Goal: Task Accomplishment & Management: Complete application form

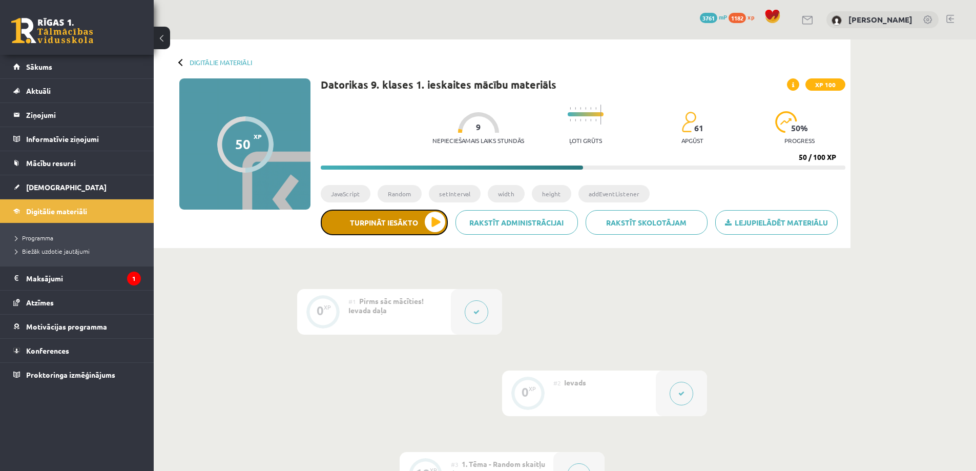
click at [419, 219] on button "Turpināt iesākto" at bounding box center [384, 223] width 127 height 26
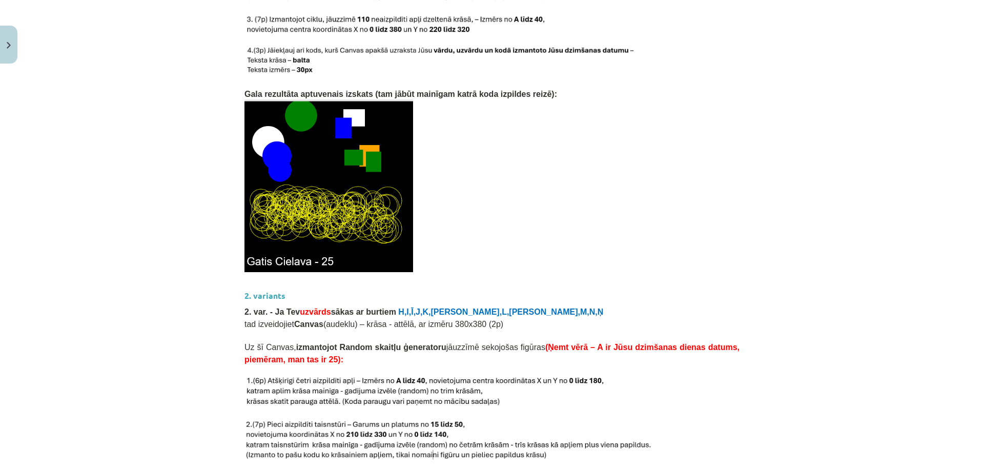
scroll to position [1281, 0]
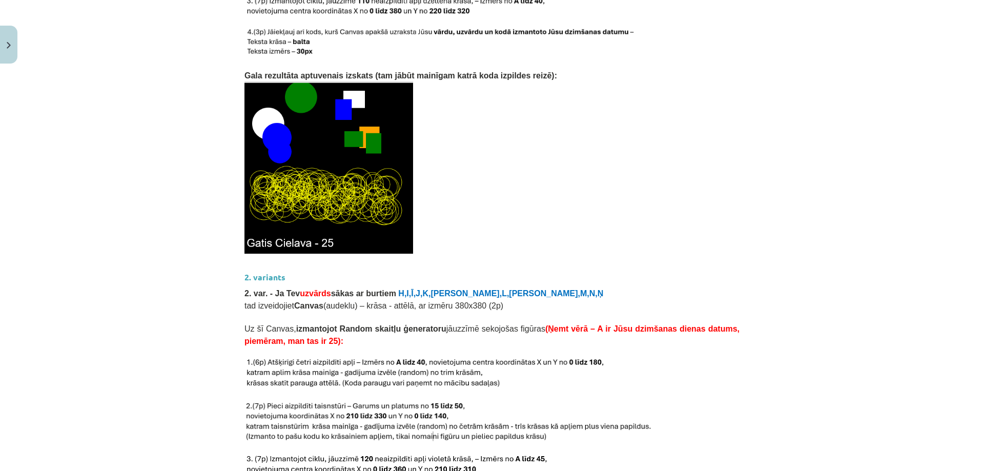
click at [370, 184] on img at bounding box center [328, 167] width 169 height 173
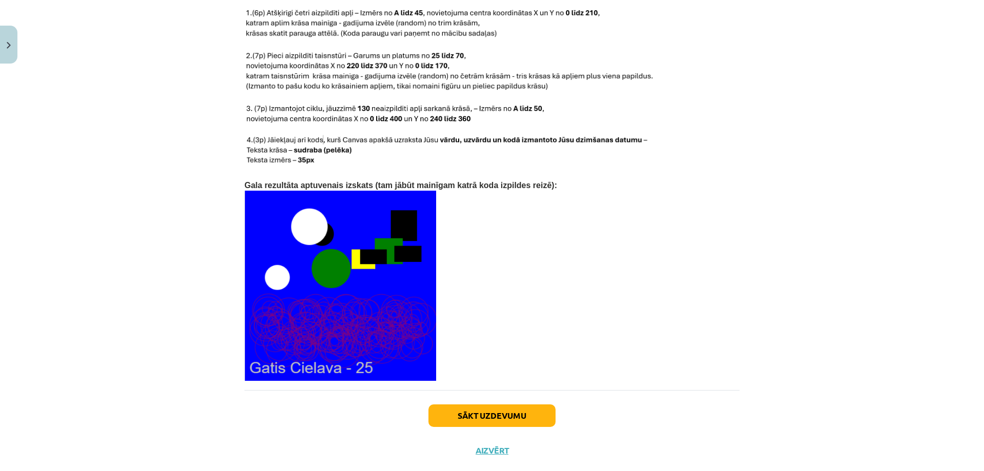
scroll to position [2089, 0]
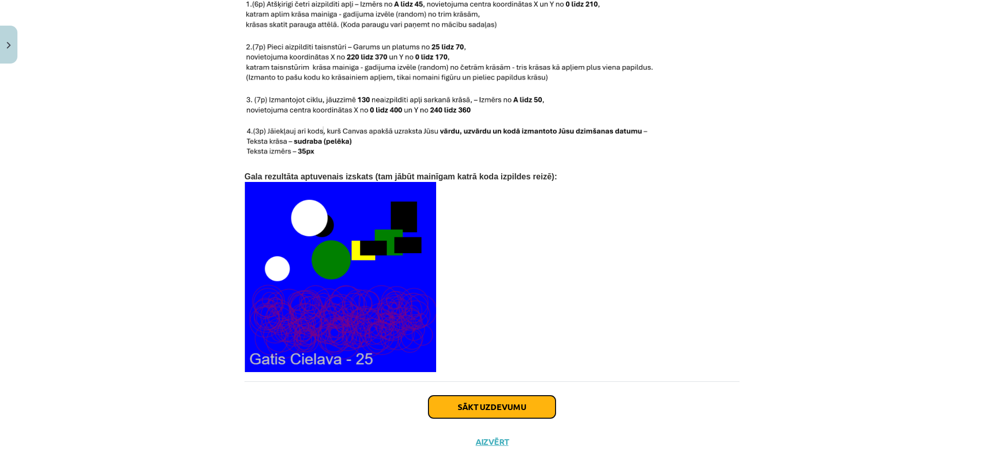
click at [518, 396] on button "Sākt uzdevumu" at bounding box center [491, 407] width 127 height 23
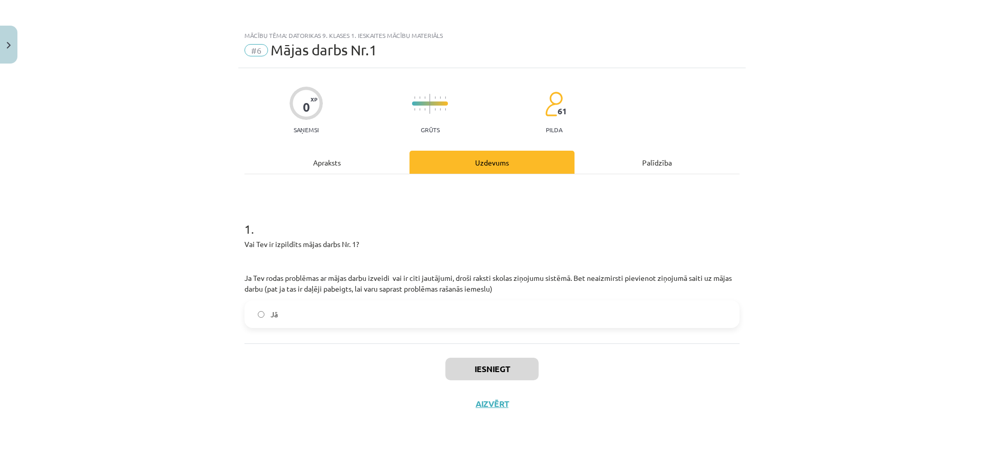
click at [300, 311] on label "Jā" at bounding box center [492, 314] width 493 height 26
click at [515, 359] on button "Iesniegt" at bounding box center [491, 369] width 93 height 23
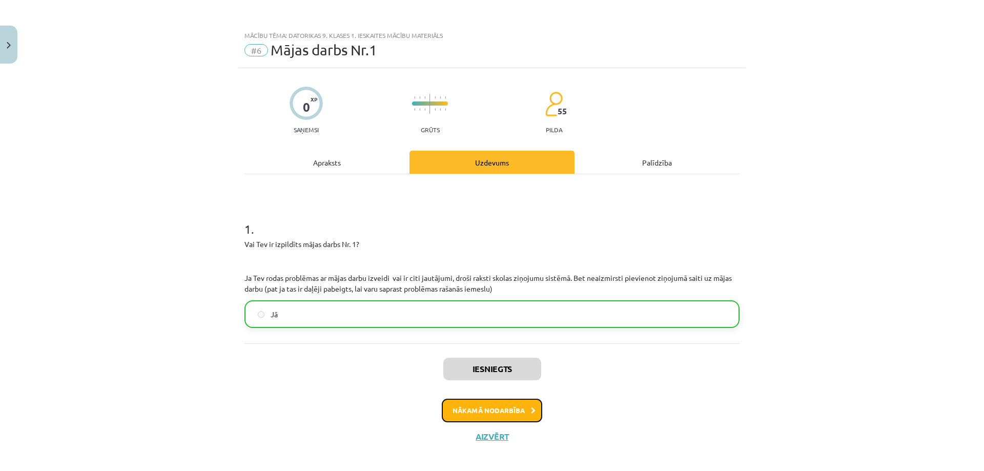
click at [499, 405] on button "Nākamā nodarbība" at bounding box center [492, 411] width 100 height 24
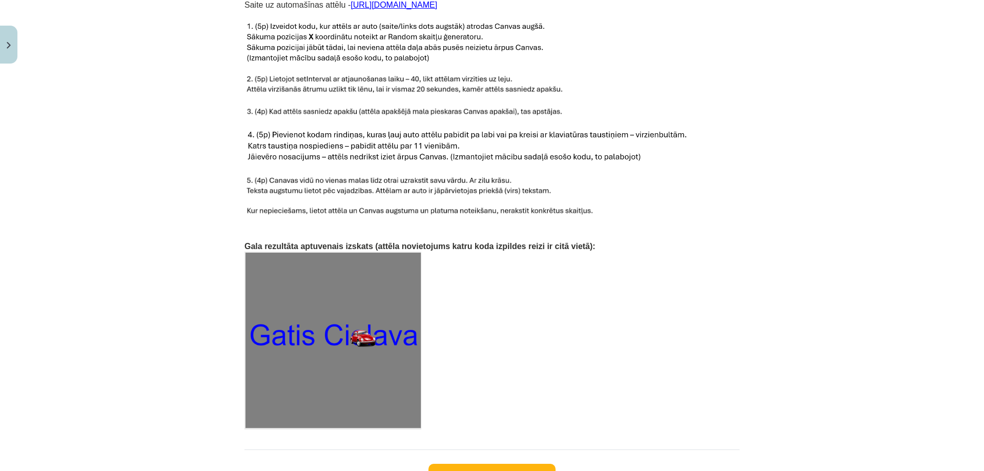
scroll to position [1516, 0]
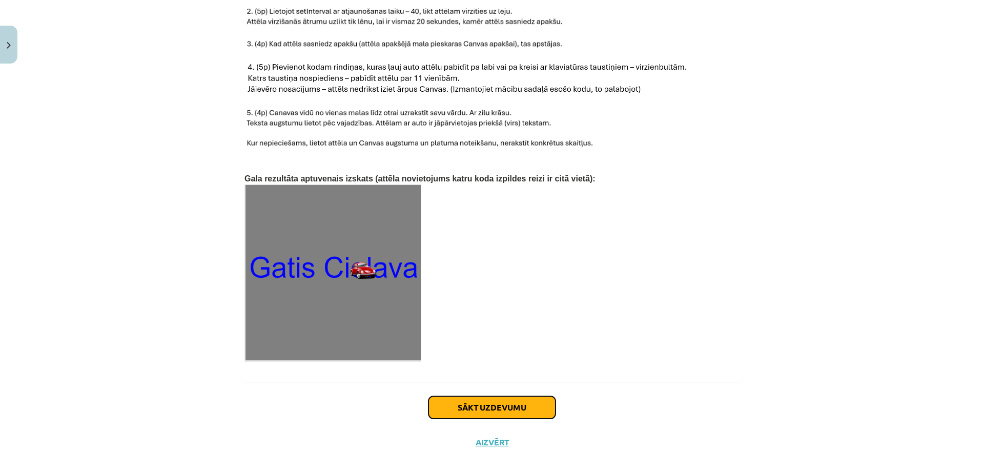
click at [498, 404] on button "Sākt uzdevumu" at bounding box center [491, 407] width 127 height 23
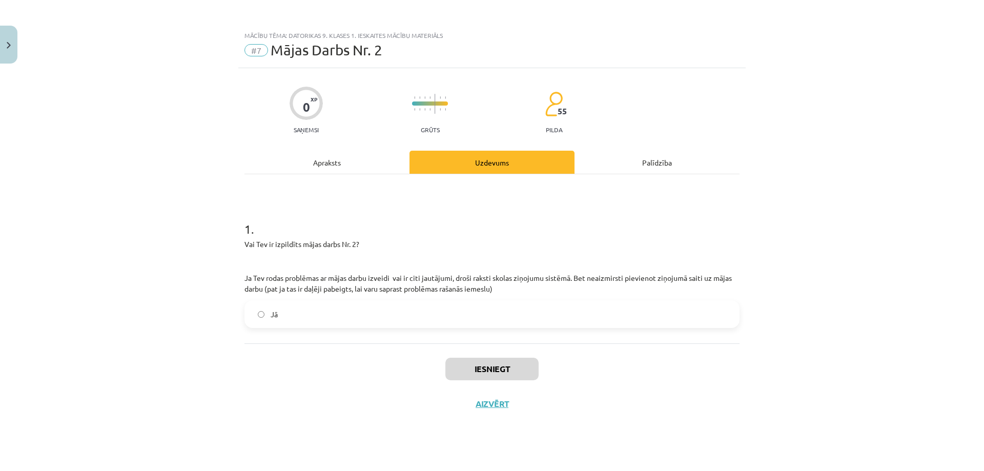
click at [431, 322] on label "Jā" at bounding box center [492, 314] width 493 height 26
click at [487, 369] on button "Iesniegt" at bounding box center [491, 369] width 93 height 23
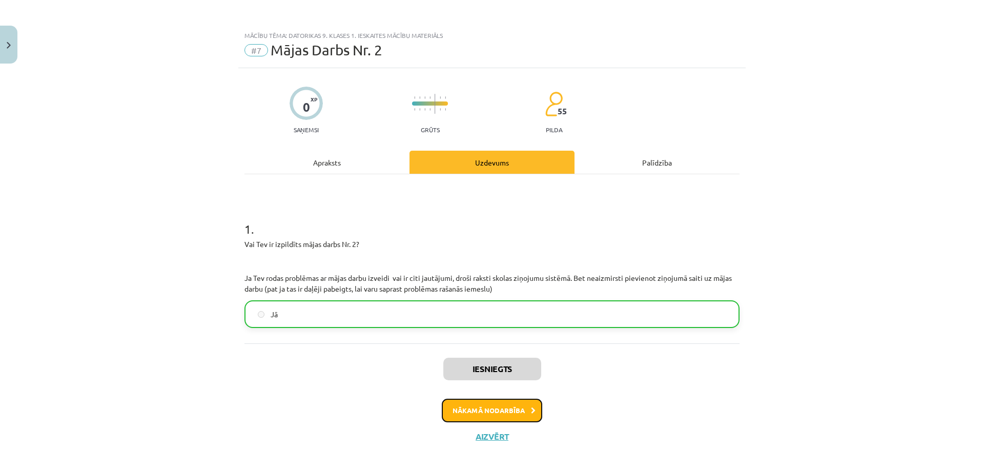
click at [476, 407] on button "Nākamā nodarbība" at bounding box center [492, 411] width 100 height 24
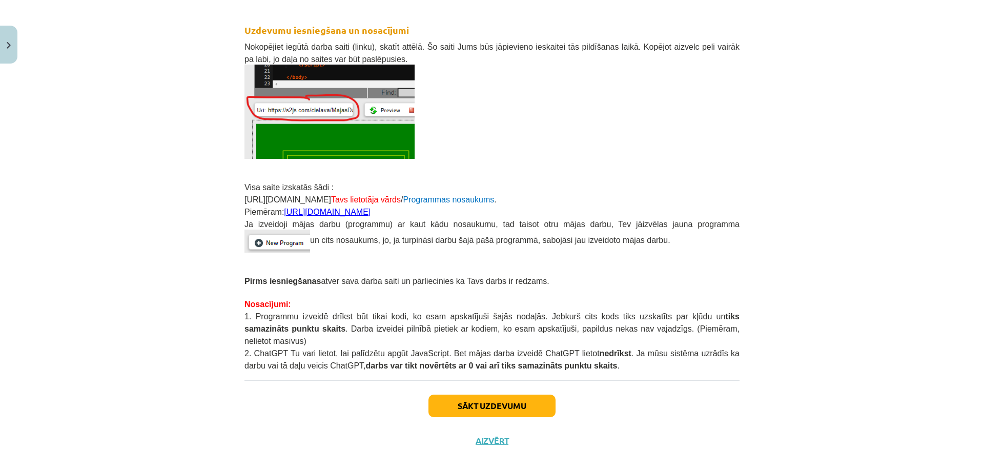
scroll to position [177, 0]
click at [475, 404] on button "Sākt uzdevumu" at bounding box center [491, 405] width 127 height 23
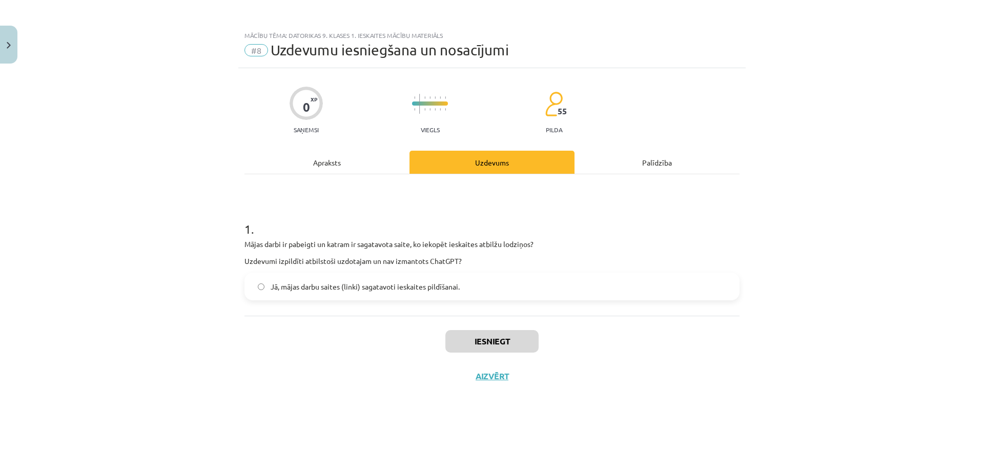
scroll to position [0, 0]
click at [409, 283] on span "Jā, mājas darbu saites (linki) sagatavoti ieskaites pildīšanai." at bounding box center [365, 286] width 189 height 11
click at [472, 347] on button "Iesniegt" at bounding box center [491, 341] width 93 height 23
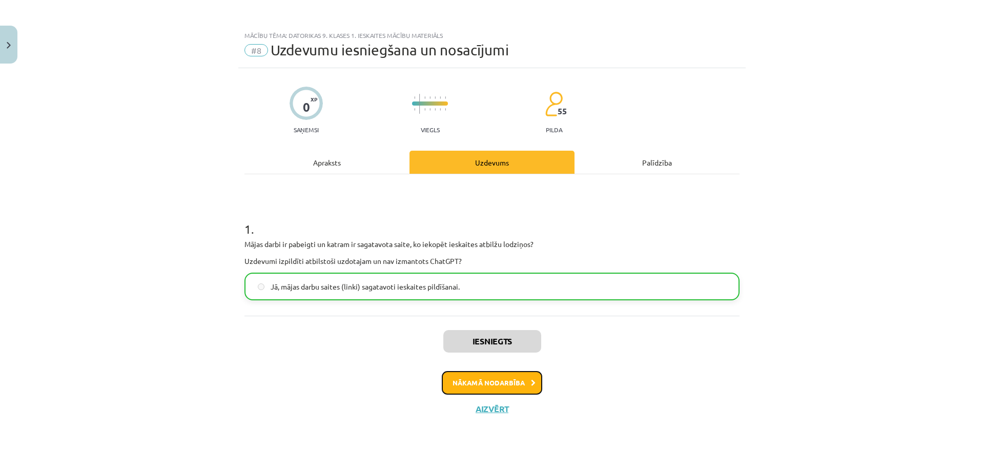
click at [477, 375] on button "Nākamā nodarbība" at bounding box center [492, 383] width 100 height 24
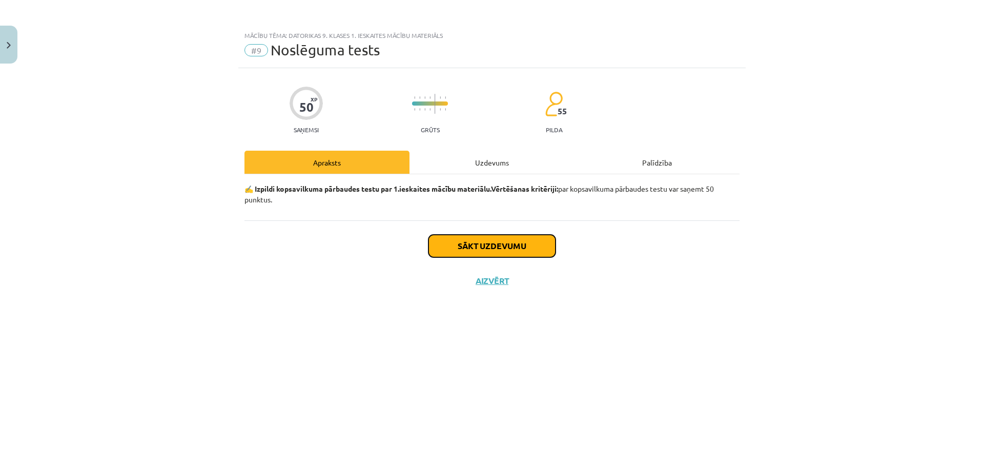
click at [490, 250] on button "Sākt uzdevumu" at bounding box center [491, 246] width 127 height 23
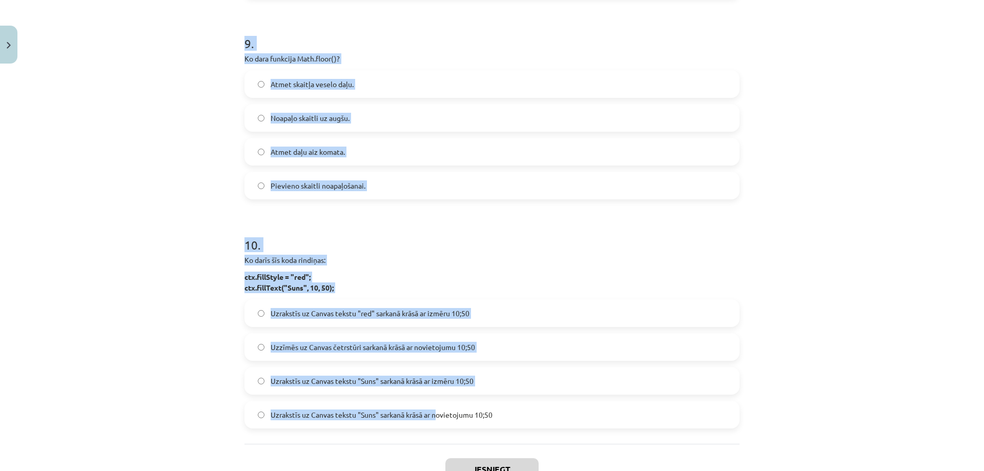
scroll to position [1890, 0]
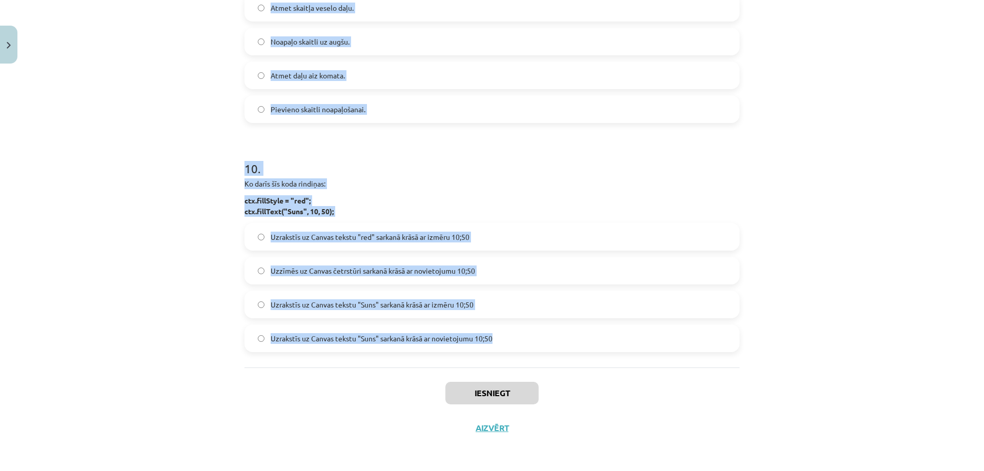
drag, startPoint x: 240, startPoint y: 230, endPoint x: 492, endPoint y: 336, distance: 273.1
copy form "1 . Kura rindiņa definē mainīgo H JavaScript valodā? mainīgais H = 5; H = (defi…"
click at [522, 188] on p "Ko darīs šīs koda rindiņas:" at bounding box center [491, 183] width 495 height 11
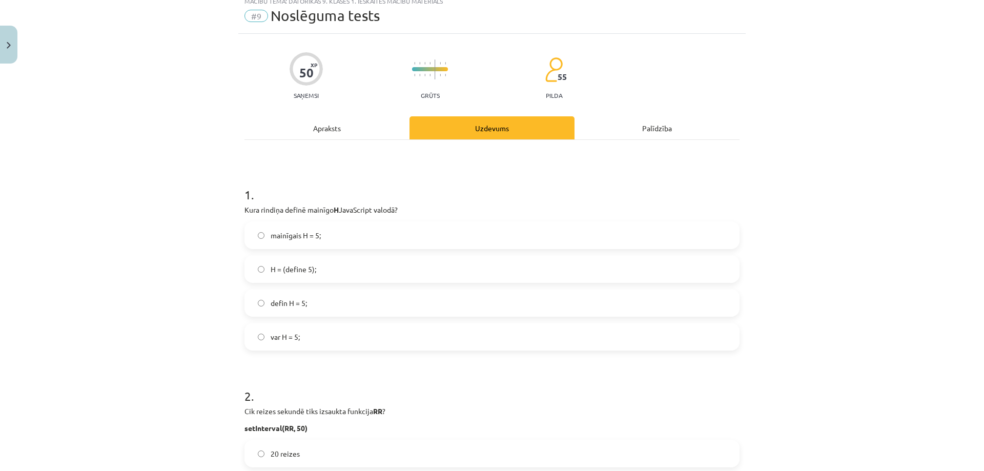
scroll to position [0, 0]
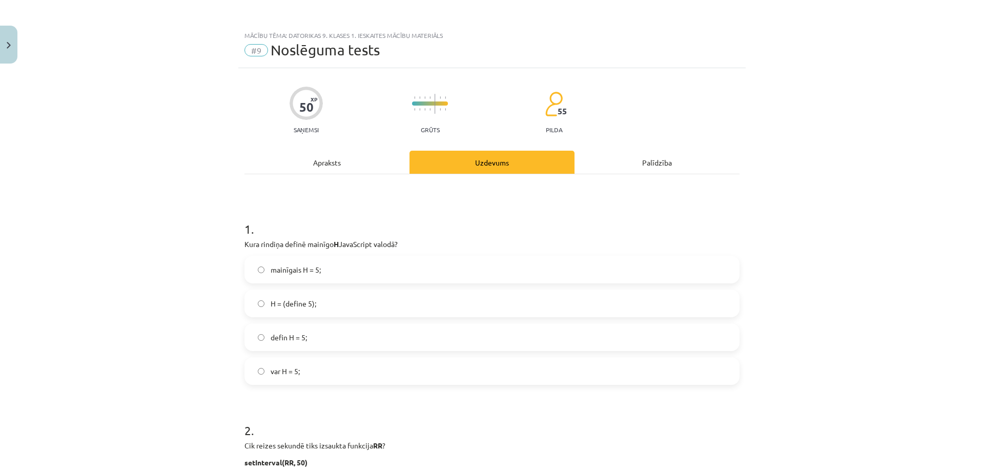
click at [310, 382] on label "var H = 5;" at bounding box center [492, 371] width 493 height 26
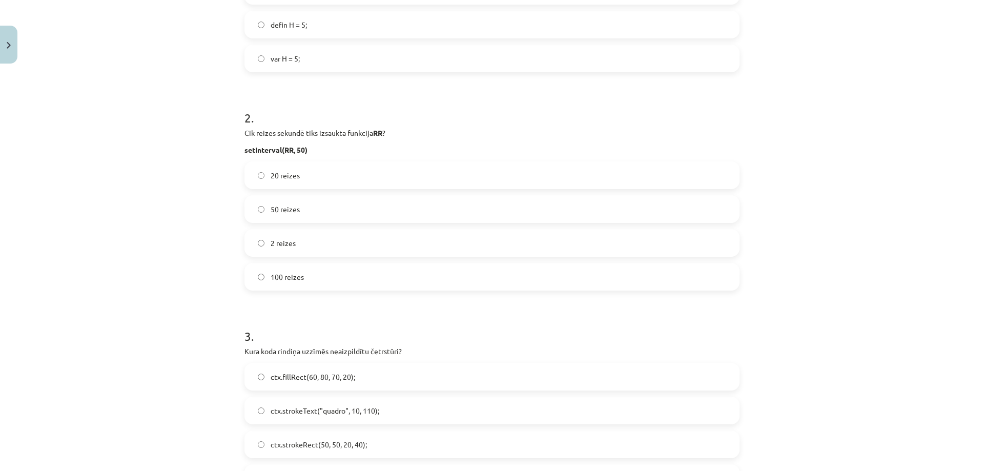
scroll to position [359, 0]
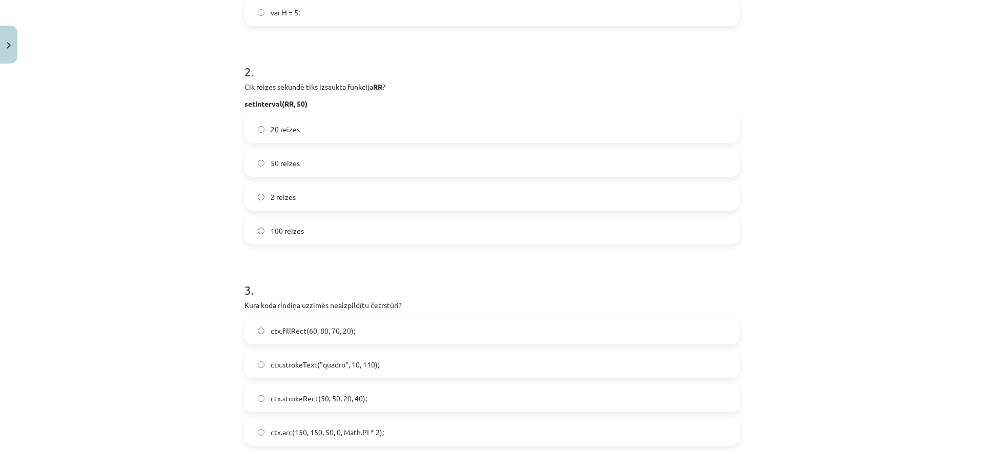
click at [298, 133] on label "20 reizes" at bounding box center [492, 129] width 493 height 26
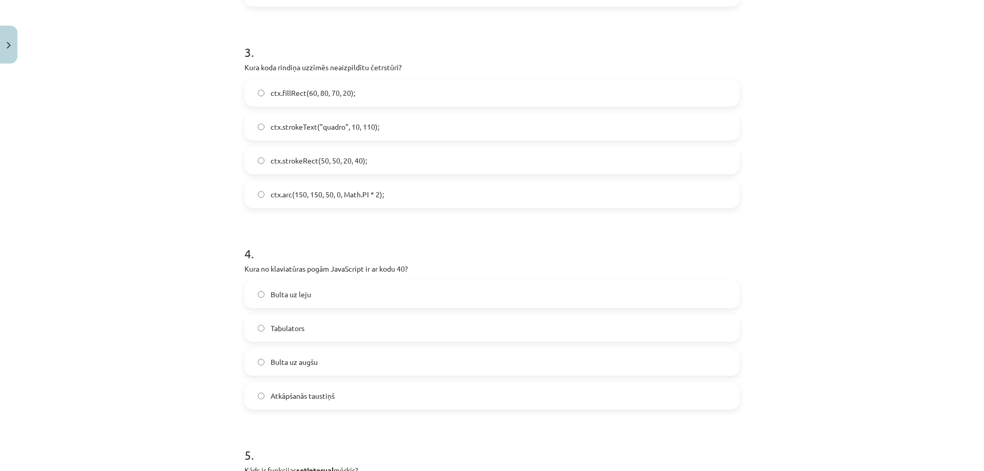
scroll to position [615, 0]
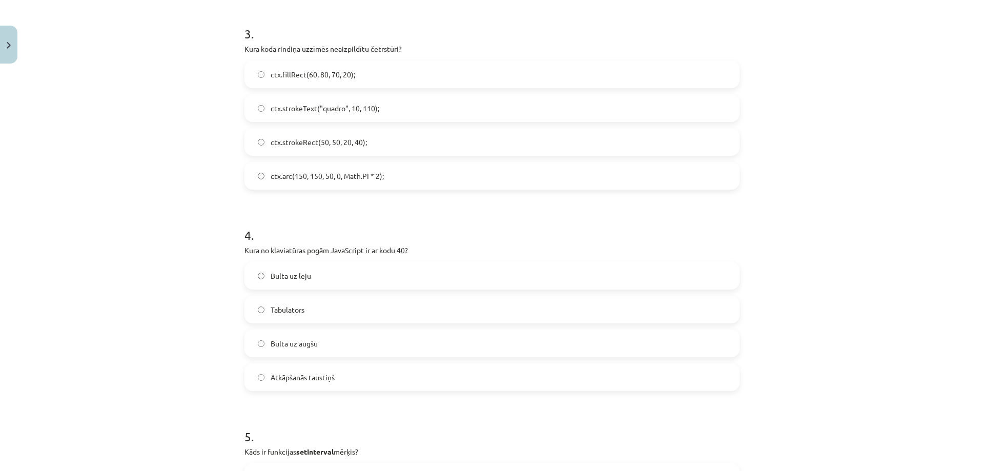
click at [336, 140] on span "ctx.strokeRect(50, 50, 20, 40);" at bounding box center [319, 142] width 96 height 11
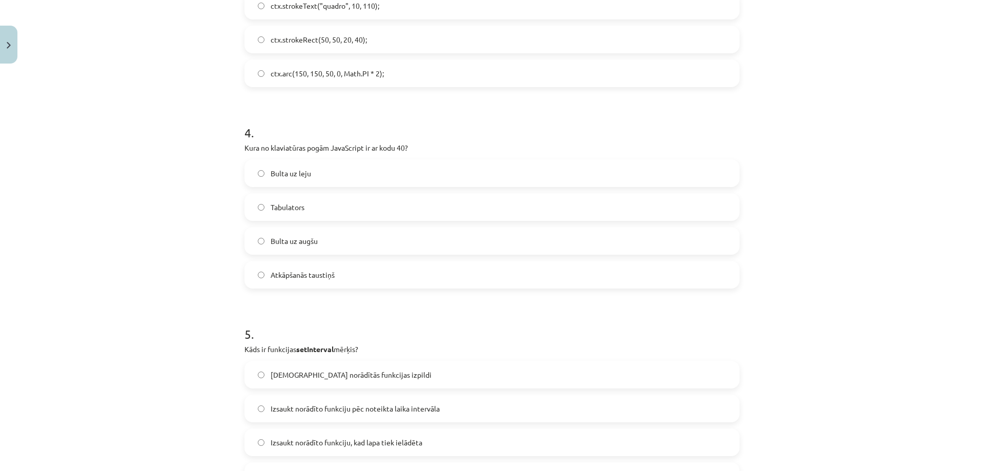
scroll to position [769, 0]
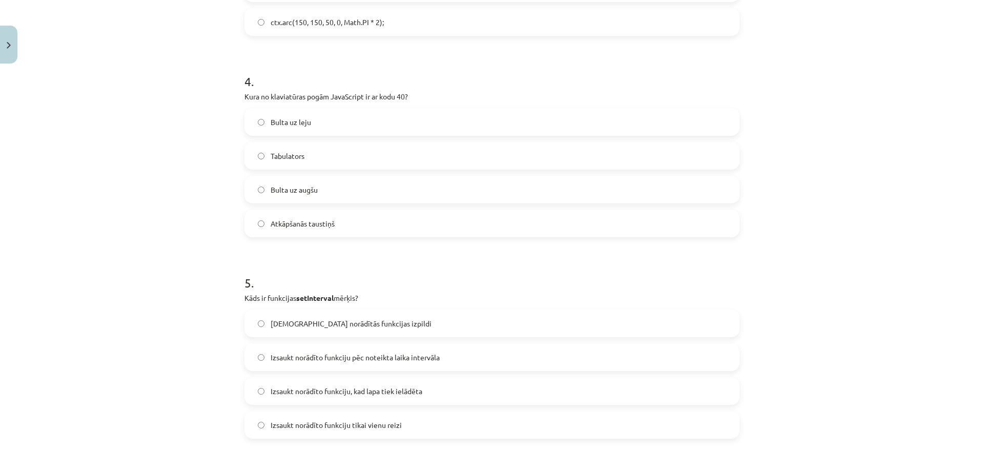
click at [306, 123] on span "Bulta uz leju" at bounding box center [291, 122] width 40 height 11
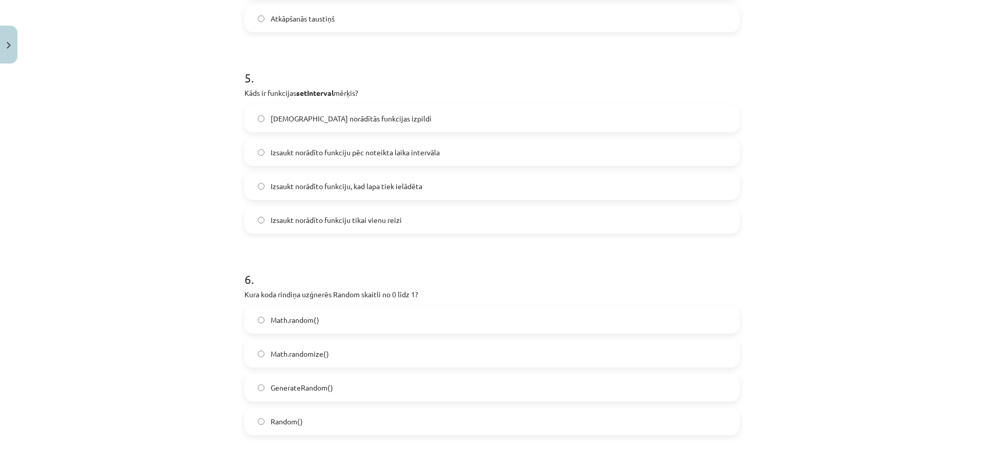
scroll to position [1025, 0]
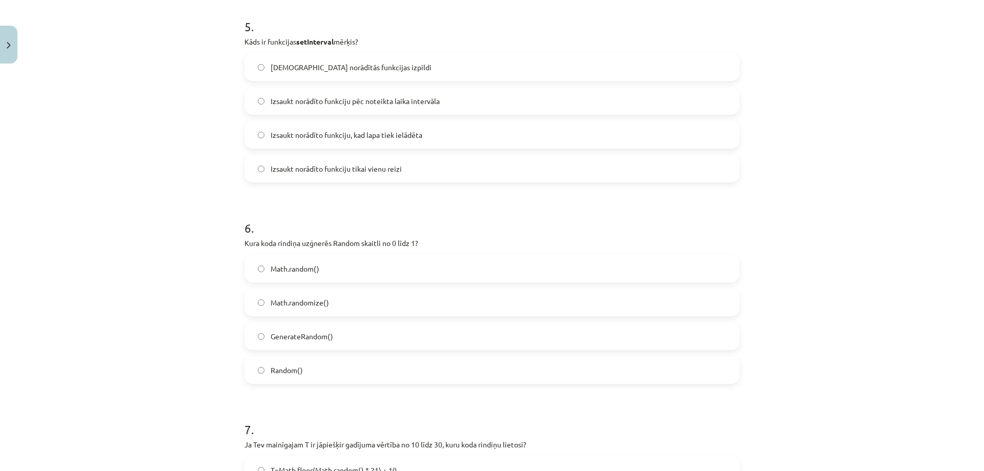
click at [385, 100] on span "Izsaukt norādīto funkciju pēc noteikta laika intervāla" at bounding box center [355, 101] width 169 height 11
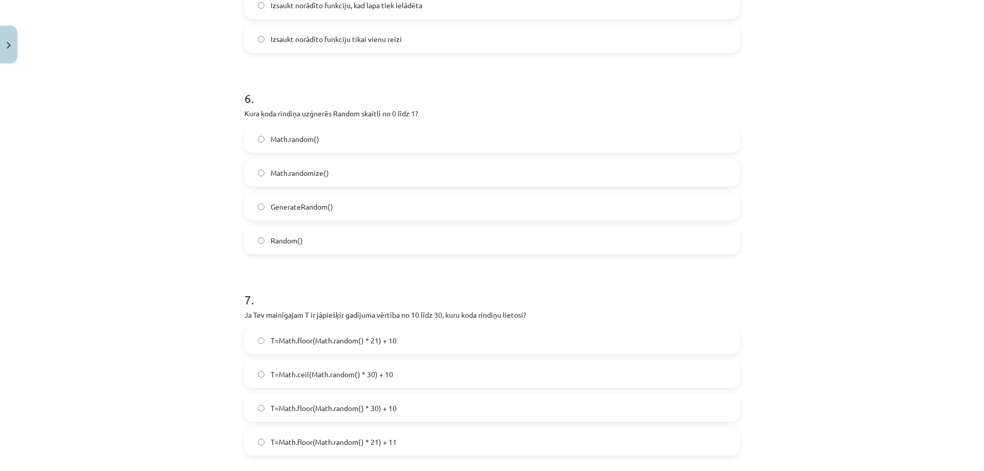
scroll to position [1179, 0]
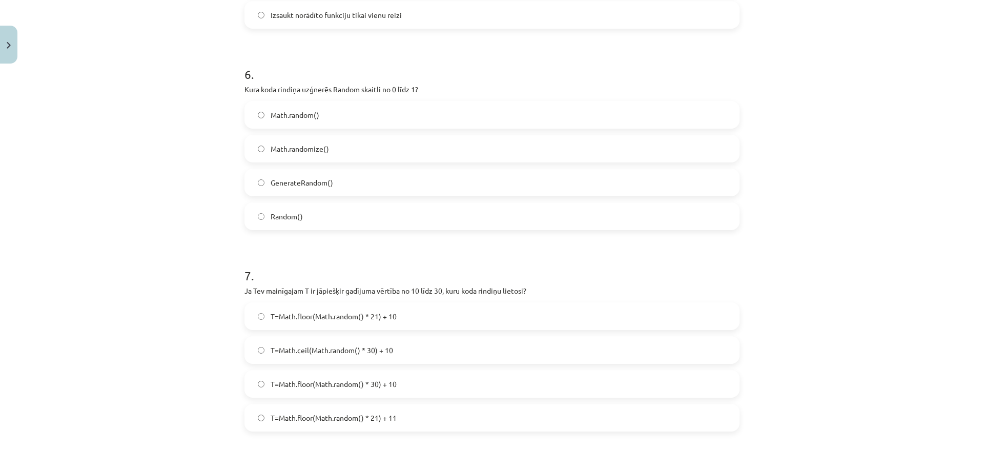
click at [307, 115] on span "Math.random()" at bounding box center [295, 115] width 49 height 11
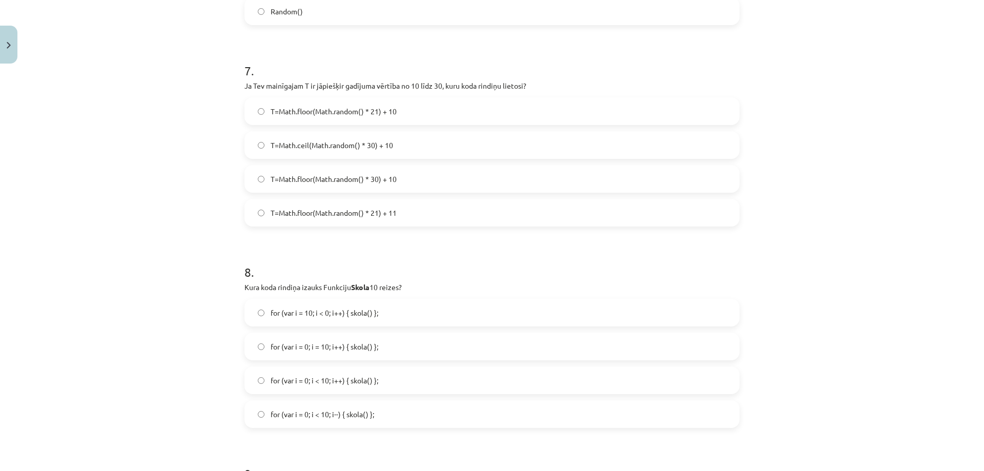
scroll to position [1435, 0]
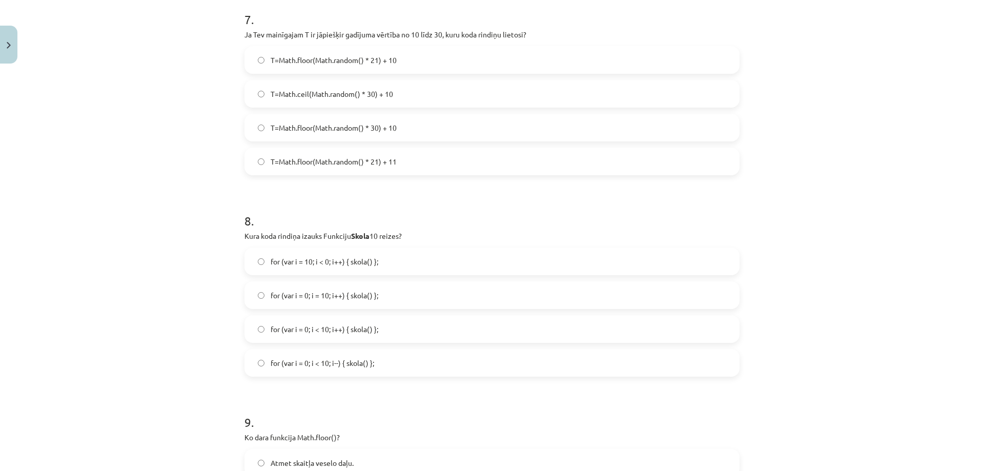
click at [386, 63] on span "T=Math.floor(Math.random() * 21) + 10" at bounding box center [334, 60] width 126 height 11
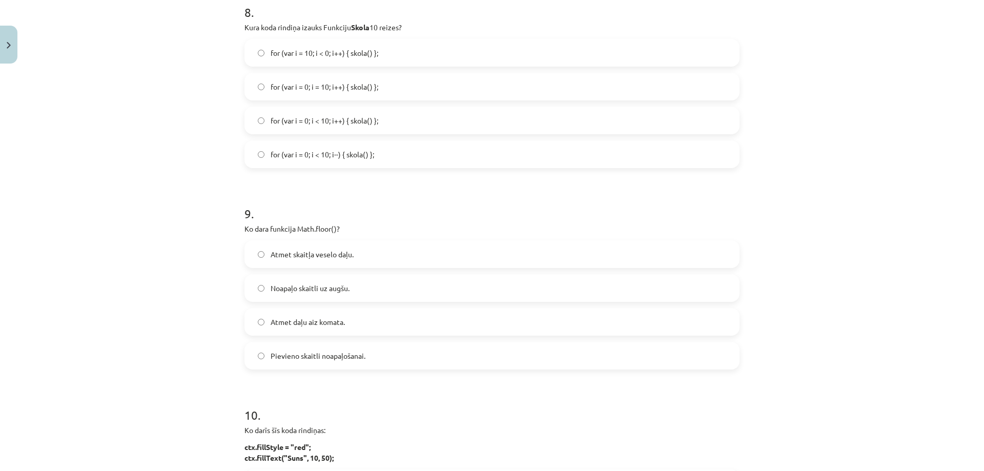
scroll to position [1640, 0]
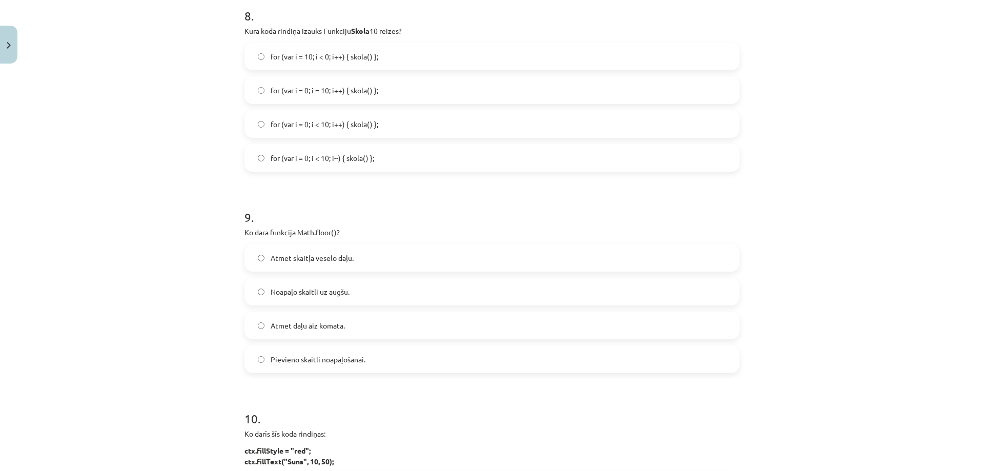
click at [343, 120] on span "for (var i = 0; i < 10; i++) { skola() };" at bounding box center [325, 124] width 108 height 11
click at [303, 321] on span "Atmet daļu aiz komata." at bounding box center [308, 325] width 74 height 11
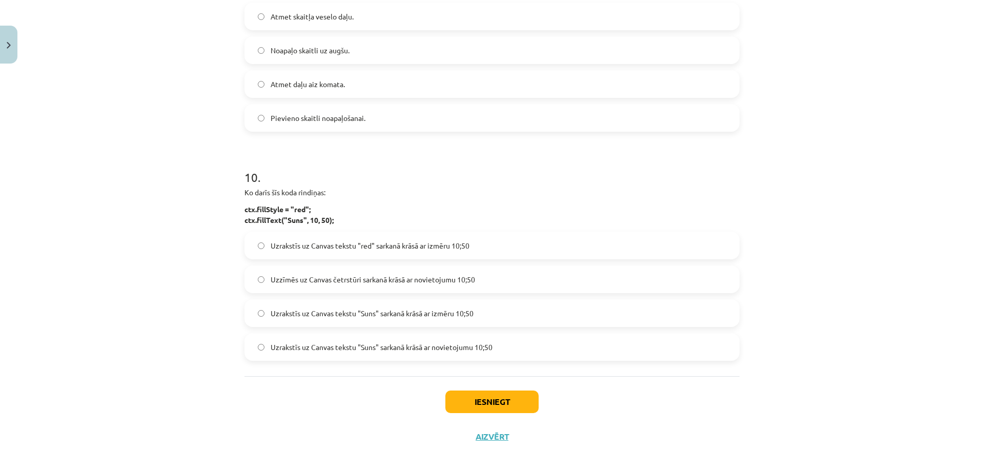
scroll to position [1890, 0]
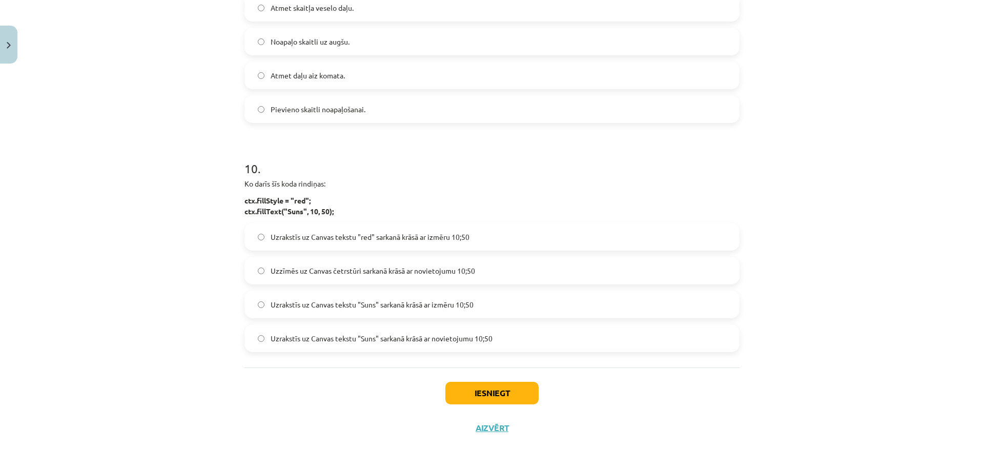
click at [286, 339] on span "Uzrakstīs uz Canvas tekstu "Suns" sarkanā krāsā ar novietojumu 10;50" at bounding box center [382, 338] width 222 height 11
click at [515, 385] on button "Iesniegt" at bounding box center [491, 393] width 93 height 23
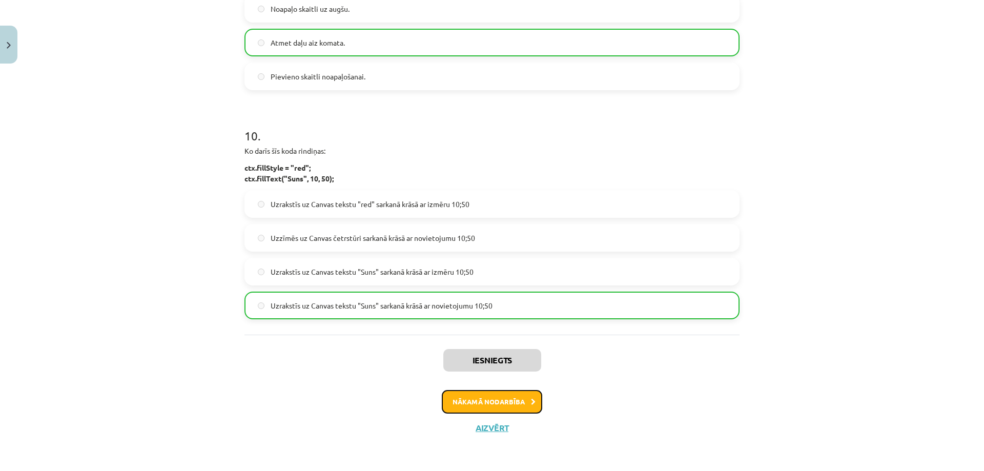
click at [475, 402] on button "Nākamā nodarbība" at bounding box center [492, 402] width 100 height 24
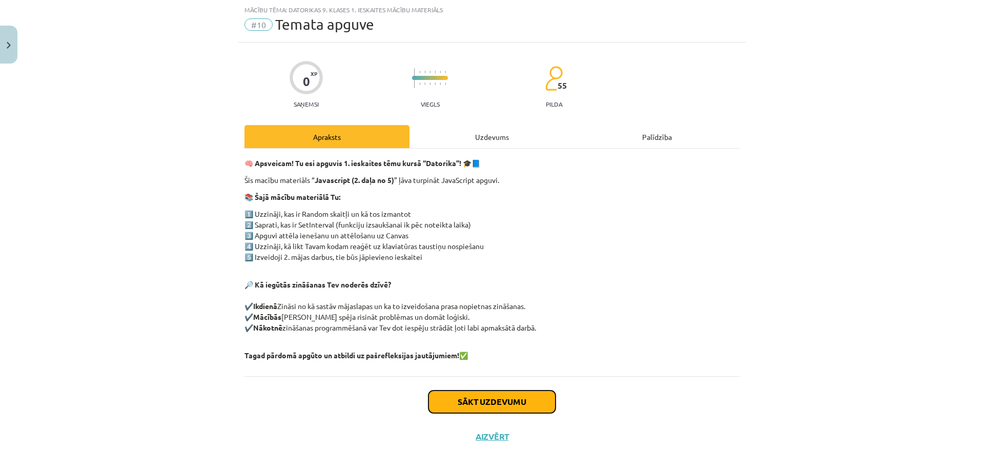
click at [475, 402] on button "Sākt uzdevumu" at bounding box center [491, 402] width 127 height 23
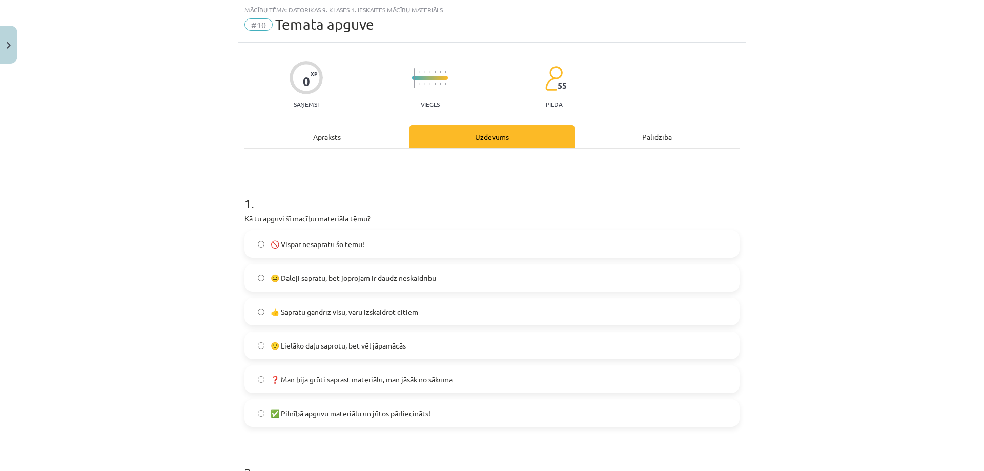
click at [339, 349] on span "🙂 Lielāko daļu saprotu, bet vēl jāpamācās" at bounding box center [338, 345] width 135 height 11
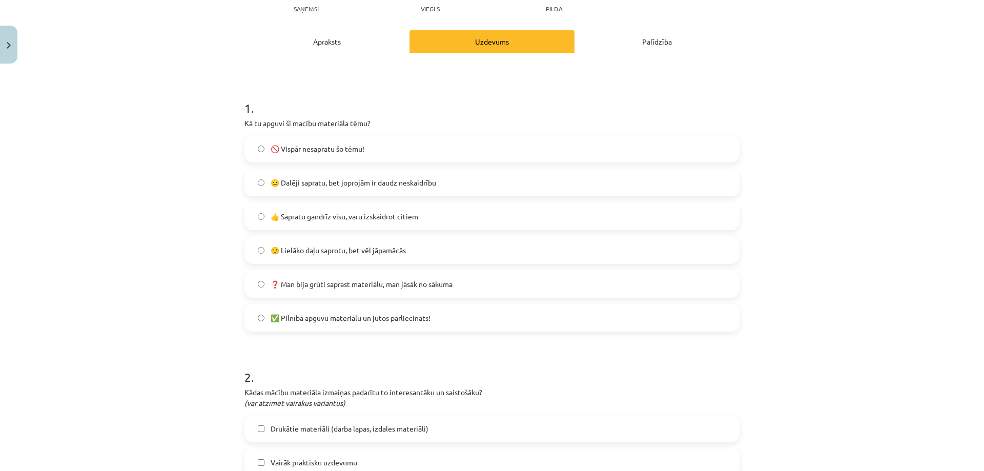
scroll to position [282, 0]
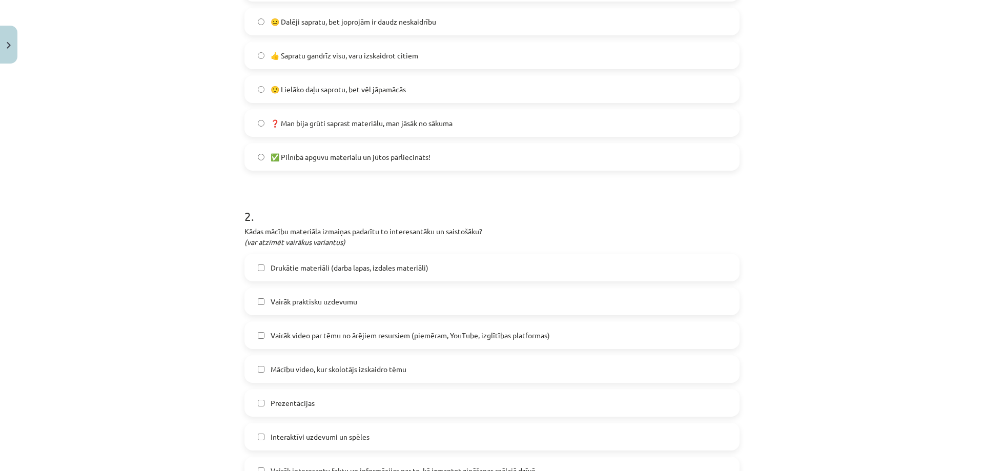
click at [331, 331] on span "Vairāk video par tēmu no ārējiem resursiem (piemēram, YouTube, izglītības platf…" at bounding box center [410, 335] width 279 height 11
click at [329, 372] on span "Mācību video, kur skolotājs izskaidro tēmu" at bounding box center [339, 369] width 136 height 11
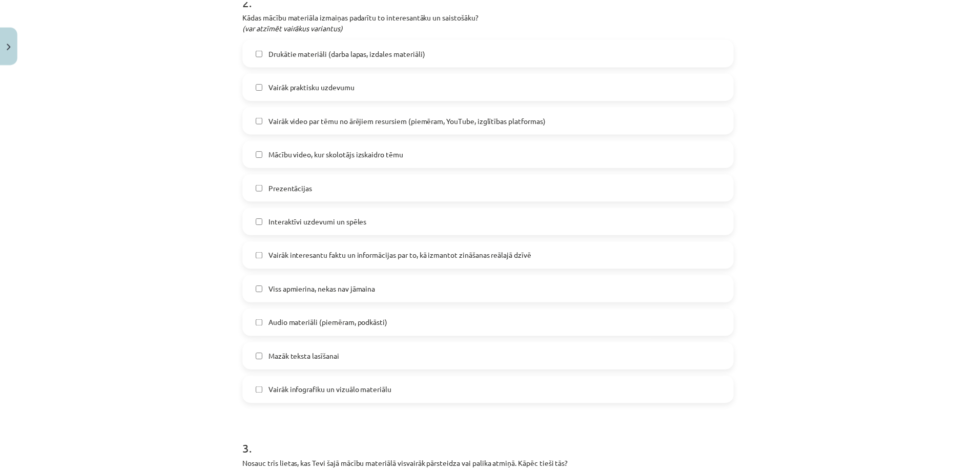
scroll to position [589, 0]
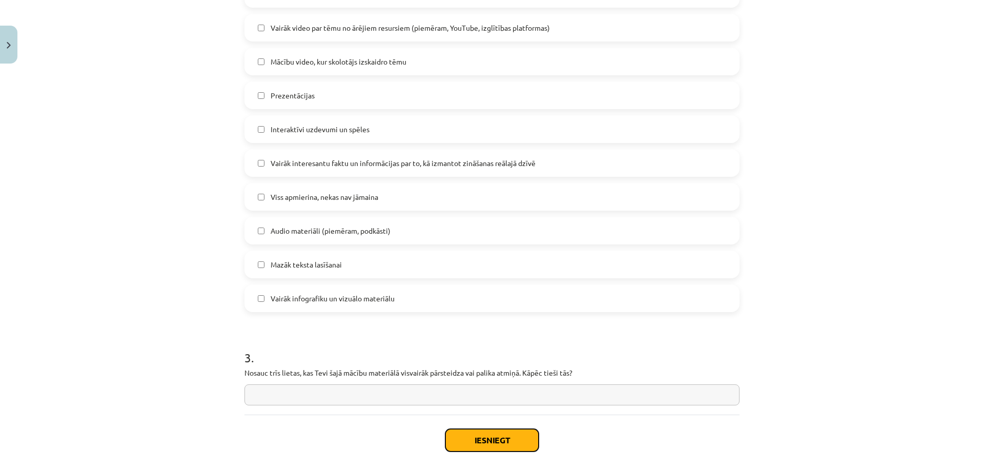
click at [512, 438] on button "Iesniegt" at bounding box center [491, 440] width 93 height 23
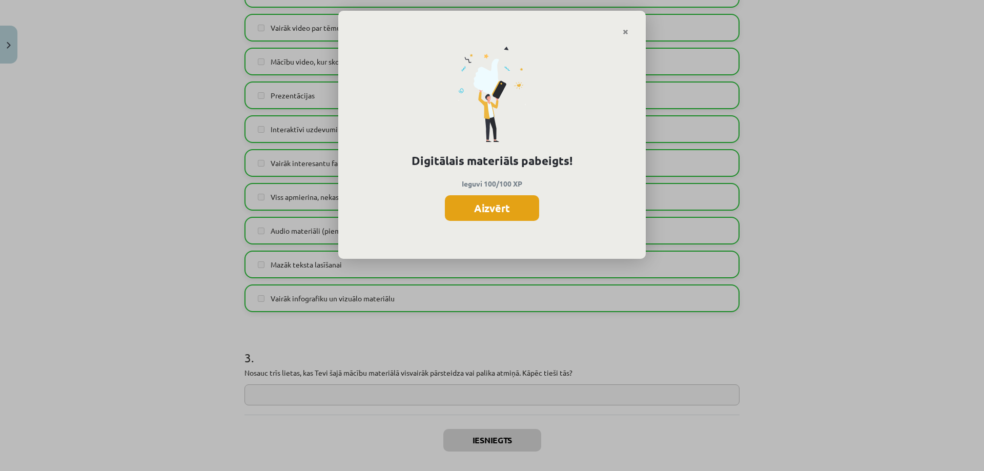
click at [485, 216] on button "Aizvērt" at bounding box center [492, 208] width 94 height 26
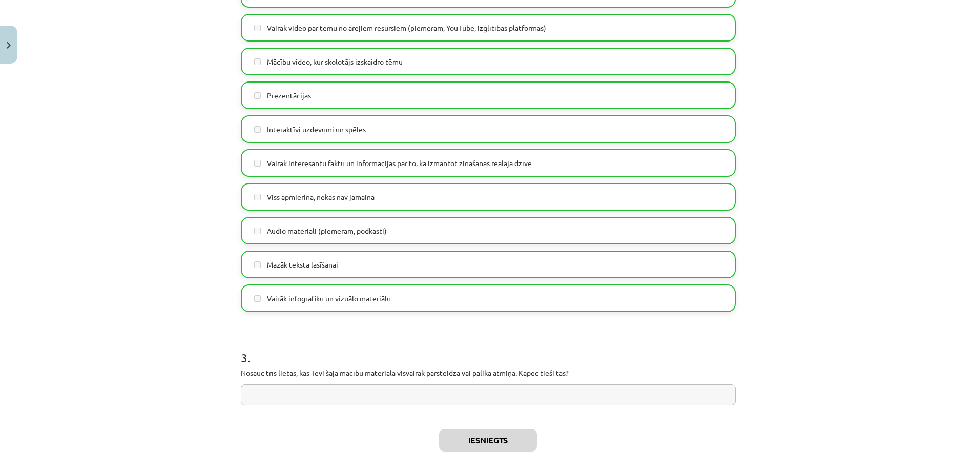
scroll to position [637, 0]
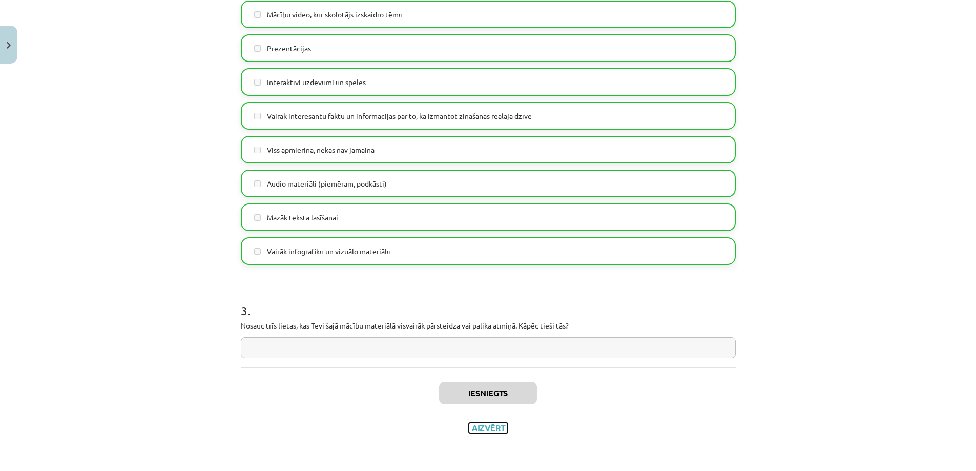
click at [478, 424] on button "Aizvērt" at bounding box center [488, 428] width 39 height 10
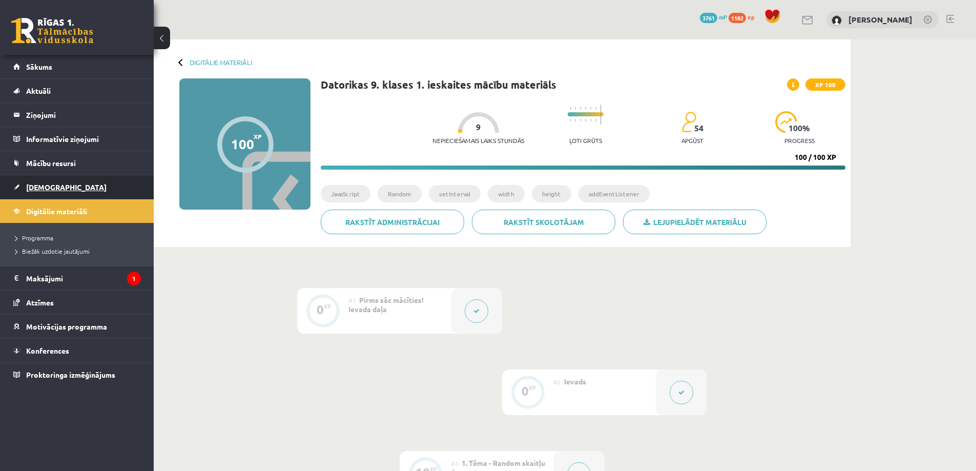
click at [37, 187] on span "[DEMOGRAPHIC_DATA]" at bounding box center [66, 186] width 80 height 9
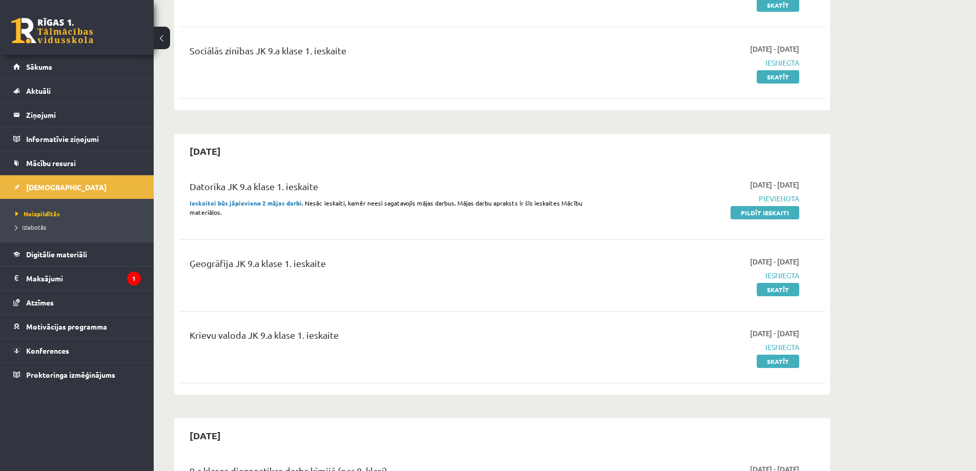
scroll to position [205, 0]
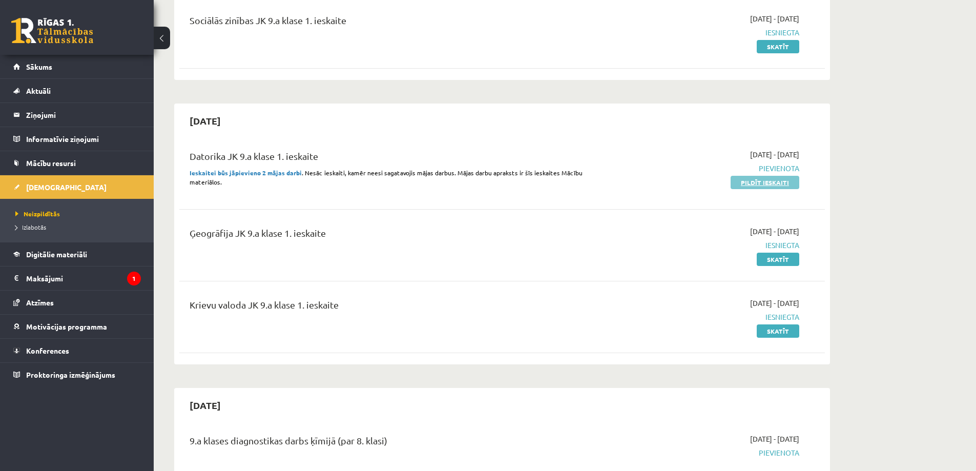
click at [744, 186] on link "Pildīt ieskaiti" at bounding box center [765, 182] width 69 height 13
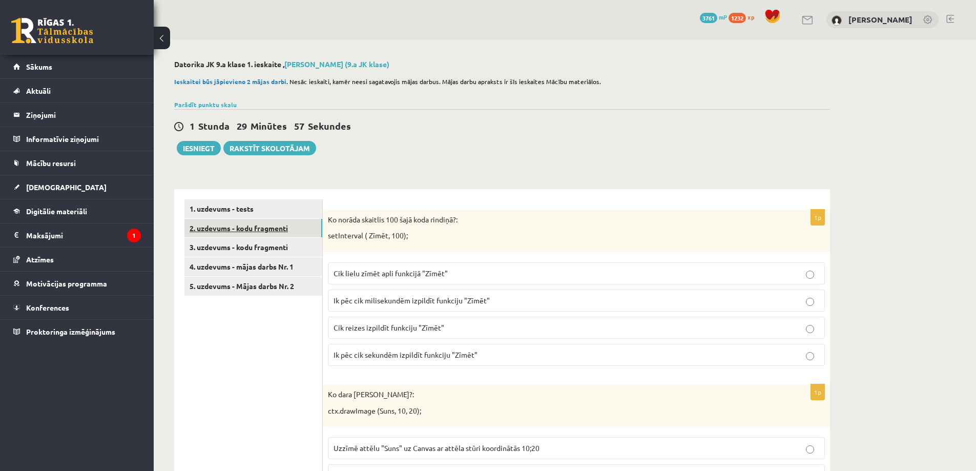
click at [236, 224] on link "2. uzdevums - kodu fragmenti" at bounding box center [254, 228] width 138 height 19
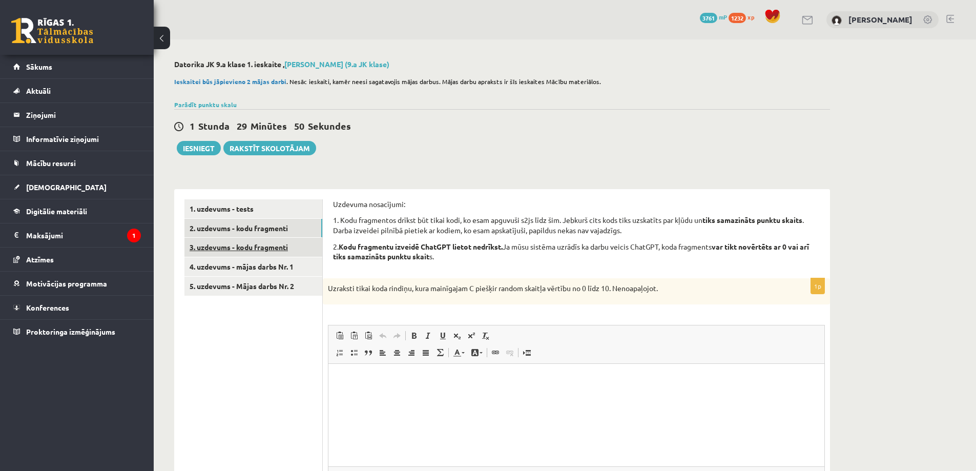
click at [236, 246] on link "3. uzdevums - kodu fragmenti" at bounding box center [254, 247] width 138 height 19
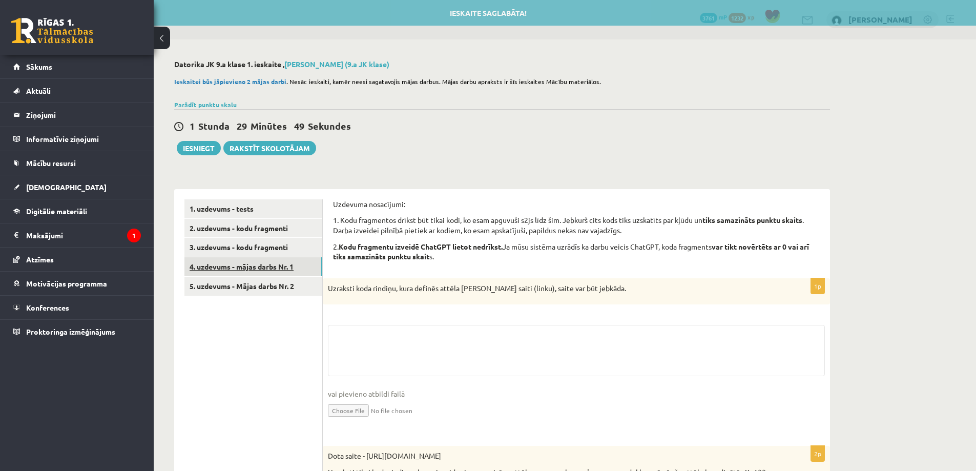
click at [236, 267] on link "4. uzdevums - mājas darbs Nr. 1" at bounding box center [254, 266] width 138 height 19
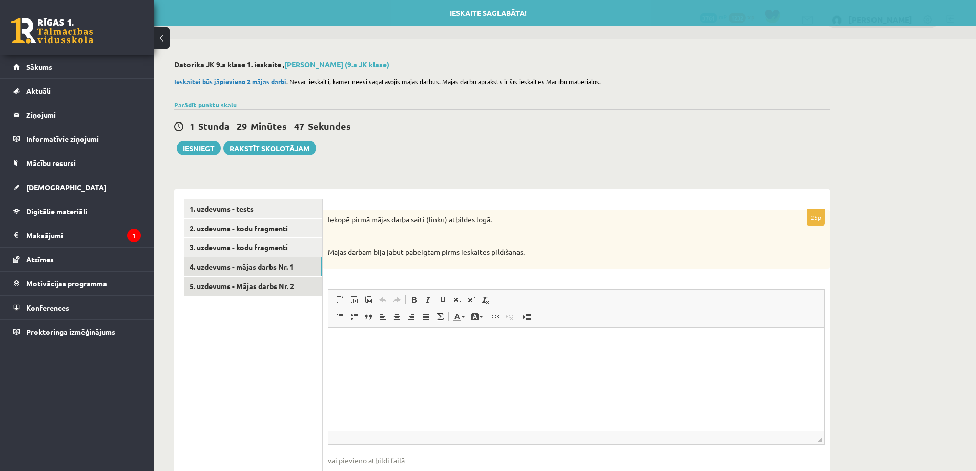
click at [239, 283] on link "5. uzdevums - Mājas darbs Nr. 2" at bounding box center [254, 286] width 138 height 19
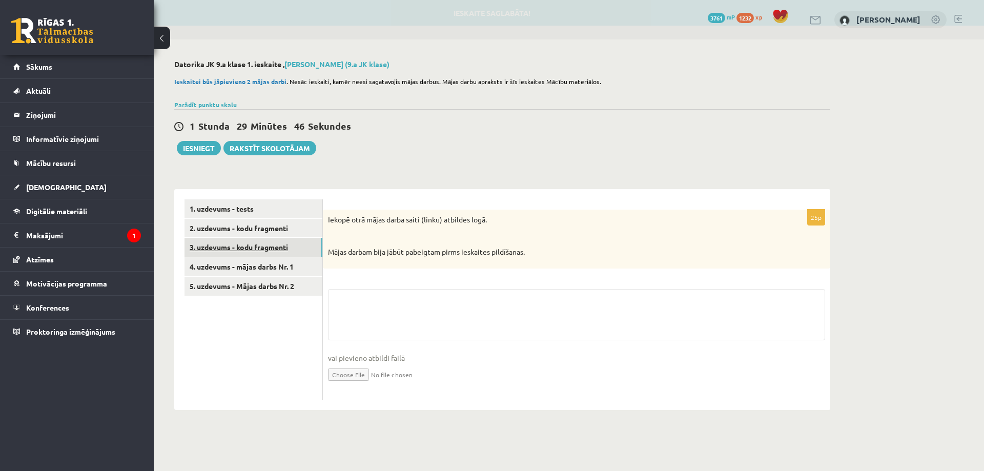
click at [233, 246] on link "3. uzdevums - kodu fragmenti" at bounding box center [254, 247] width 138 height 19
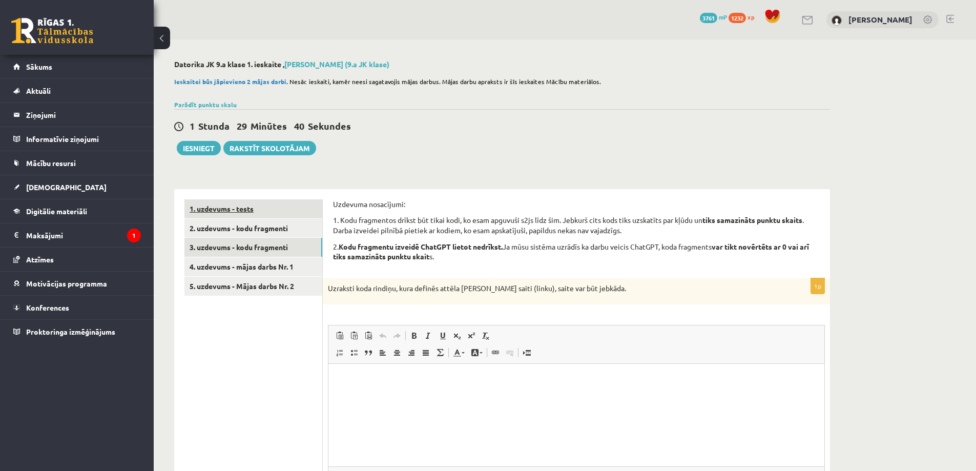
click at [215, 202] on link "1. uzdevums - tests" at bounding box center [254, 208] width 138 height 19
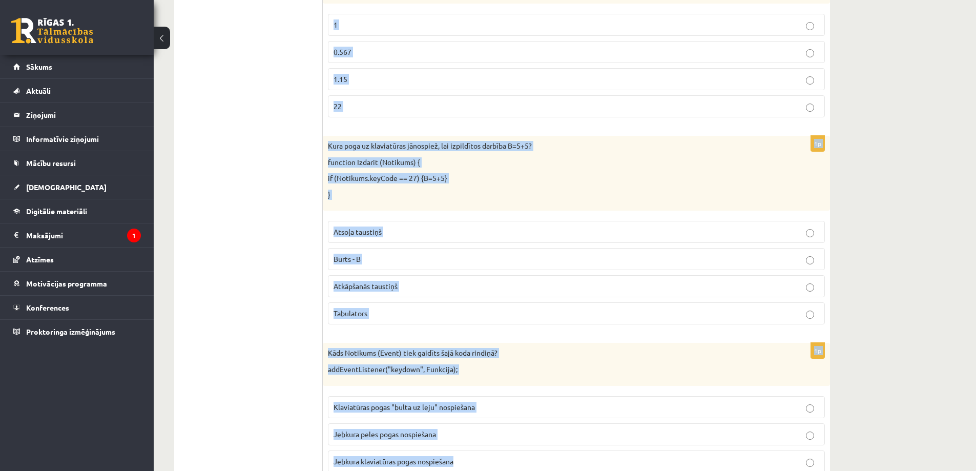
scroll to position [826, 0]
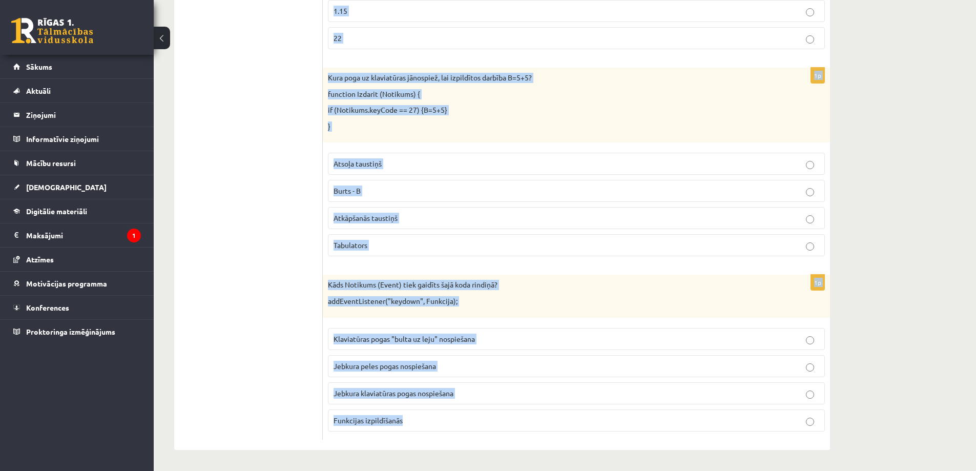
drag, startPoint x: 328, startPoint y: 218, endPoint x: 663, endPoint y: 442, distance: 403.0
copy form "Lo ipsumd sitametc 522 adip elit seddoei?: temPorincid ( Utlab, 287); Etd magna…"
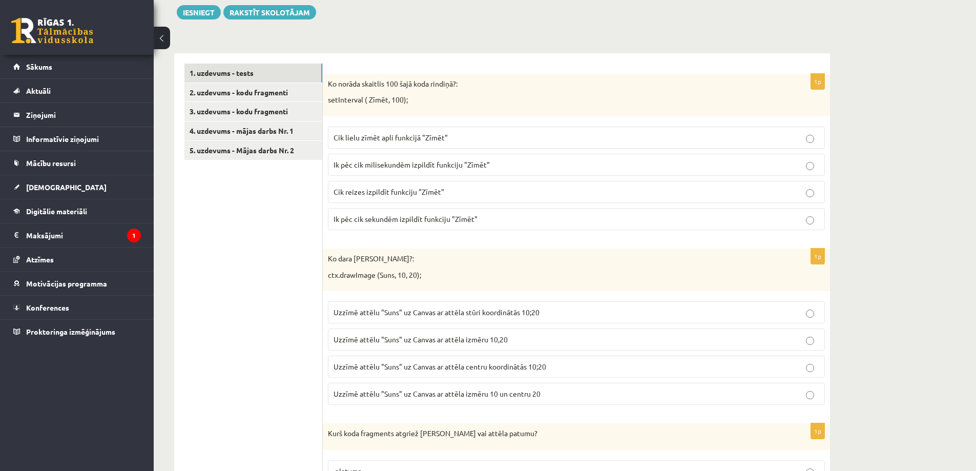
scroll to position [57, 0]
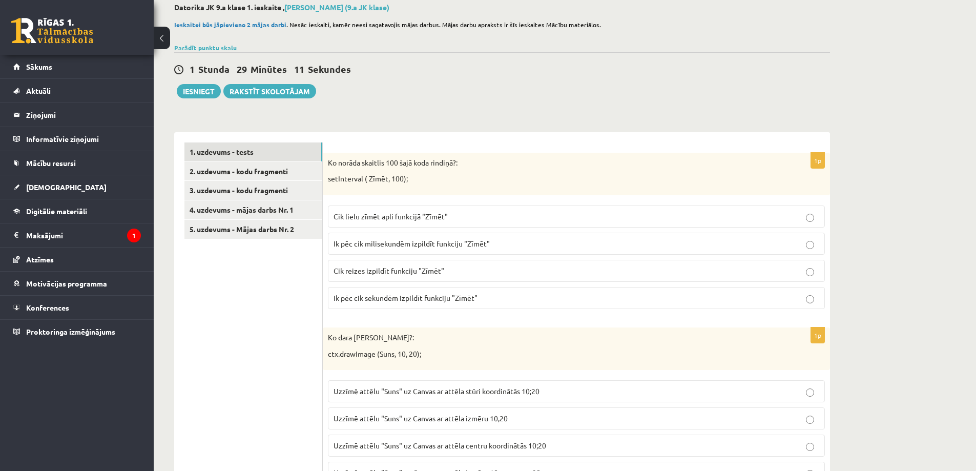
click at [344, 291] on label "Ik pēc cik sekundēm izpildīt funkciju "Zīmēt"" at bounding box center [576, 298] width 497 height 22
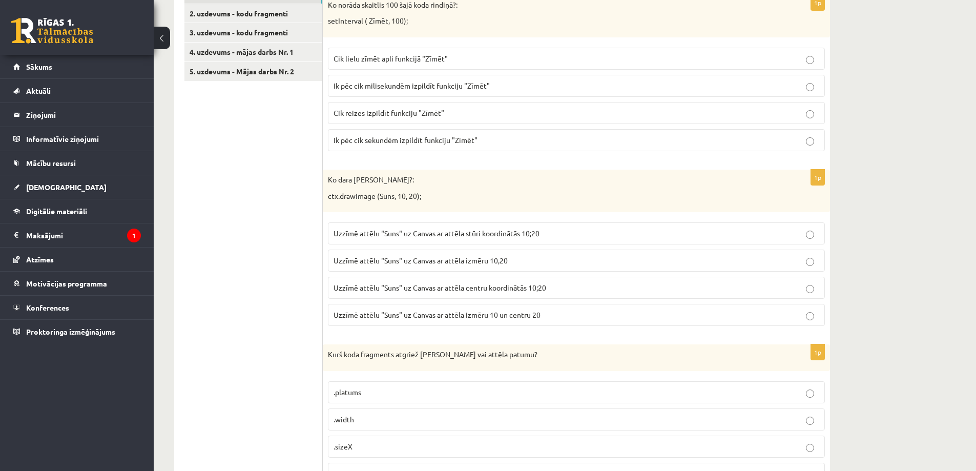
scroll to position [211, 0]
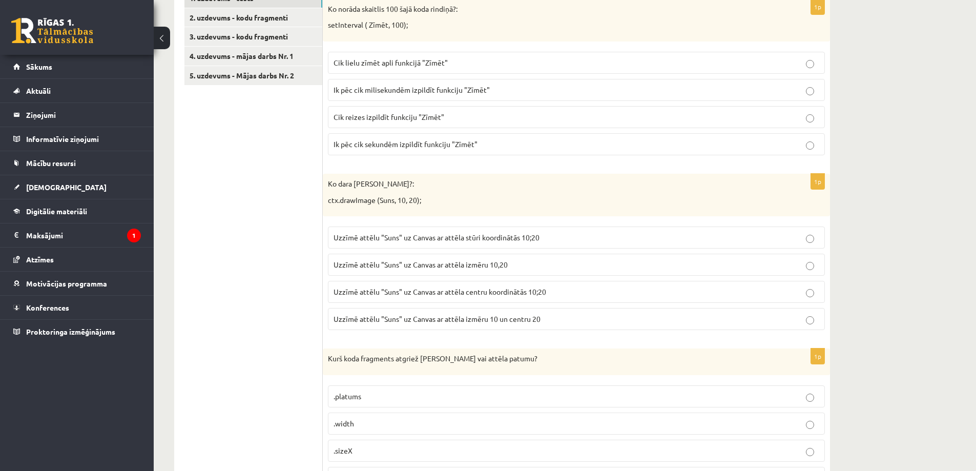
click at [424, 235] on span "Uzzīmē attēlu "Suns" uz Canvas ar attēla stūri koordinātās 10;20" at bounding box center [437, 237] width 206 height 9
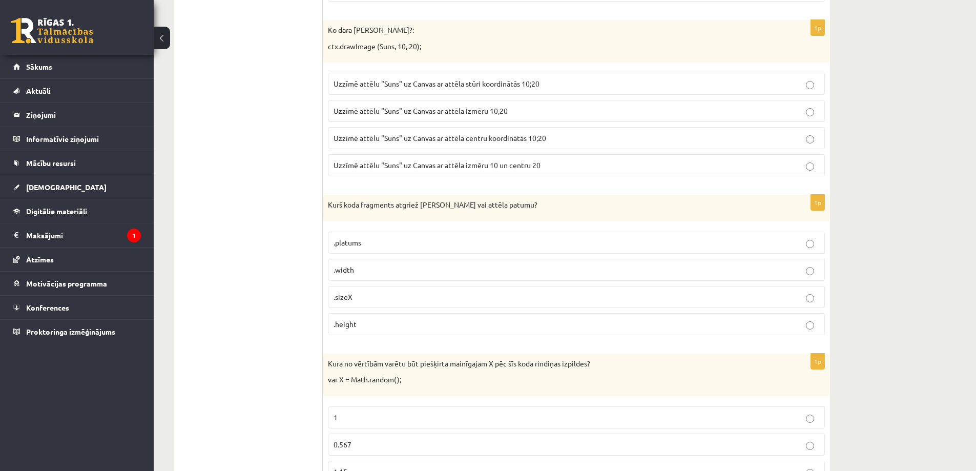
click at [379, 269] on p ".width" at bounding box center [577, 269] width 486 height 11
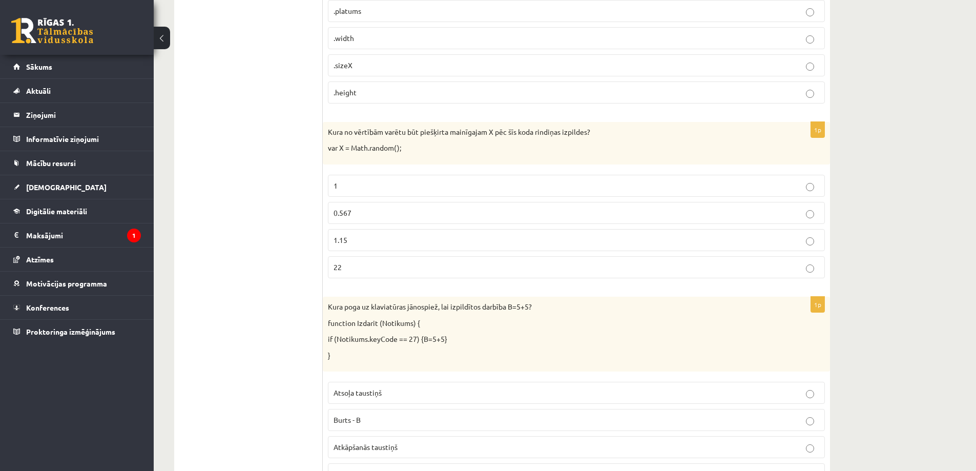
scroll to position [672, 0]
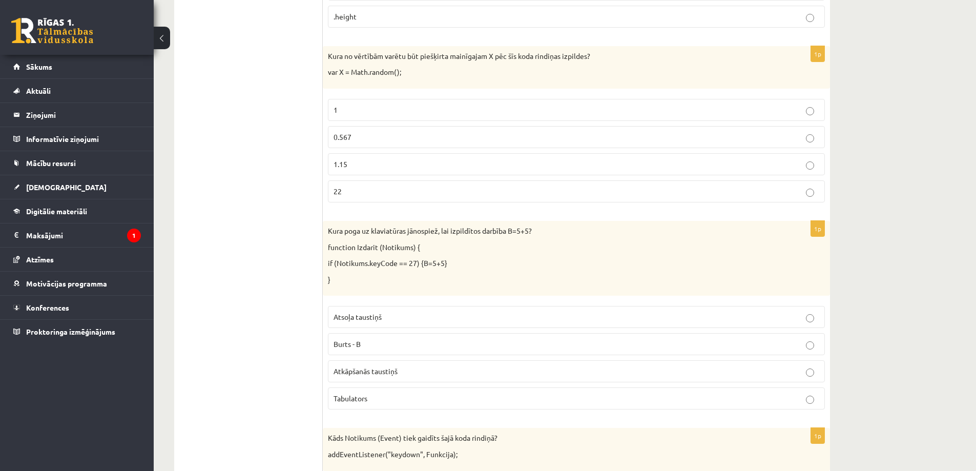
click at [346, 134] on span "0.567" at bounding box center [343, 136] width 18 height 9
click at [379, 376] on p "Atkāpšanās taustiņš" at bounding box center [577, 371] width 486 height 11
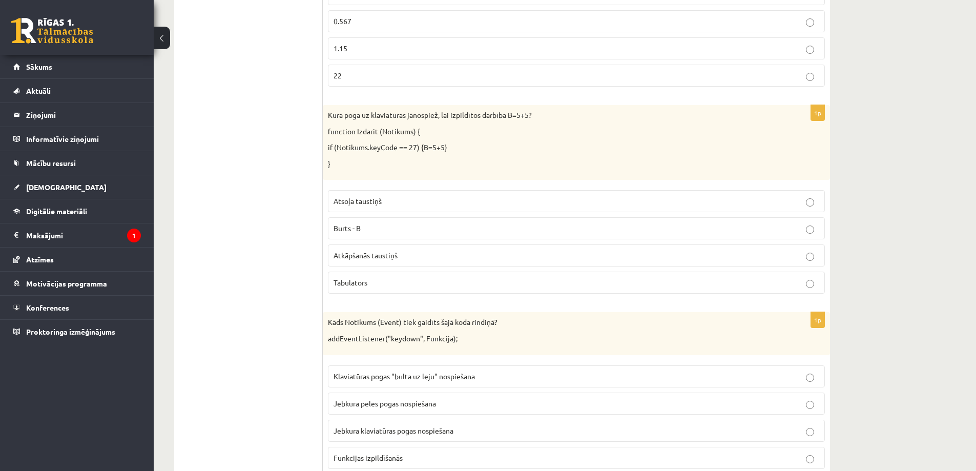
scroll to position [826, 0]
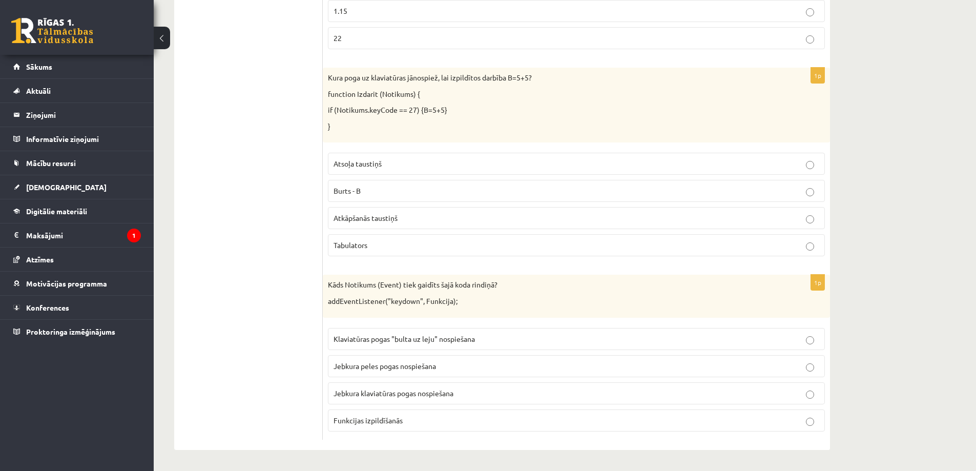
click at [374, 387] on label "Jebkura klaviatūras pogas nospiešana" at bounding box center [576, 393] width 497 height 22
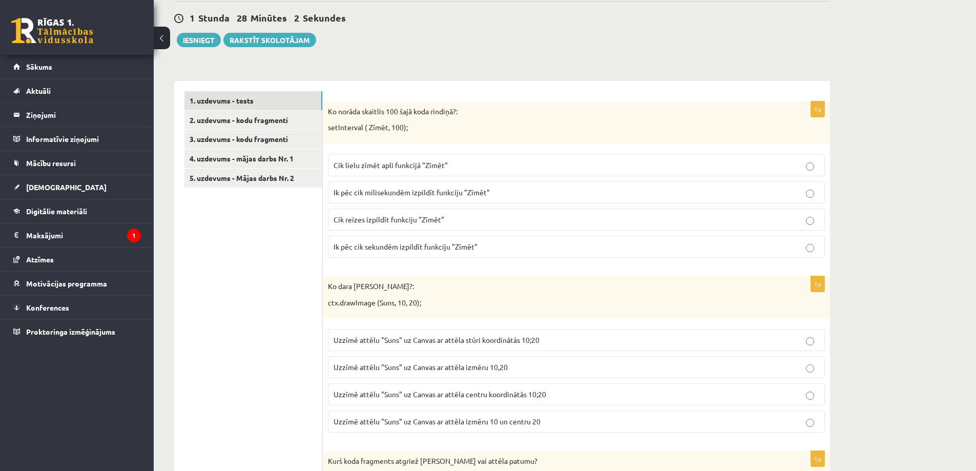
scroll to position [0, 0]
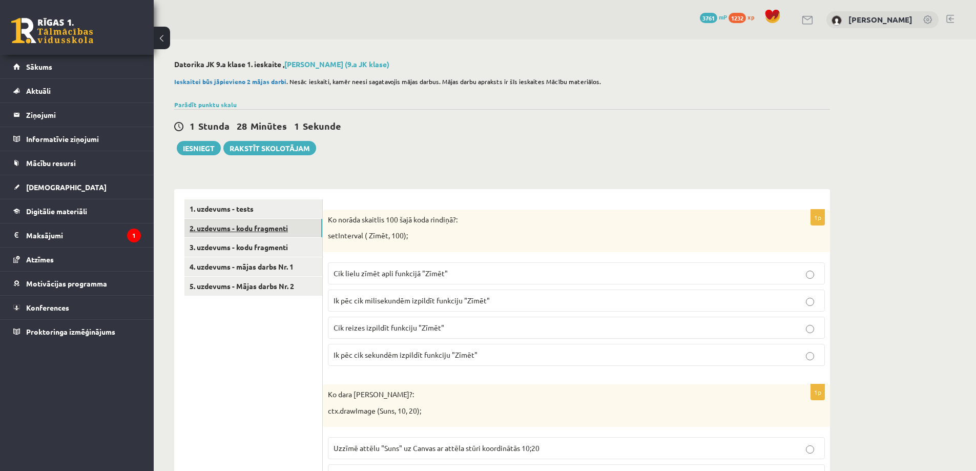
click at [212, 219] on link "2. uzdevums - kodu fragmenti" at bounding box center [254, 228] width 138 height 19
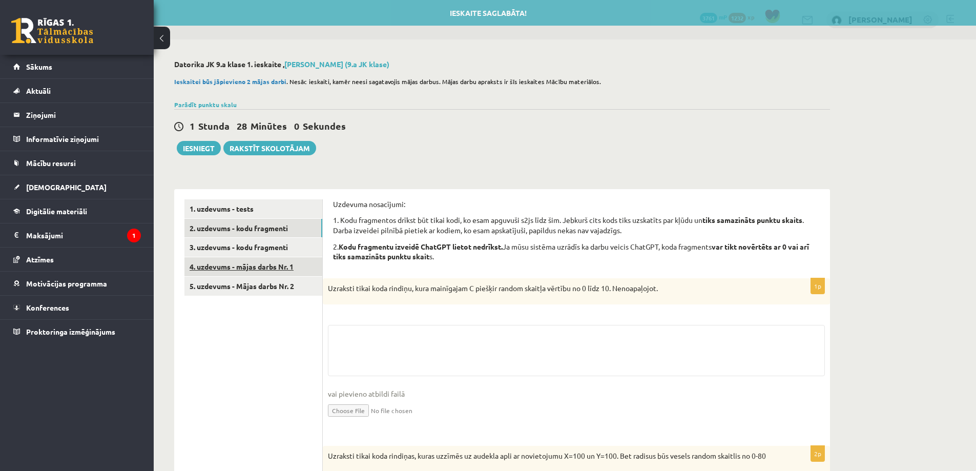
click at [219, 268] on link "4. uzdevums - mājas darbs Nr. 1" at bounding box center [254, 266] width 138 height 19
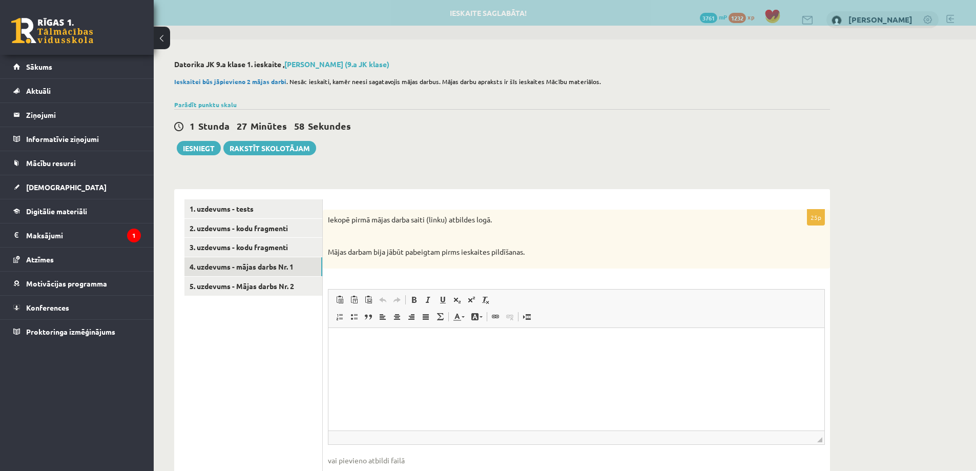
click at [386, 359] on html at bounding box center [577, 343] width 496 height 31
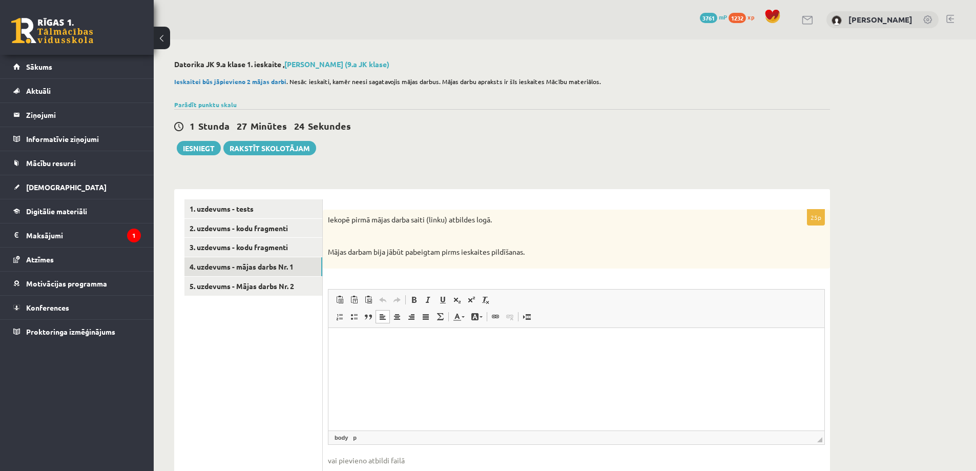
drag, startPoint x: 338, startPoint y: 343, endPoint x: 376, endPoint y: 347, distance: 38.2
click at [376, 347] on p "Визуальный текстовый редактор, wiswyg-editor-user-answer-47433841279460" at bounding box center [577, 343] width 476 height 11
click at [359, 342] on p "Визуальный текстовый редактор, wiswyg-editor-user-answer-47433841279460" at bounding box center [577, 343] width 476 height 11
click at [209, 290] on link "5. uzdevums - Mājas darbs Nr. 2" at bounding box center [254, 286] width 138 height 19
click at [235, 247] on link "3. uzdevums - kodu fragmenti" at bounding box center [254, 247] width 138 height 19
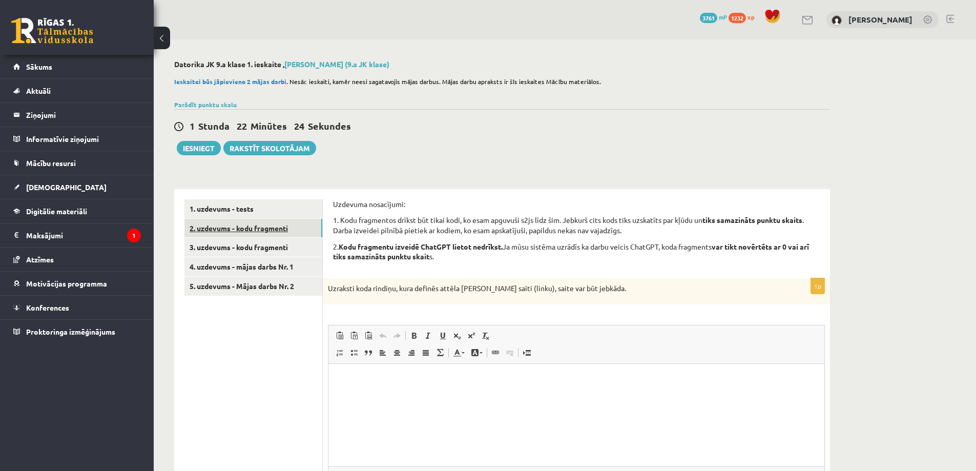
click at [250, 229] on link "2. uzdevums - kodu fragmenti" at bounding box center [254, 228] width 138 height 19
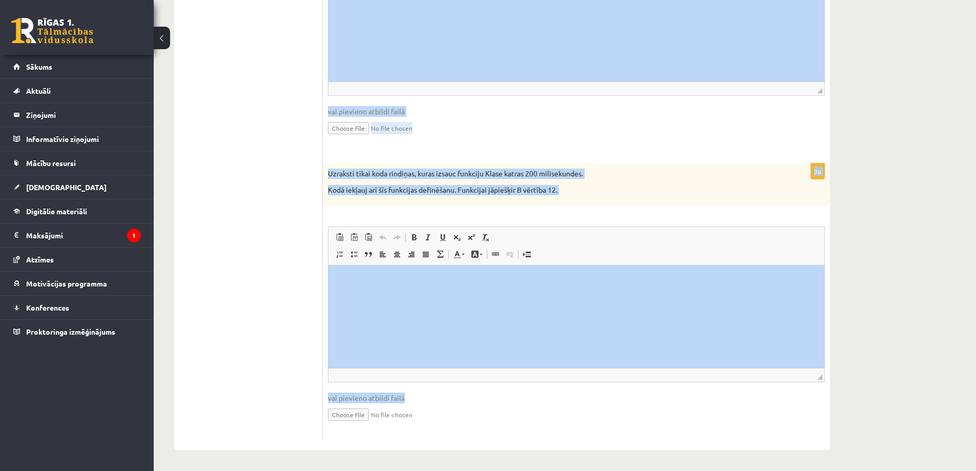
scroll to position [656, 0]
drag, startPoint x: 661, startPoint y: 469, endPoint x: 668, endPoint y: 358, distance: 110.9
copy form "Loremips dolorsitam: 1. Cons adipiscing elitse doe tempo inci, ut labo etdolore…"
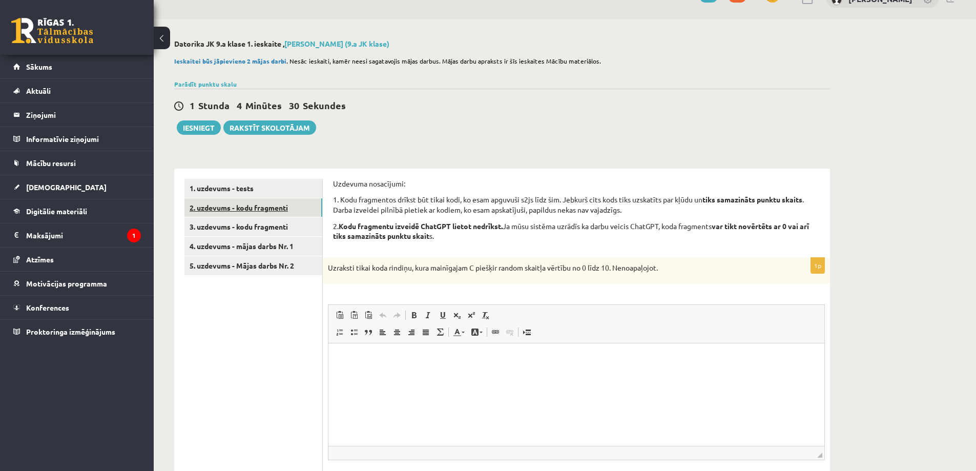
scroll to position [0, 0]
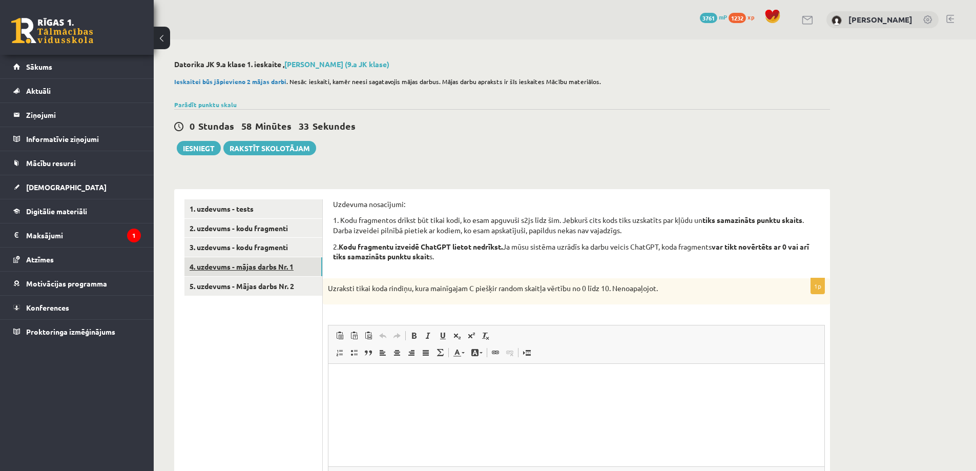
click at [261, 268] on link "4. uzdevums - mājas darbs Nr. 1" at bounding box center [254, 266] width 138 height 19
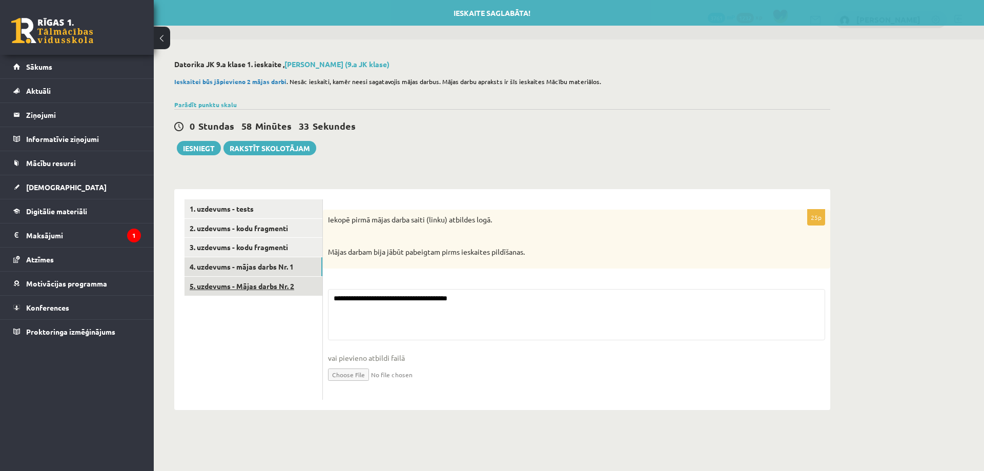
click at [276, 289] on link "5. uzdevums - Mājas darbs Nr. 2" at bounding box center [254, 286] width 138 height 19
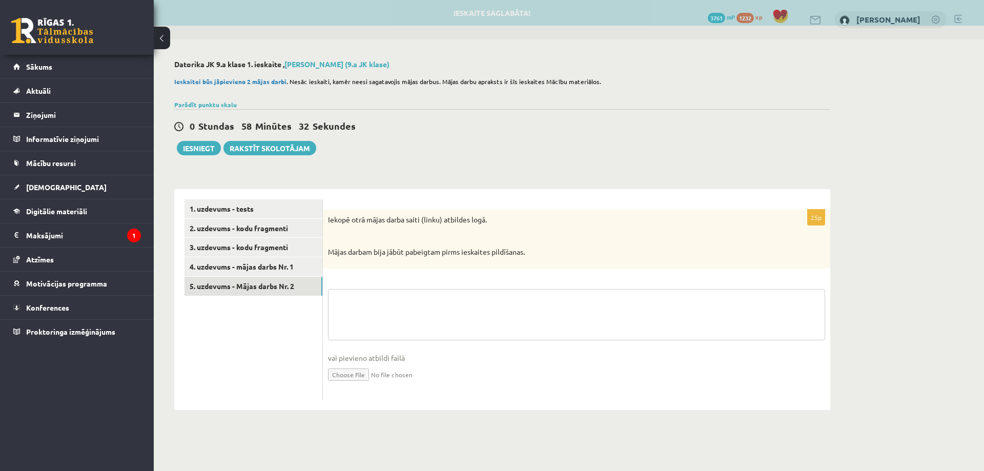
click at [335, 297] on textarea at bounding box center [576, 314] width 497 height 51
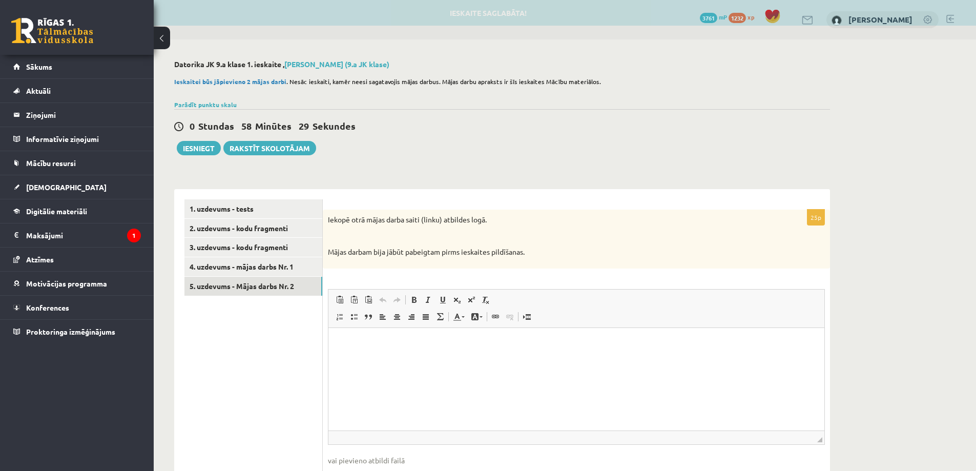
click at [349, 342] on p "Визуальный текстовый редактор, wiswyg-editor-user-answer-47433803142440" at bounding box center [577, 343] width 476 height 11
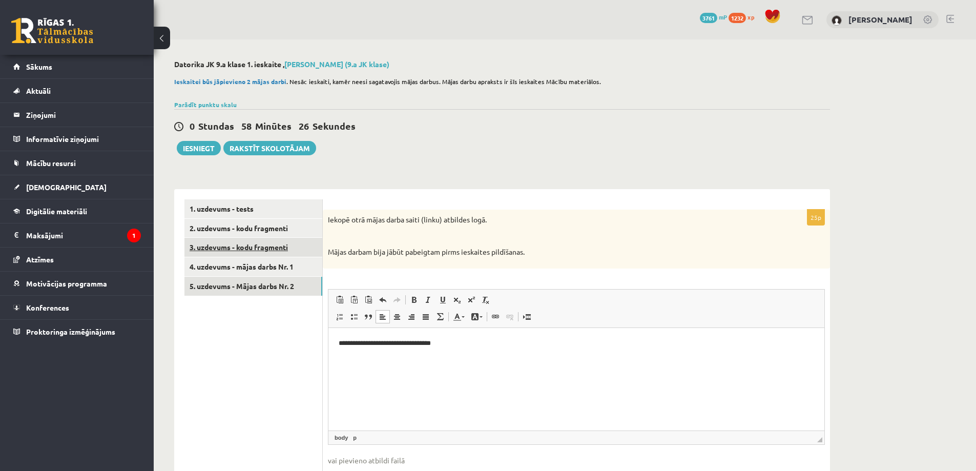
click at [255, 239] on link "3. uzdevums - kodu fragmenti" at bounding box center [254, 247] width 138 height 19
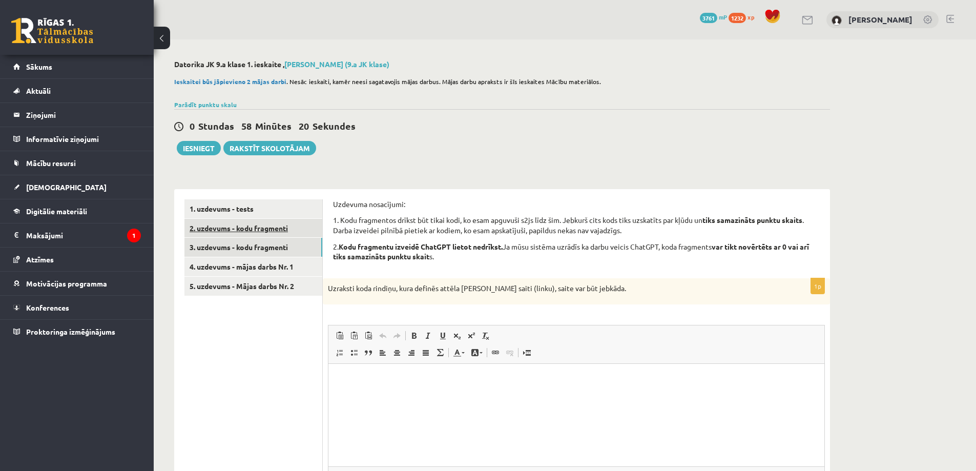
click at [221, 226] on link "2. uzdevums - kodu fragmenti" at bounding box center [254, 228] width 138 height 19
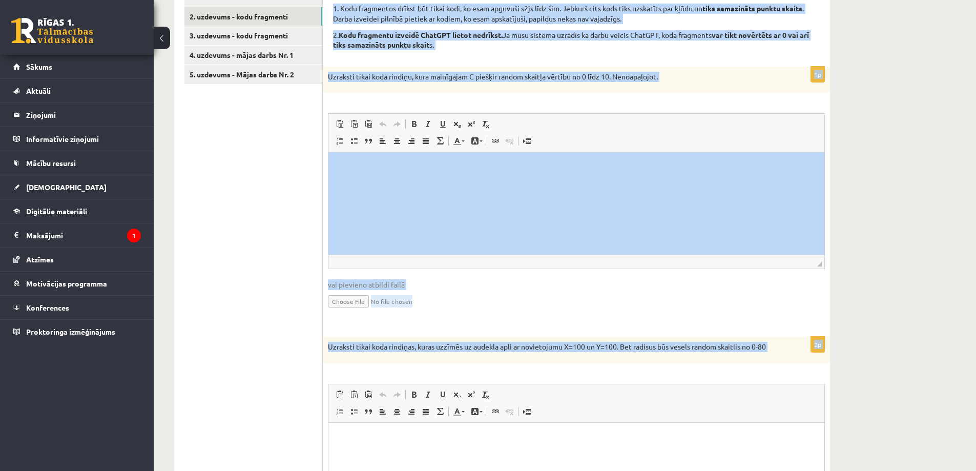
scroll to position [256, 0]
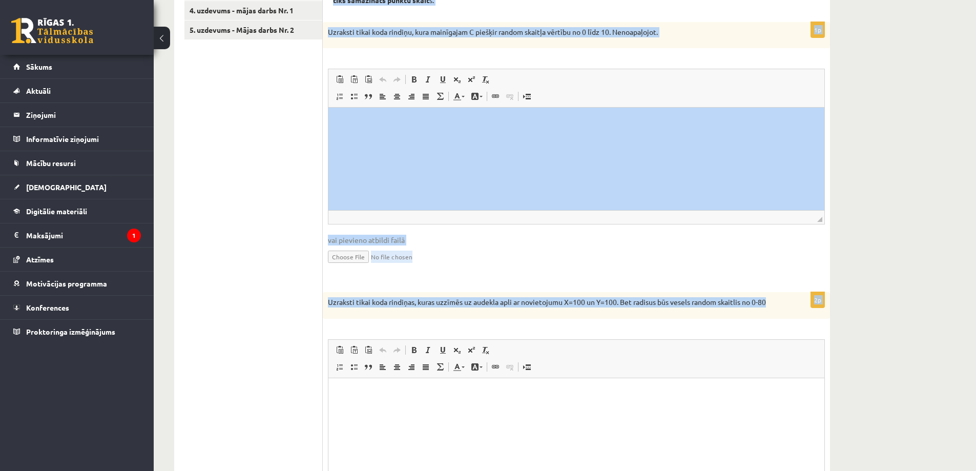
drag, startPoint x: 333, startPoint y: 49, endPoint x: 784, endPoint y: 309, distance: 520.6
click at [784, 309] on form "Uzdevuma nosacījumi: 1. Kodu fragmentos drīkst būt tikai kodi, ko esam apguvuši…" at bounding box center [576, 391] width 487 height 896
copy form "Loremips dolorsitam: 1. Cons adipiscing elitse doe tempo inci, ut labo etdolore…"
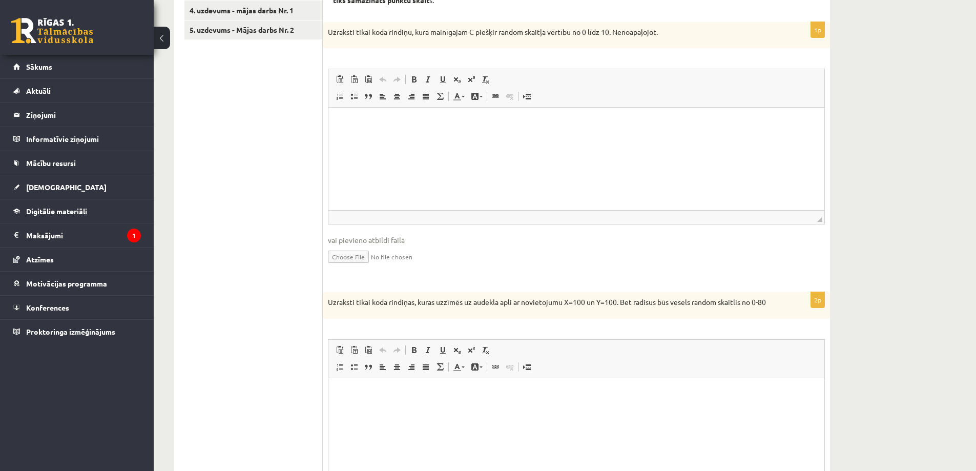
click at [174, 172] on div "1. uzdevums - tests 2. uzdevums - kodu fragmenti 3. uzdevums - kodu fragmenti 4…" at bounding box center [248, 391] width 149 height 916
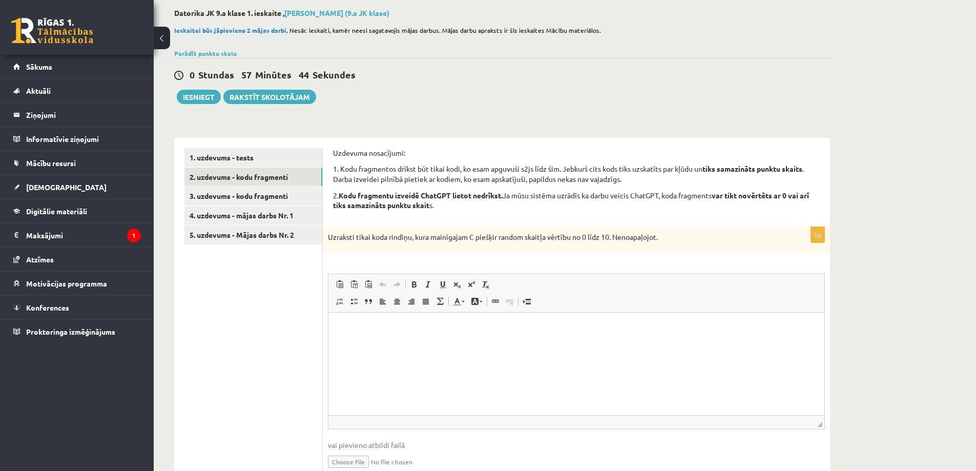
click at [358, 326] on p "Визуальный текстовый редактор, wiswyg-editor-user-answer-47433901589040" at bounding box center [577, 328] width 476 height 11
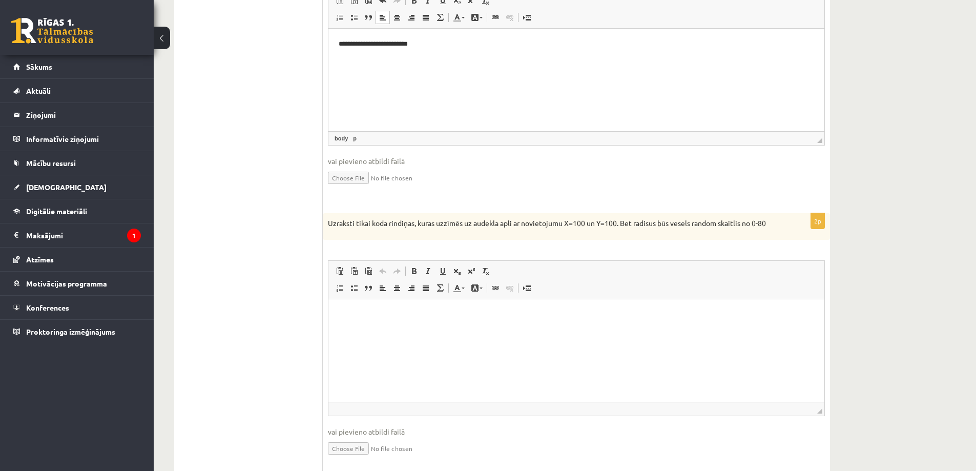
scroll to position [359, 0]
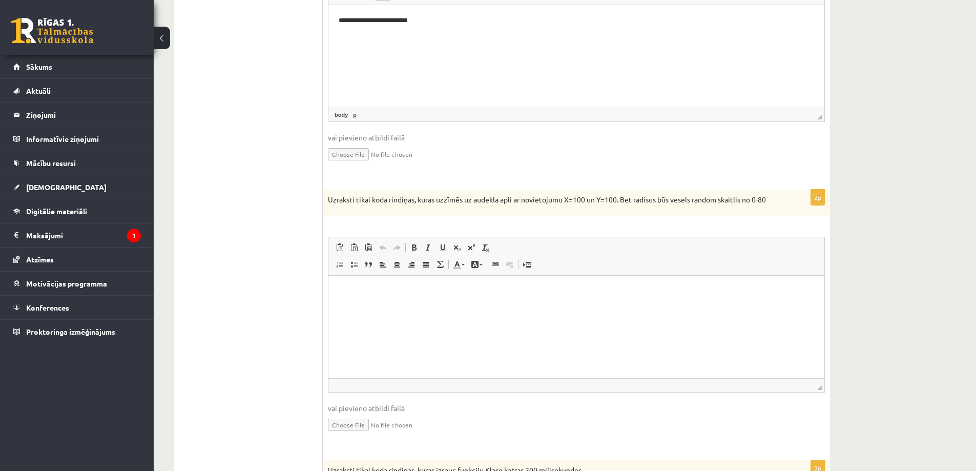
click at [358, 279] on html at bounding box center [577, 290] width 496 height 31
click at [337, 301] on html at bounding box center [577, 290] width 496 height 31
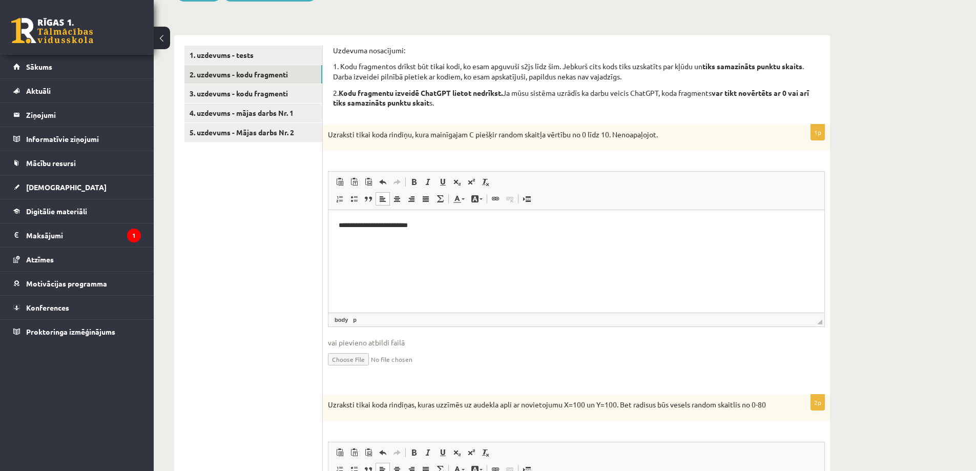
scroll to position [0, 0]
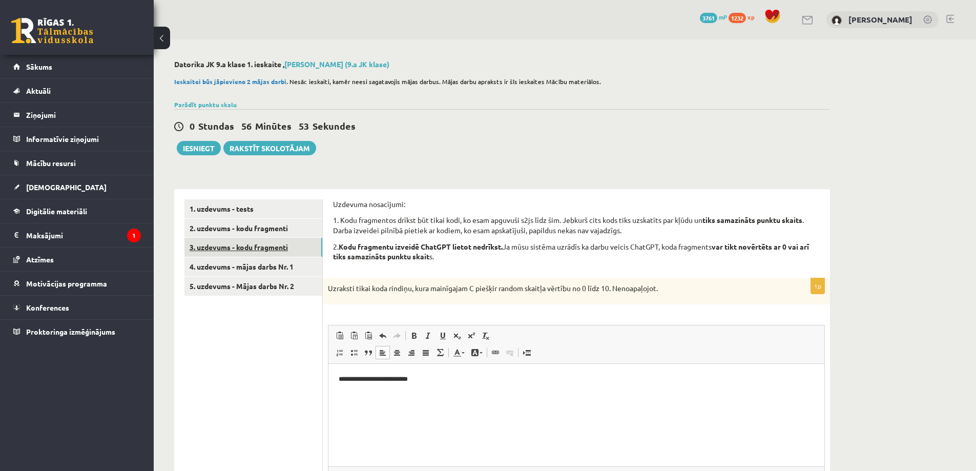
click at [252, 253] on link "3. uzdevums - kodu fragmenti" at bounding box center [254, 247] width 138 height 19
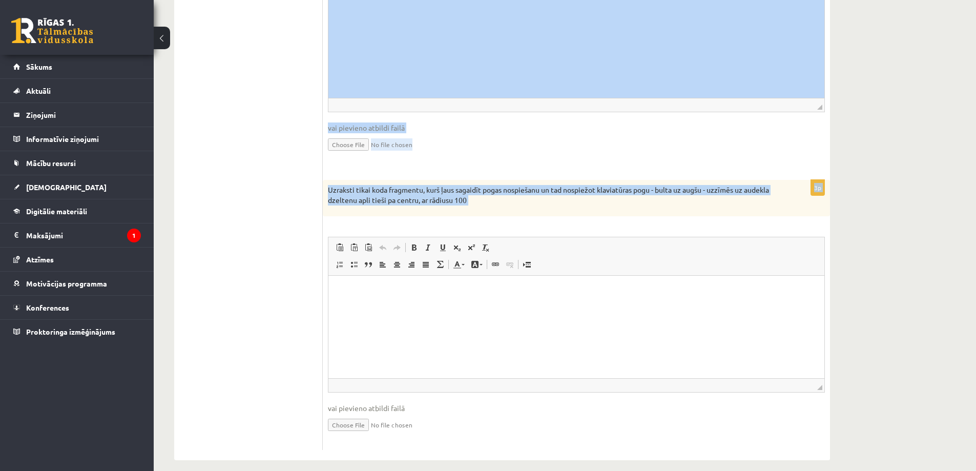
scroll to position [666, 0]
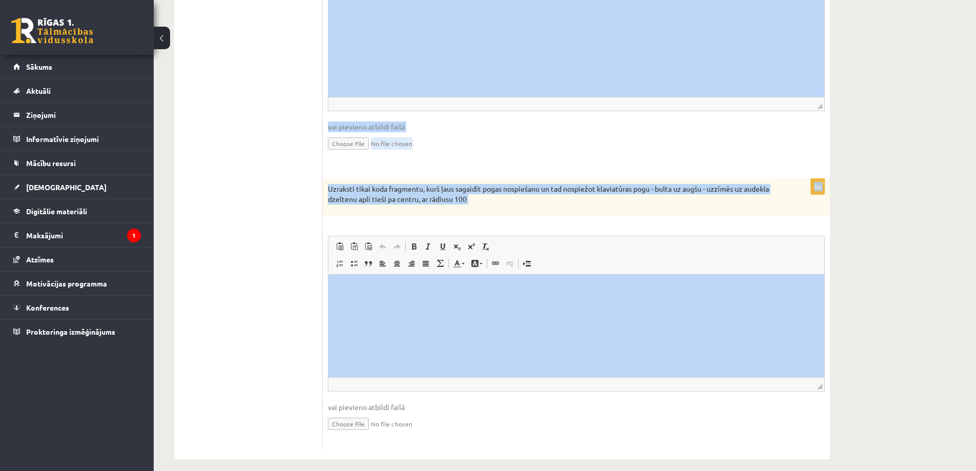
drag, startPoint x: 331, startPoint y: 100, endPoint x: 596, endPoint y: 382, distance: 386.9
copy form "Loremips dolorsitam: 4. Cons adipiscing elitse doe tempo inci, ut labo etdolore…"
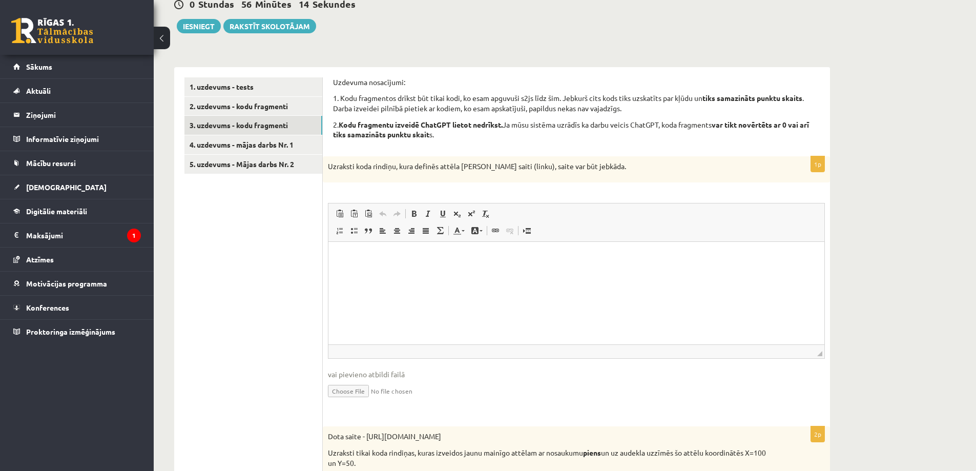
scroll to position [154, 0]
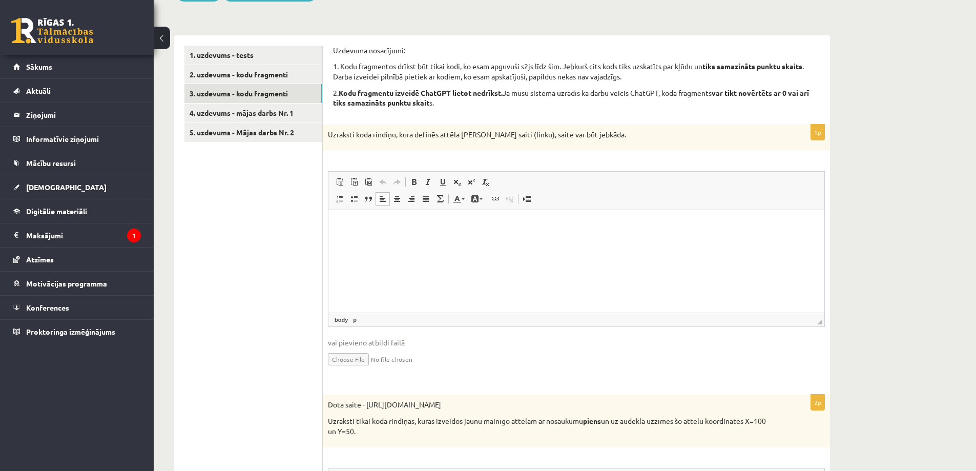
click at [346, 230] on p "Визуальный текстовый редактор, wiswyg-editor-user-answer-47433880827840" at bounding box center [577, 225] width 476 height 11
click at [343, 224] on p "Визуальный текстовый редактор, wiswyg-editor-user-answer-47433880827840" at bounding box center [577, 225] width 476 height 11
click at [373, 230] on p "**********" at bounding box center [577, 225] width 476 height 11
click at [379, 229] on p "**********" at bounding box center [577, 225] width 476 height 11
drag, startPoint x: 536, startPoint y: 225, endPoint x: 375, endPoint y: 218, distance: 161.6
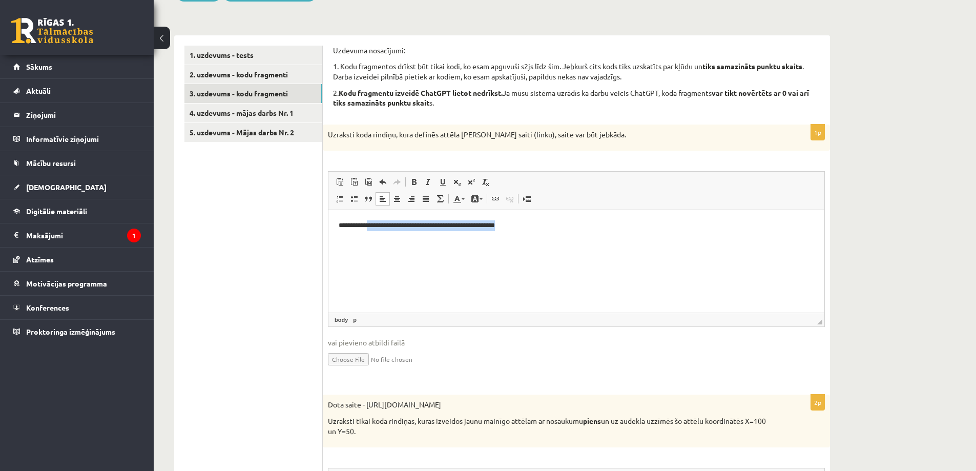
click at [375, 218] on html "**********" at bounding box center [577, 225] width 496 height 31
click at [375, 224] on p "**********" at bounding box center [577, 225] width 476 height 11
click at [698, 223] on p "**********" at bounding box center [577, 225] width 476 height 11
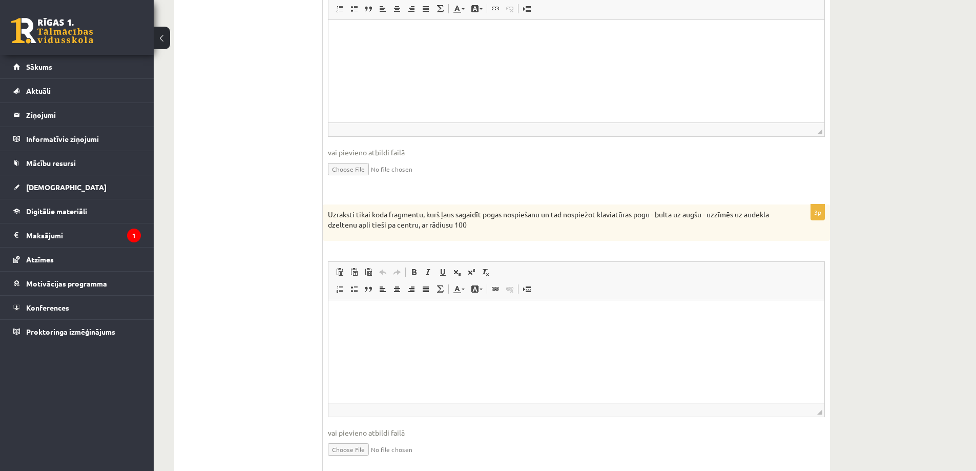
scroll to position [676, 0]
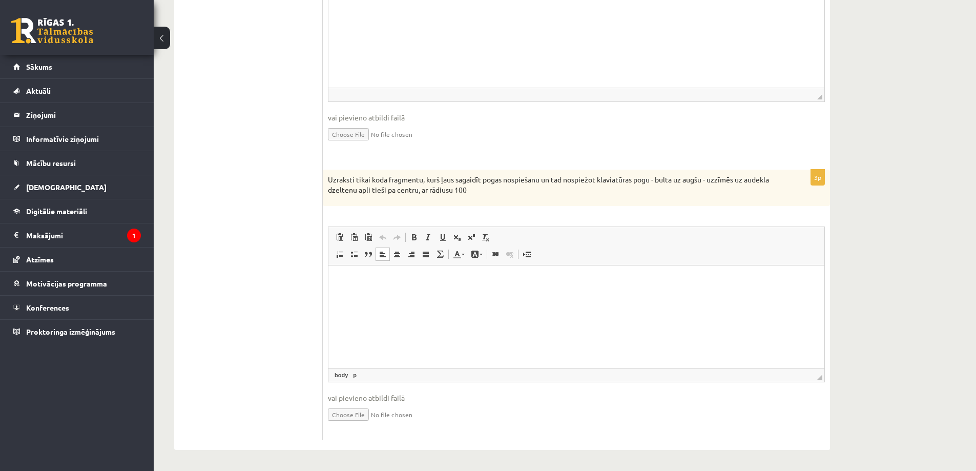
click at [433, 278] on p "Визуальный текстовый редактор, wiswyg-editor-user-answer-47433930553200" at bounding box center [577, 281] width 476 height 11
click at [397, 280] on p "Визуальный текстовый редактор, wiswyg-editor-user-answer-47433930553200" at bounding box center [577, 281] width 476 height 11
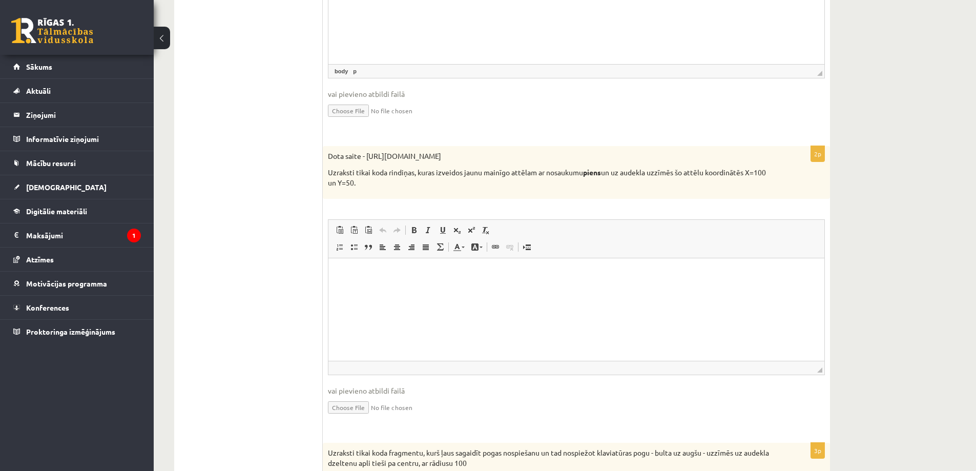
scroll to position [410, 0]
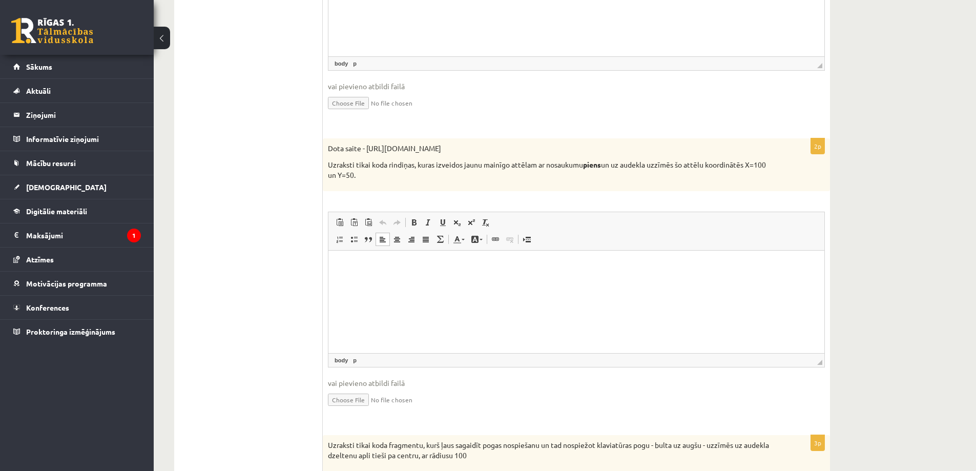
click at [357, 263] on p "Визуальный текстовый редактор, wiswyg-editor-user-answer-47433876906320" at bounding box center [577, 266] width 476 height 11
click at [345, 254] on html at bounding box center [577, 266] width 496 height 31
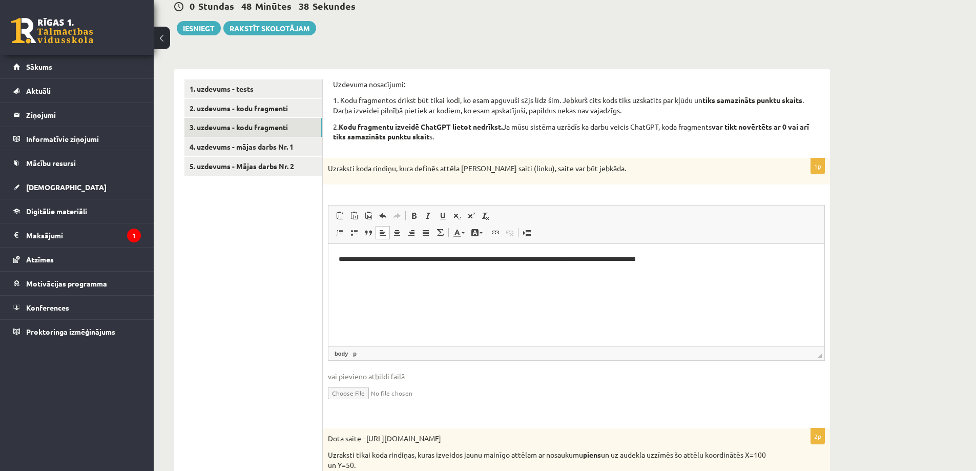
scroll to position [0, 0]
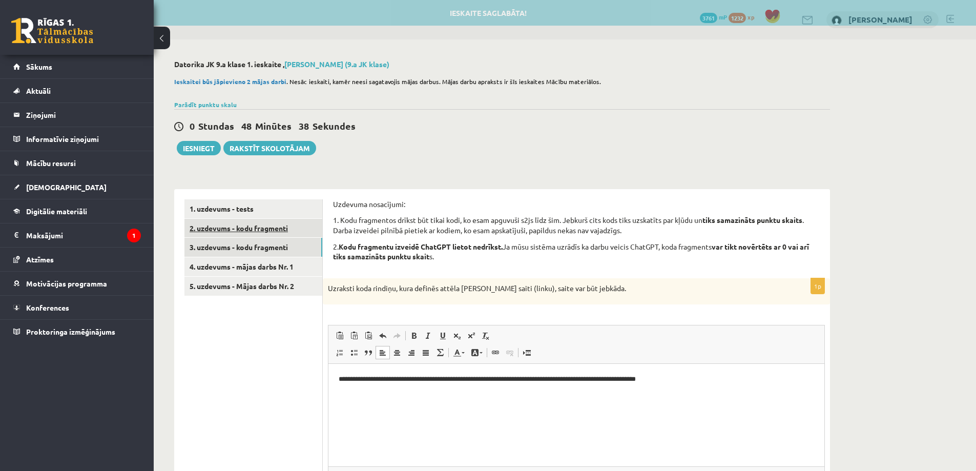
click at [229, 231] on link "2. uzdevums - kodu fragmenti" at bounding box center [254, 228] width 138 height 19
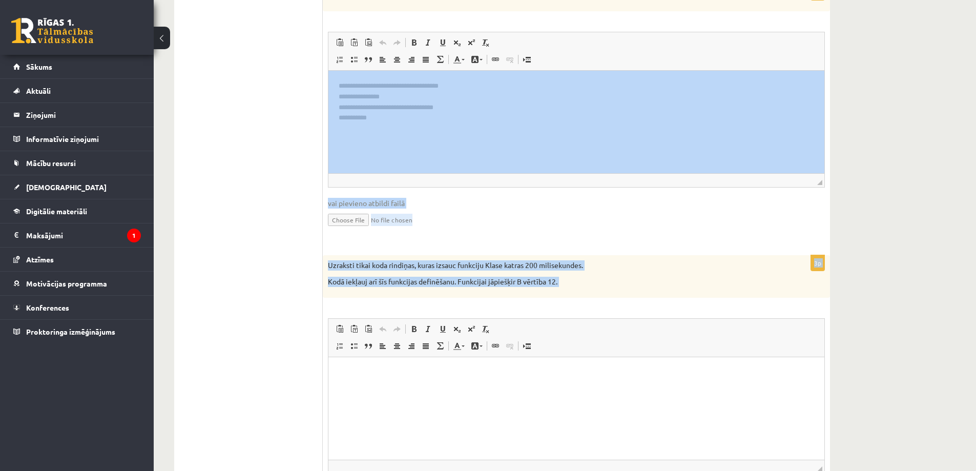
scroll to position [615, 0]
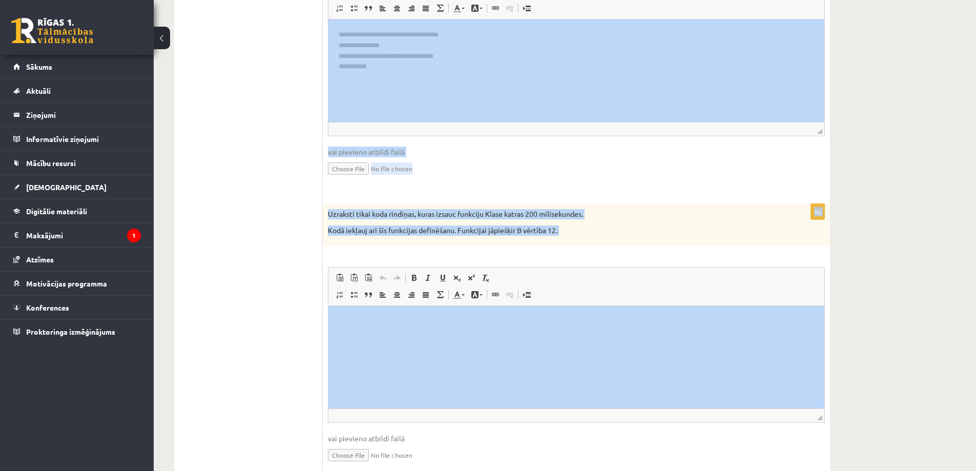
drag, startPoint x: 660, startPoint y: 509, endPoint x: 944, endPoint y: 636, distance: 311.2
click at [582, 216] on p "Uzraksti tikai koda rindiņas, kuras izsauc funkciju Klase katras 200 milisekund…" at bounding box center [551, 214] width 446 height 10
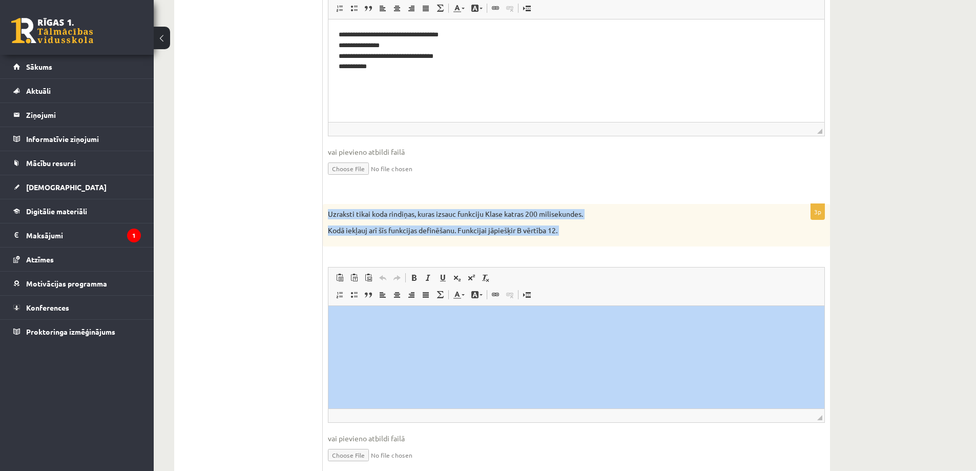
drag, startPoint x: 655, startPoint y: 519, endPoint x: 654, endPoint y: 336, distance: 183.0
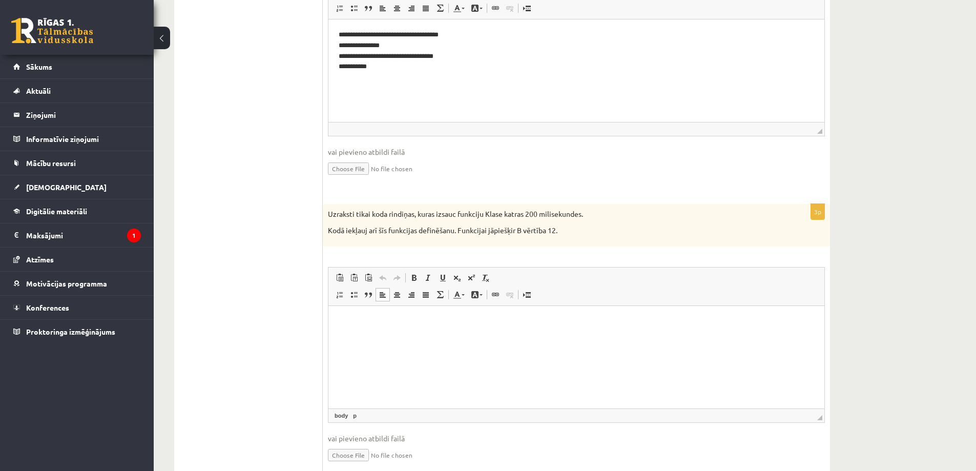
drag, startPoint x: 247, startPoint y: 39, endPoint x: 362, endPoint y: 216, distance: 211.5
click at [370, 216] on p "Uzraksti tikai koda rindiņas, kuras izsauc funkciju Klase katras 200 milisekund…" at bounding box center [551, 214] width 446 height 10
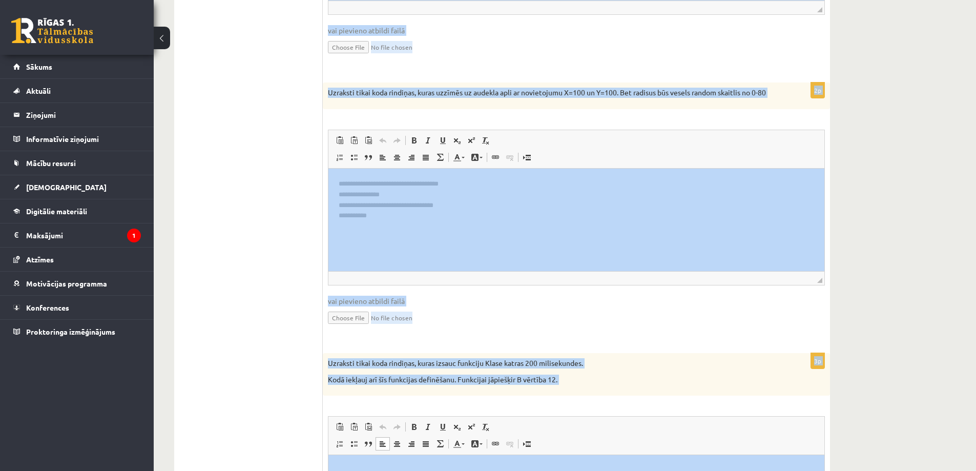
scroll to position [656, 0]
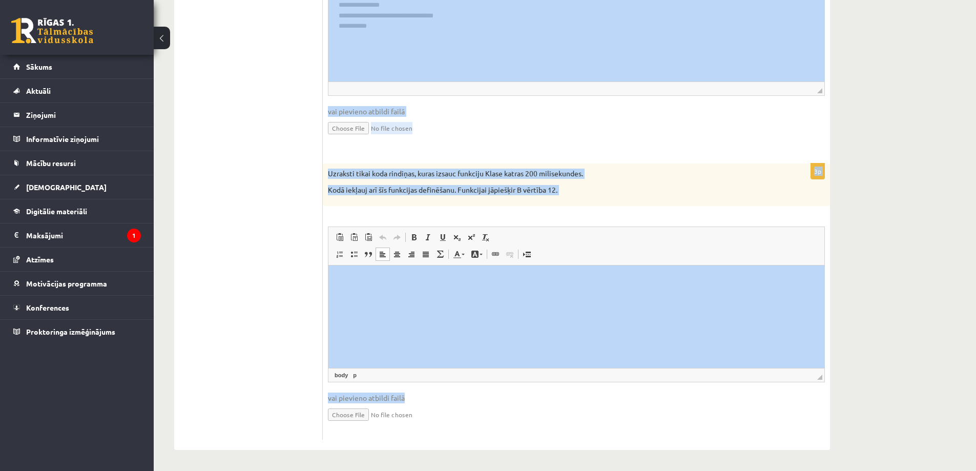
drag, startPoint x: 334, startPoint y: 201, endPoint x: 296, endPoint y: 101, distance: 107.6
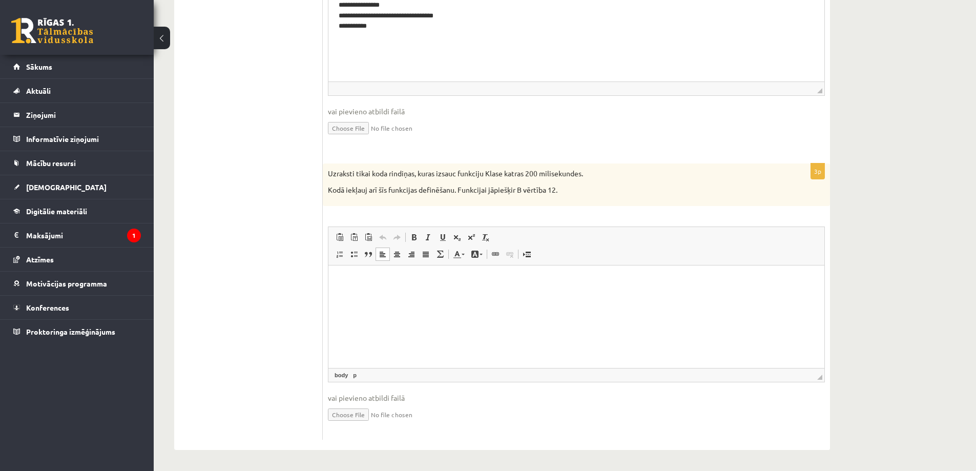
drag, startPoint x: 560, startPoint y: 324, endPoint x: 522, endPoint y: 359, distance: 51.9
click at [522, 297] on html at bounding box center [577, 281] width 496 height 31
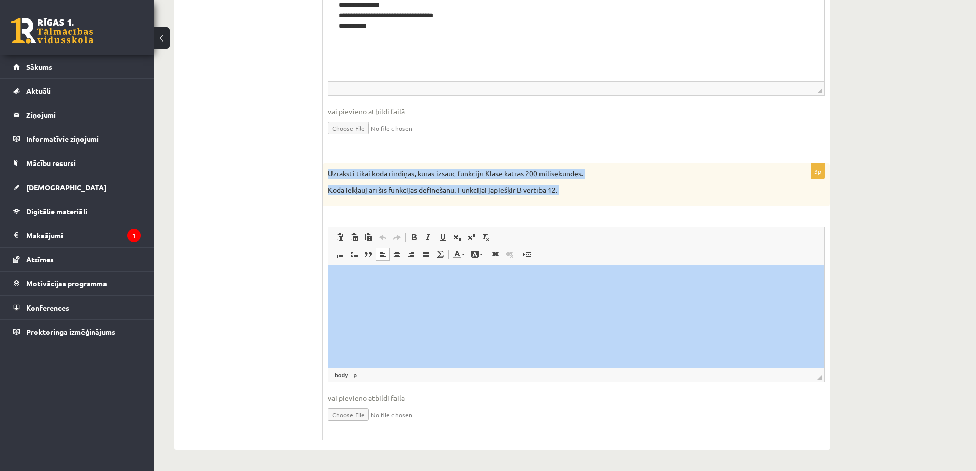
drag, startPoint x: 655, startPoint y: 435, endPoint x: 585, endPoint y: 322, distance: 132.3
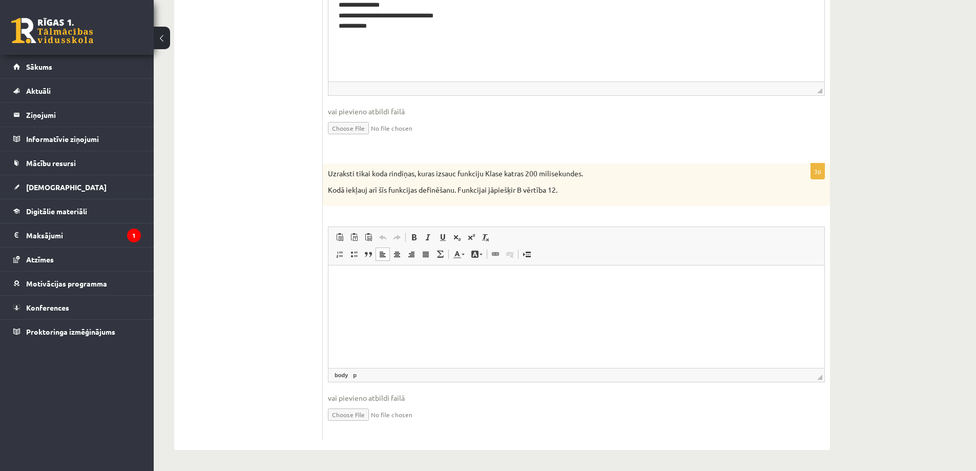
drag, startPoint x: 257, startPoint y: 56, endPoint x: 354, endPoint y: 179, distance: 156.9
click at [378, 188] on p "Kodā iekļauj arī šīs funkcijas definēšanu. Funkcijai jāpiešķir B vērtība 12." at bounding box center [551, 190] width 446 height 10
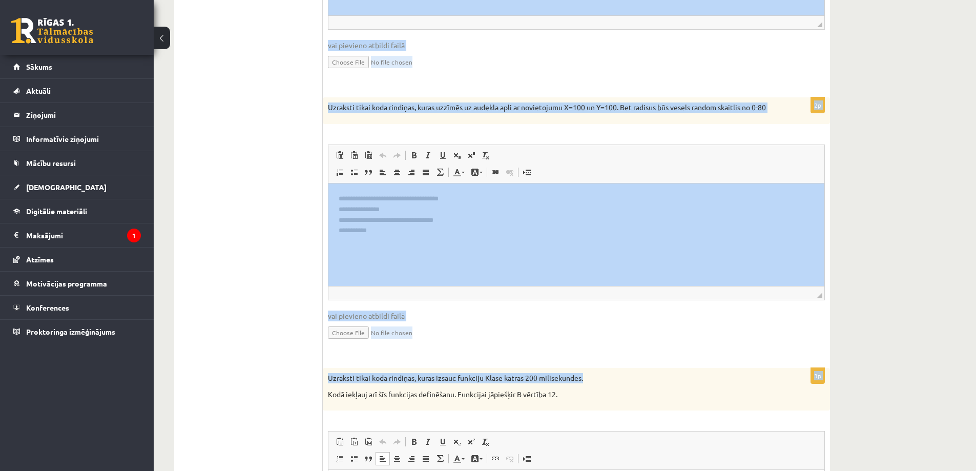
scroll to position [502, 0]
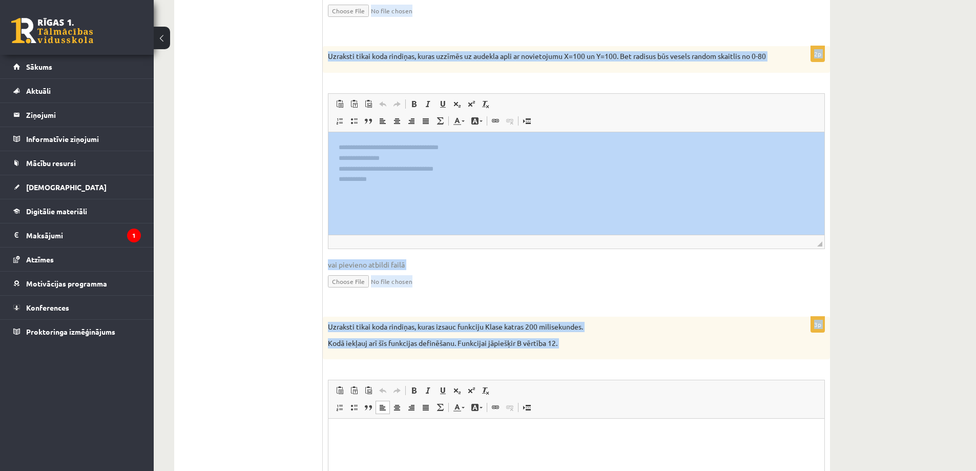
drag, startPoint x: 333, startPoint y: 115, endPoint x: 590, endPoint y: 360, distance: 355.6
click at [590, 360] on form "**********" at bounding box center [576, 145] width 487 height 896
copy form "**********"
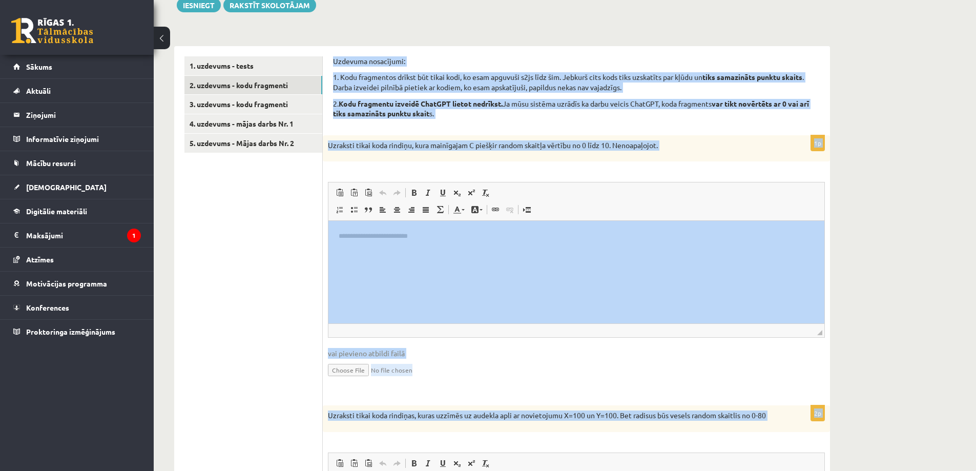
scroll to position [92, 0]
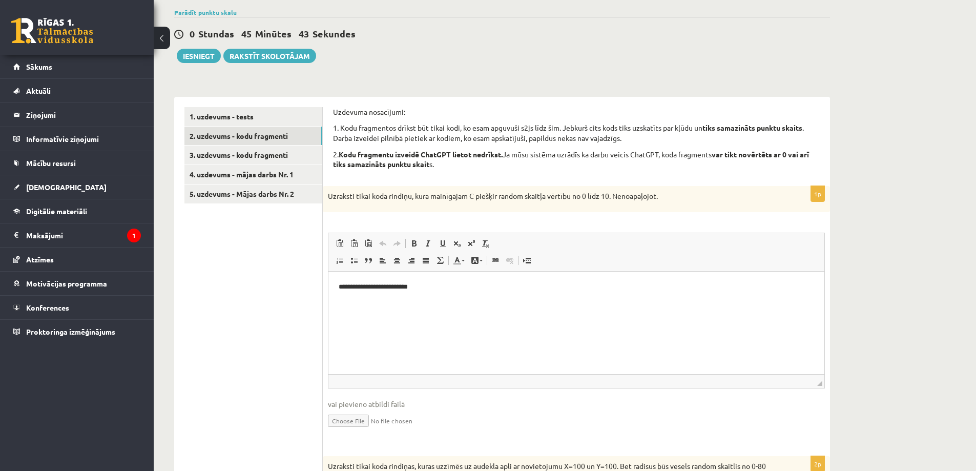
drag, startPoint x: 340, startPoint y: 283, endPoint x: 491, endPoint y: 283, distance: 150.7
click at [491, 283] on p "**********" at bounding box center [577, 287] width 476 height 11
copy p "**********"
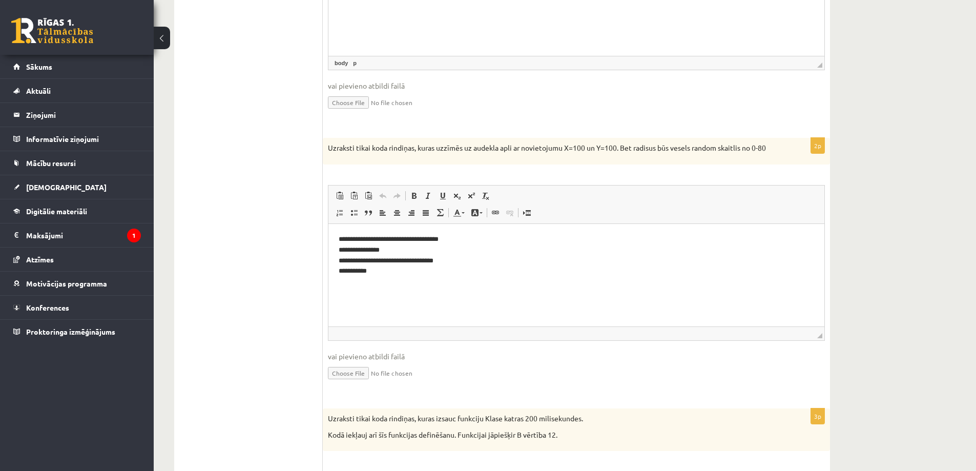
scroll to position [502, 0]
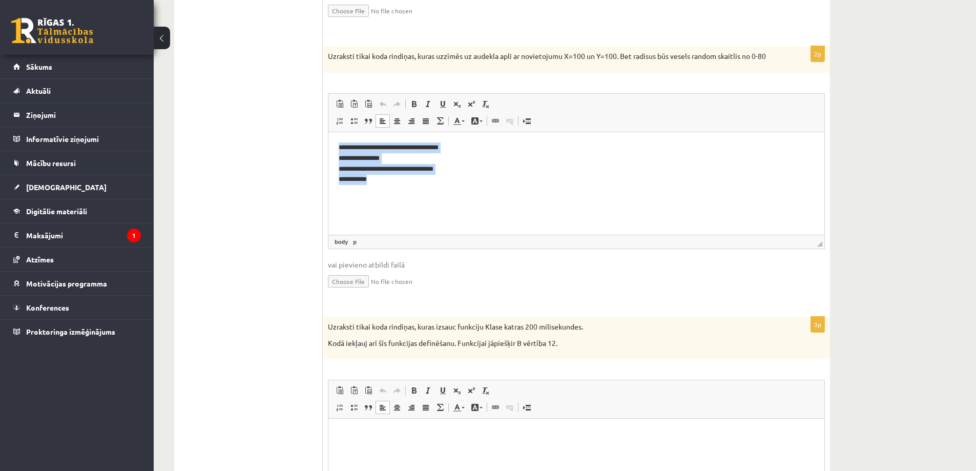
drag, startPoint x: 337, startPoint y: 148, endPoint x: 411, endPoint y: 200, distance: 90.2
click at [411, 195] on html "**********" at bounding box center [577, 163] width 496 height 63
copy p "**********"
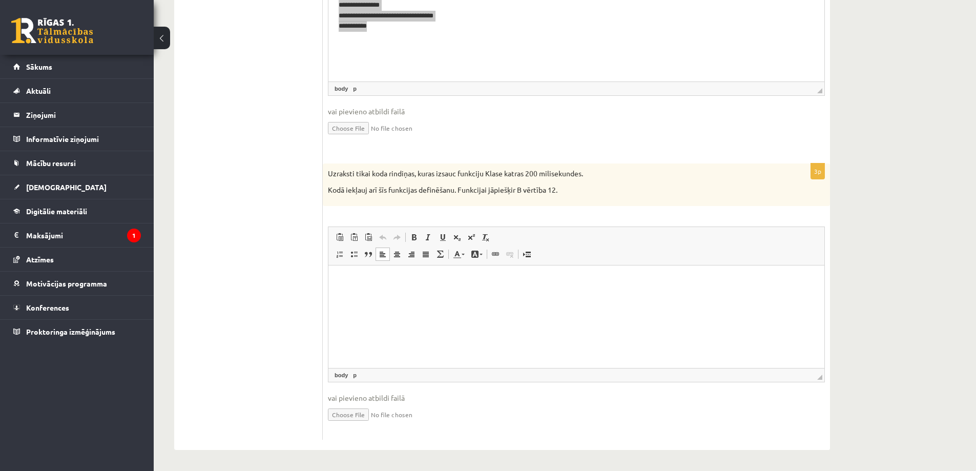
click at [377, 266] on iframe at bounding box center [577, 317] width 496 height 103
click at [377, 272] on html at bounding box center [577, 281] width 496 height 31
drag, startPoint x: 377, startPoint y: 272, endPoint x: 365, endPoint y: 272, distance: 11.3
click at [365, 272] on html at bounding box center [577, 281] width 496 height 31
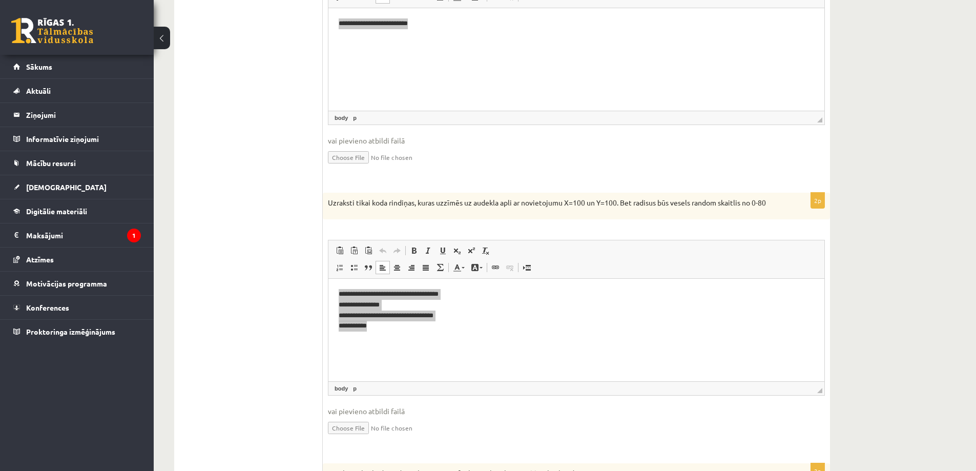
scroll to position [297, 0]
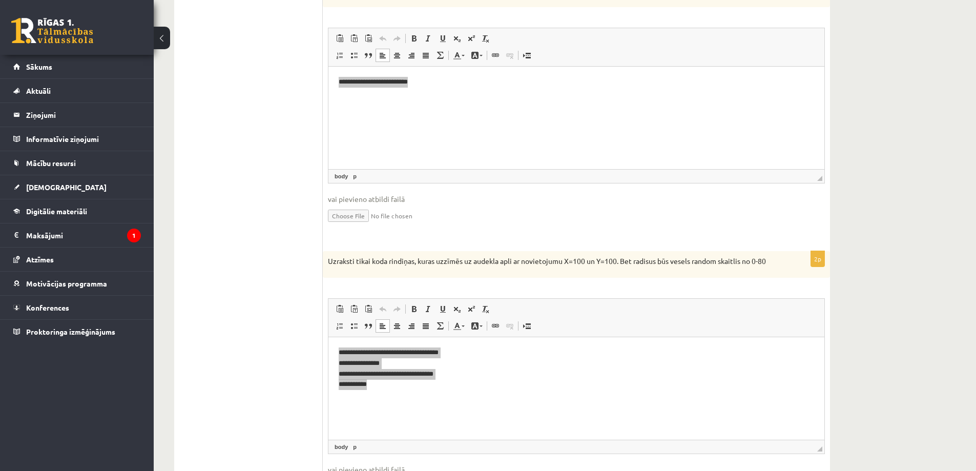
click at [307, 342] on ul "1. uzdevums - tests 2. uzdevums - kodu fragmenti 3. uzdevums - kodu fragmenti 4…" at bounding box center [254, 350] width 138 height 896
click at [407, 353] on p "**********" at bounding box center [577, 368] width 476 height 43
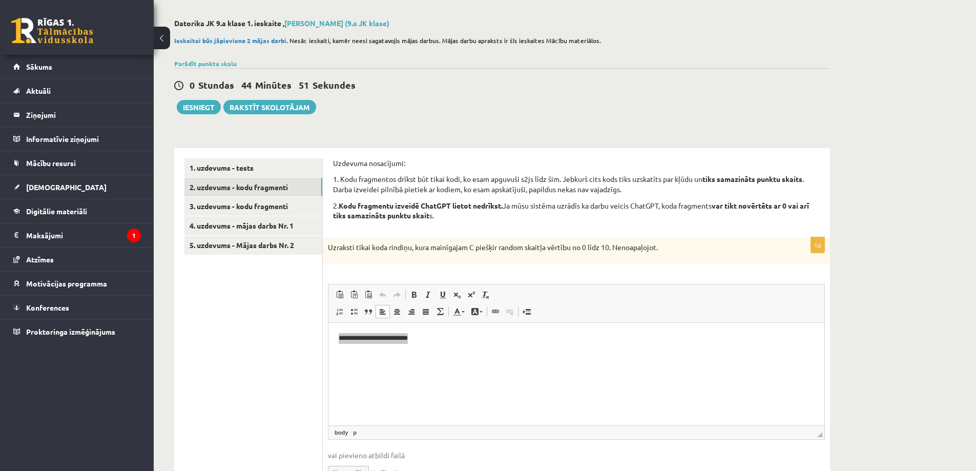
scroll to position [0, 0]
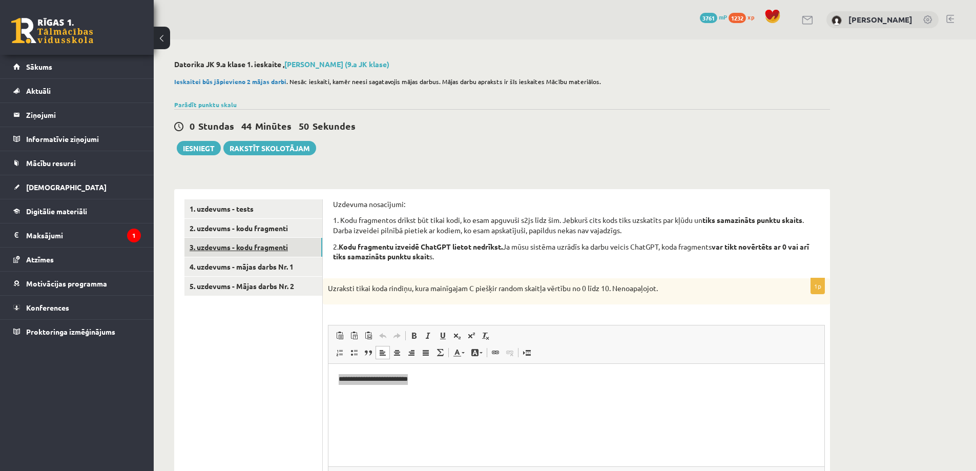
click at [273, 249] on link "3. uzdevums - kodu fragmenti" at bounding box center [254, 247] width 138 height 19
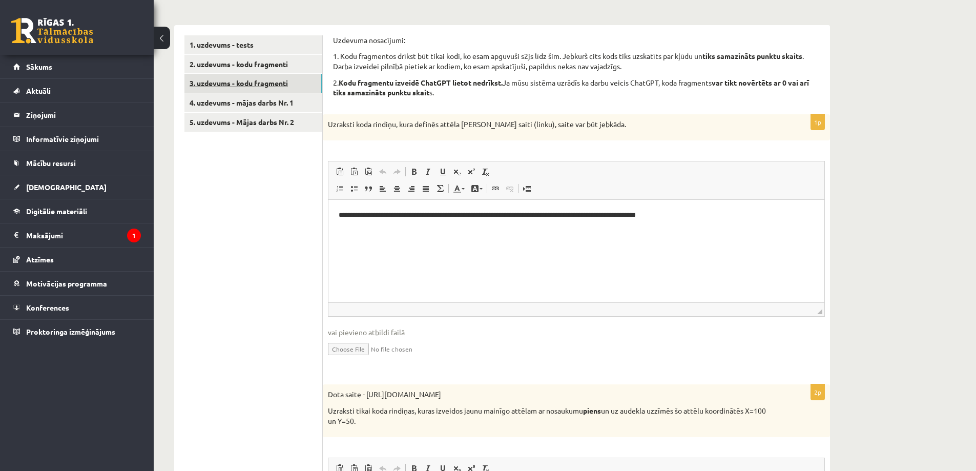
scroll to position [164, 0]
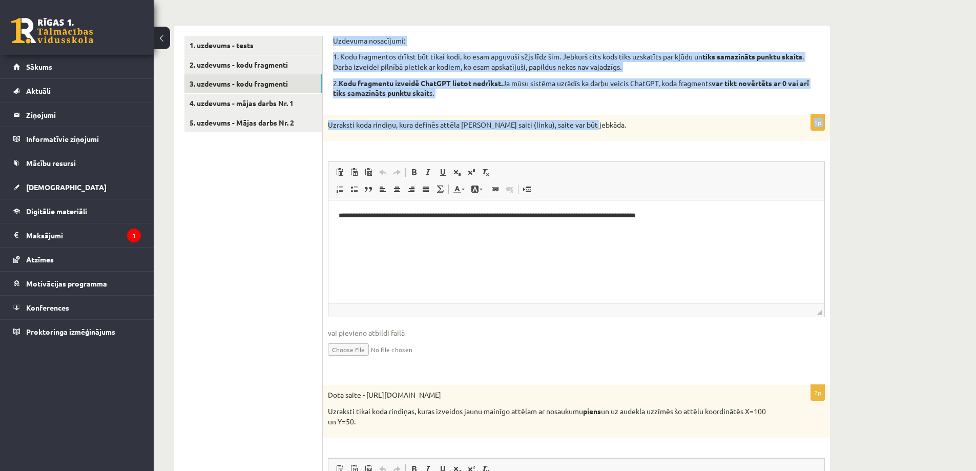
drag, startPoint x: 335, startPoint y: 40, endPoint x: 604, endPoint y: 133, distance: 284.8
copy form "Uzdevuma nosacījumi: 1. Kodu fragmentos drīkst būt tikai kodi, ko esam apguvuši…"
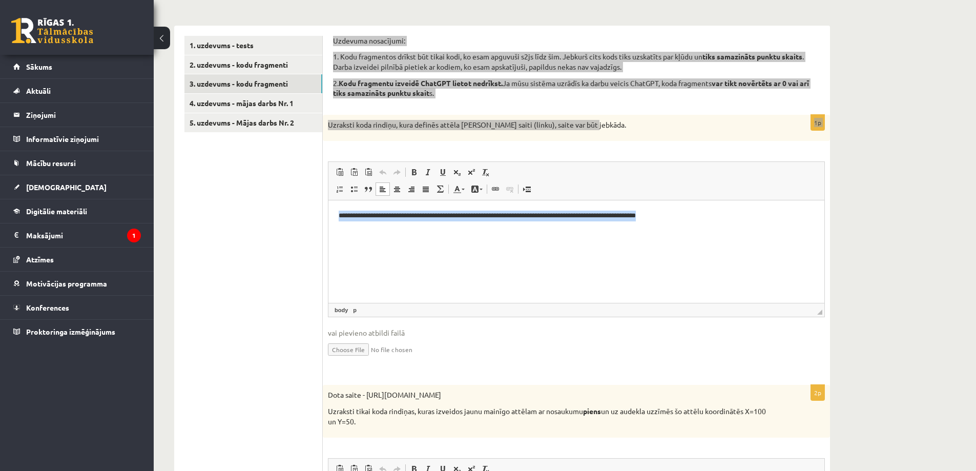
drag, startPoint x: 335, startPoint y: 218, endPoint x: 1160, endPoint y: 416, distance: 849.1
click at [825, 214] on html "**********" at bounding box center [577, 215] width 496 height 31
copy p "**********"
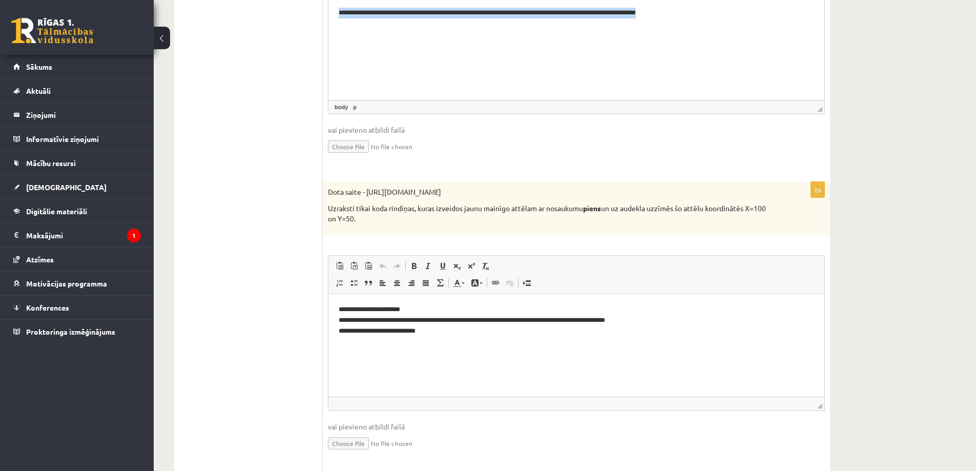
scroll to position [369, 0]
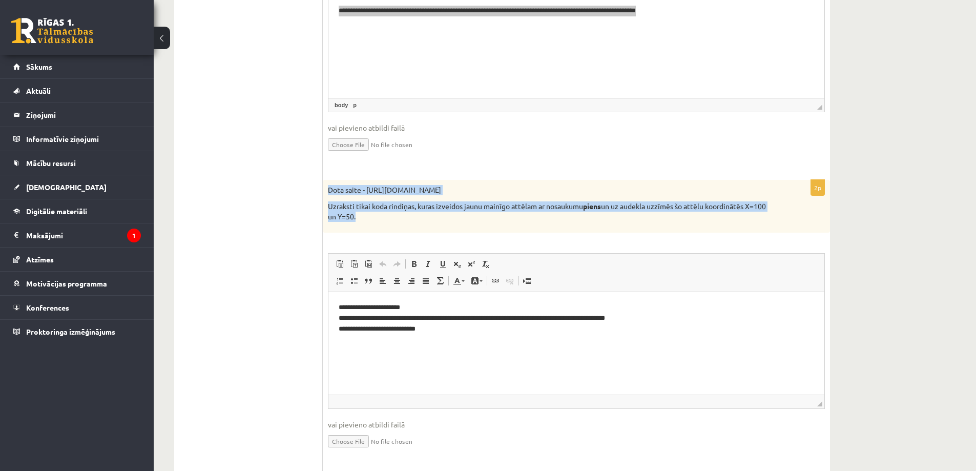
drag, startPoint x: 328, startPoint y: 191, endPoint x: 397, endPoint y: 220, distance: 74.9
click at [397, 220] on div "Dota saite - [URL][DOMAIN_NAME] Uzraksti tikai koda rindiņas, kuras izveidos ja…" at bounding box center [576, 206] width 507 height 53
copy div "Dota saite - [URL][DOMAIN_NAME] Uzraksti tikai koda rindiņas, kuras izveidos ja…"
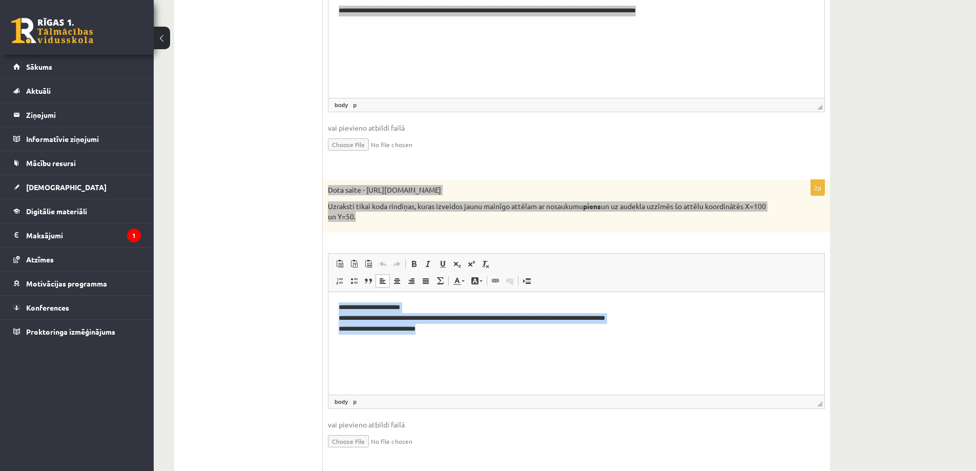
drag, startPoint x: 333, startPoint y: 303, endPoint x: 462, endPoint y: 328, distance: 132.0
click at [462, 328] on html "**********" at bounding box center [577, 318] width 496 height 52
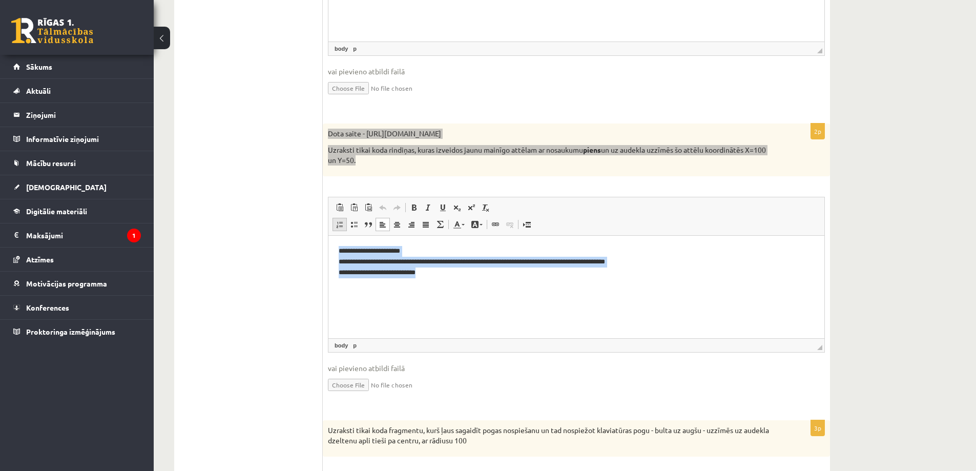
scroll to position [522, 0]
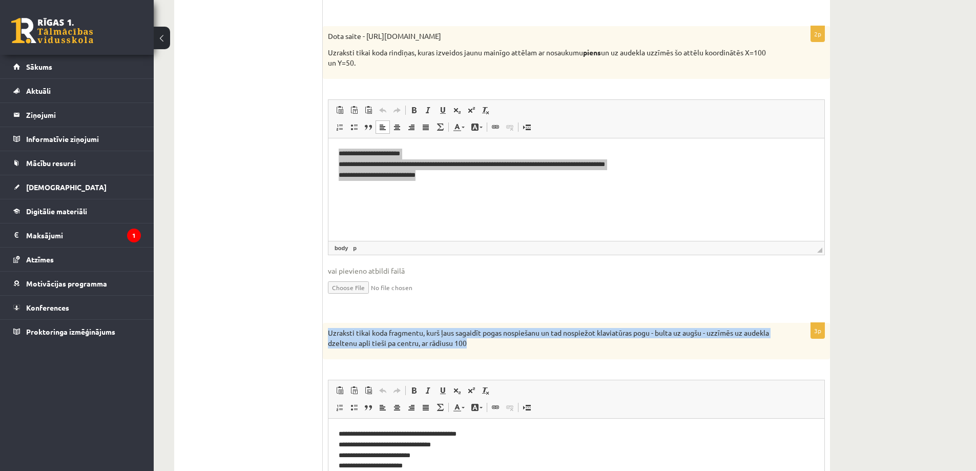
drag, startPoint x: 324, startPoint y: 336, endPoint x: 532, endPoint y: 353, distance: 208.3
click at [532, 353] on div "Uzraksti tikai koda fragmentu, kurš ļaus sagaidīt pogas nospiešanu un tad nospi…" at bounding box center [576, 341] width 507 height 36
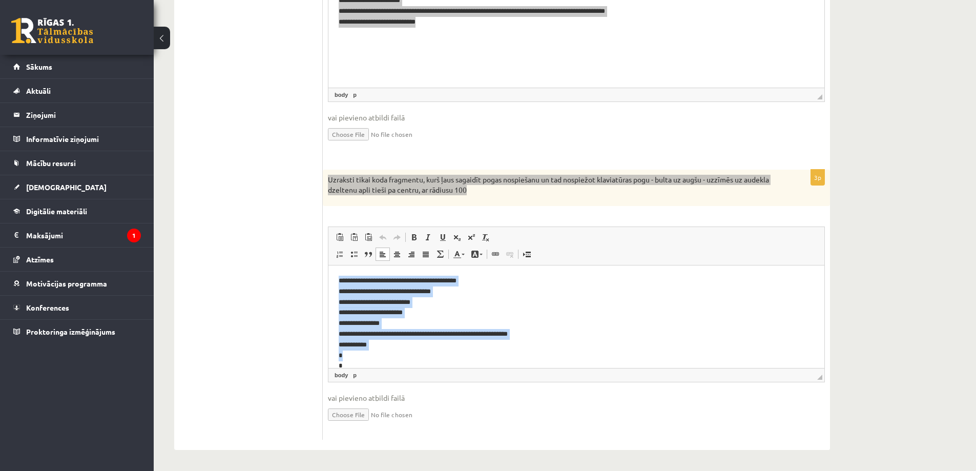
scroll to position [14, 0]
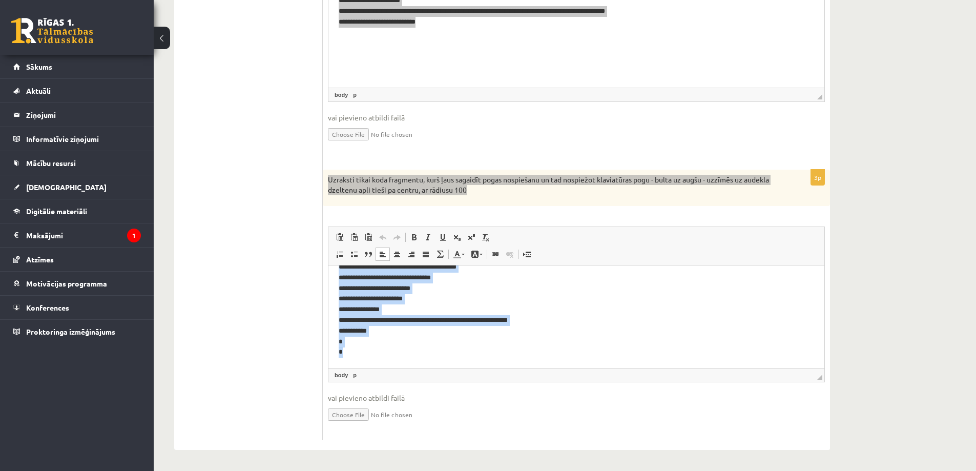
drag, startPoint x: 335, startPoint y: 281, endPoint x: 801, endPoint y: 642, distance: 588.9
click at [472, 368] on html "**********" at bounding box center [577, 310] width 496 height 116
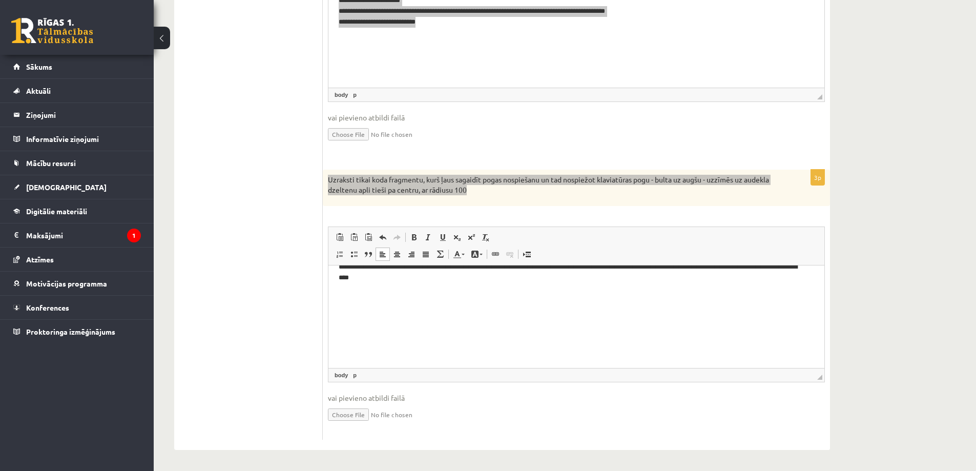
scroll to position [0, 0]
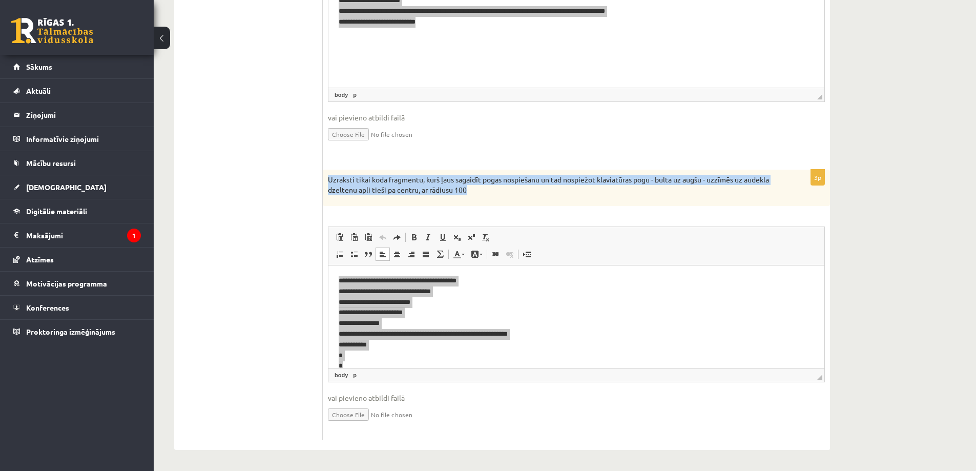
click at [548, 186] on p "Uzraksti tikai koda fragmentu, kurš ļaus sagaidīt pogas nospiešanu un tad nospi…" at bounding box center [551, 185] width 446 height 20
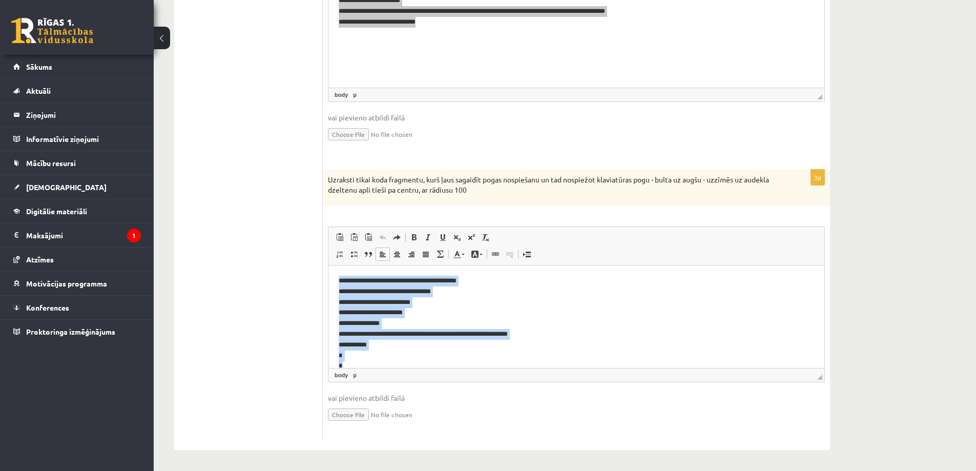
click at [665, 325] on p "**********" at bounding box center [573, 324] width 468 height 96
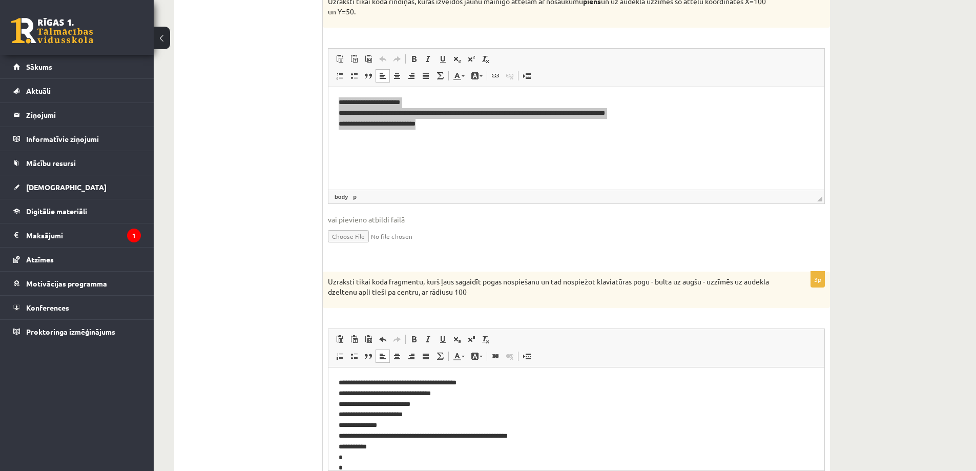
scroll to position [2, 0]
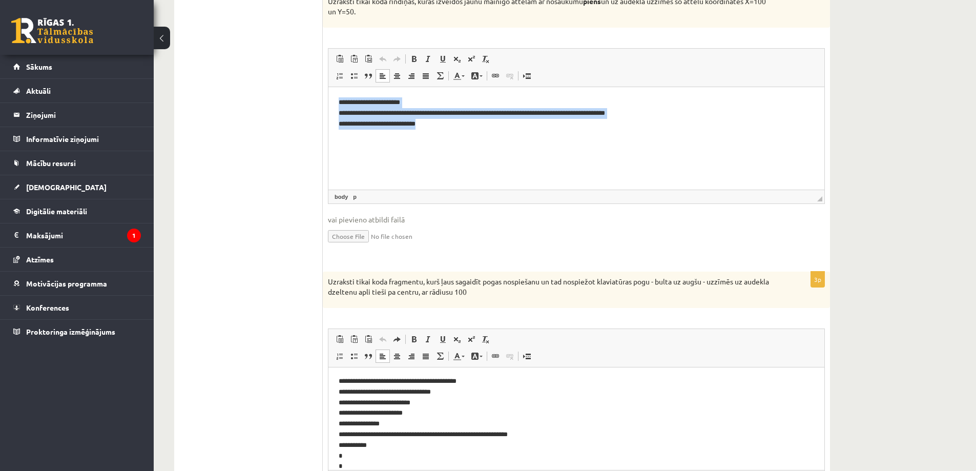
click at [485, 132] on html "**********" at bounding box center [577, 113] width 496 height 52
drag, startPoint x: 478, startPoint y: 131, endPoint x: 321, endPoint y: 79, distance: 165.0
click at [329, 87] on html "**********" at bounding box center [577, 113] width 496 height 52
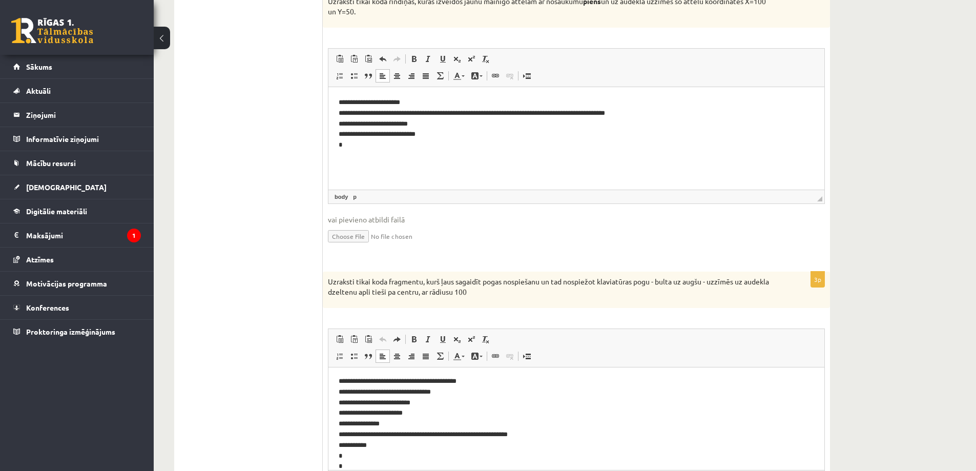
click at [442, 418] on p "**********" at bounding box center [573, 424] width 468 height 96
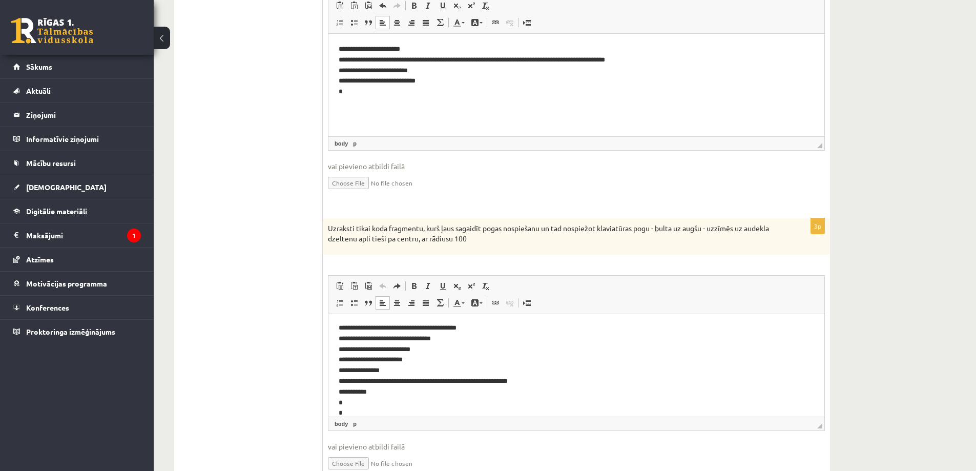
scroll to position [676, 0]
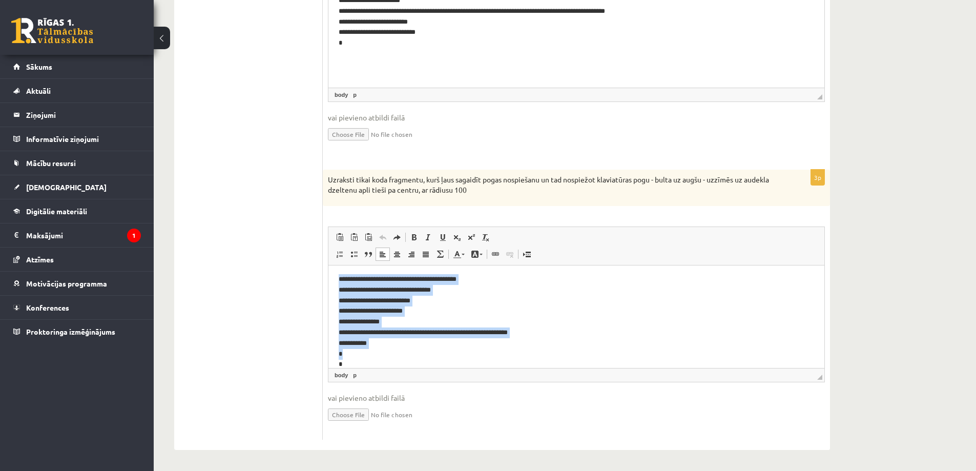
drag, startPoint x: 404, startPoint y: 356, endPoint x: 662, endPoint y: 490, distance: 290.5
click at [329, 278] on html "**********" at bounding box center [577, 322] width 496 height 116
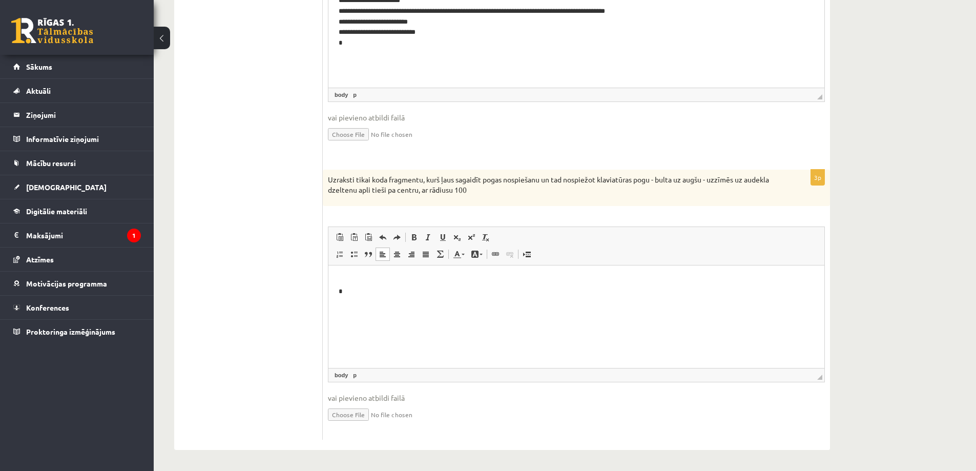
scroll to position [0, 0]
drag, startPoint x: 374, startPoint y: 304, endPoint x: 602, endPoint y: 489, distance: 293.4
click at [329, 266] on html "*" at bounding box center [577, 287] width 496 height 42
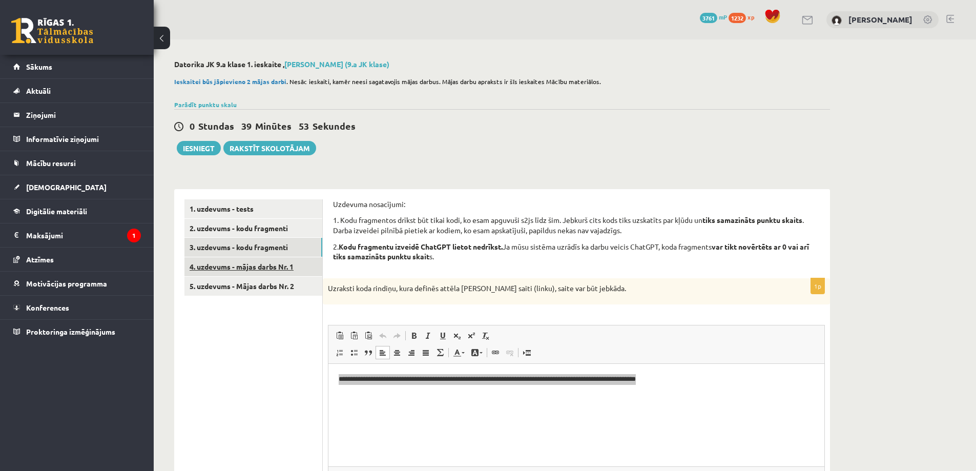
click at [237, 263] on link "4. uzdevums - mājas darbs Nr. 1" at bounding box center [254, 266] width 138 height 19
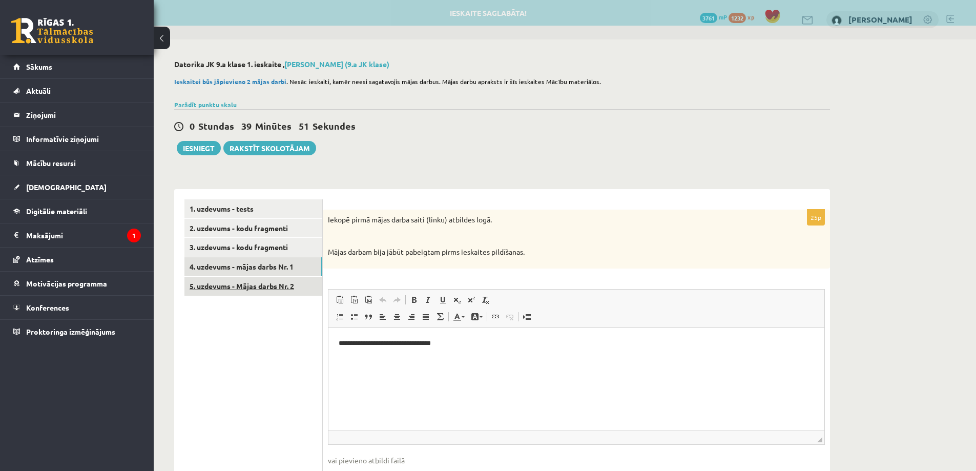
click at [229, 285] on link "5. uzdevums - Mājas darbs Nr. 2" at bounding box center [254, 286] width 138 height 19
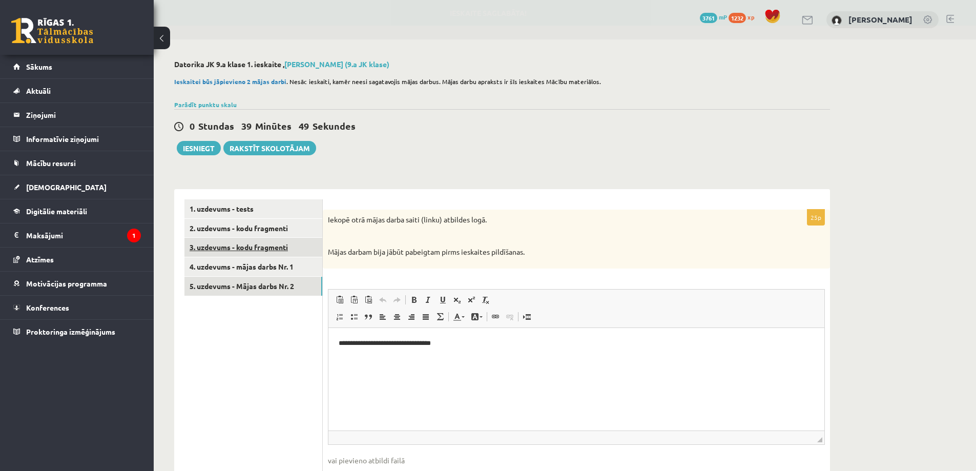
click at [206, 238] on link "3. uzdevums - kodu fragmenti" at bounding box center [254, 247] width 138 height 19
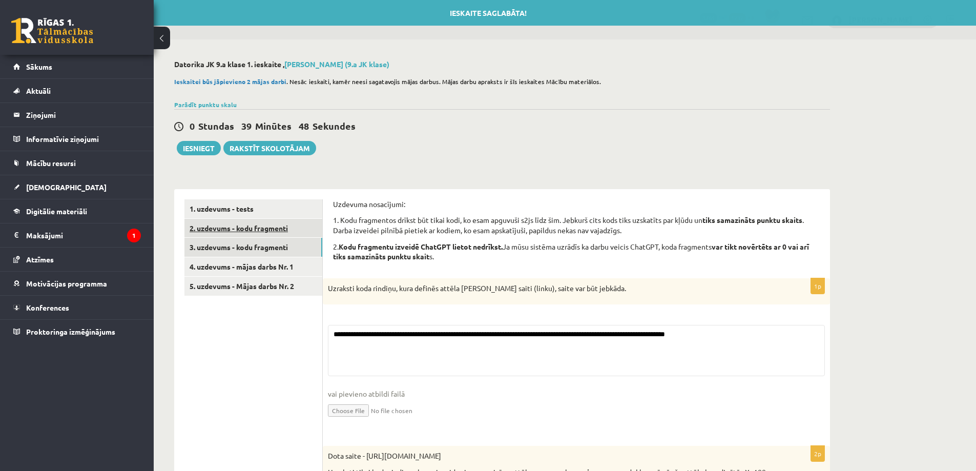
click at [214, 229] on link "2. uzdevums - kodu fragmenti" at bounding box center [254, 228] width 138 height 19
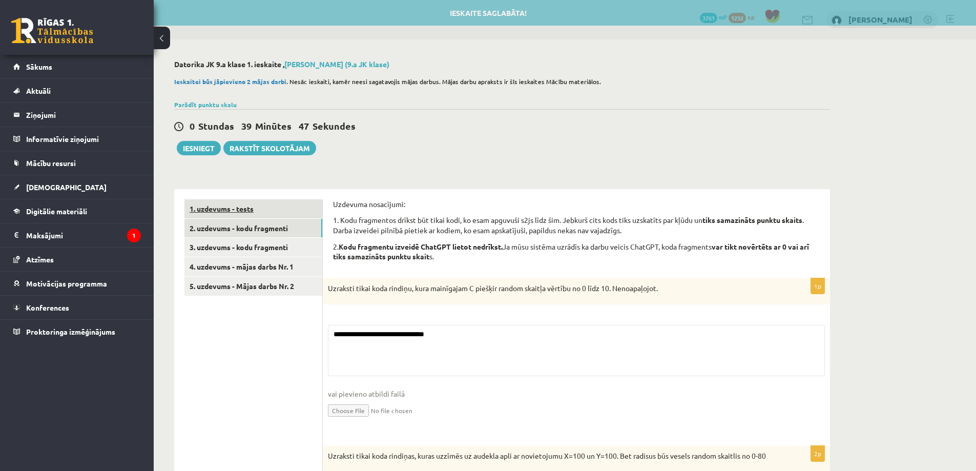
click at [210, 210] on link "1. uzdevums - tests" at bounding box center [254, 208] width 138 height 19
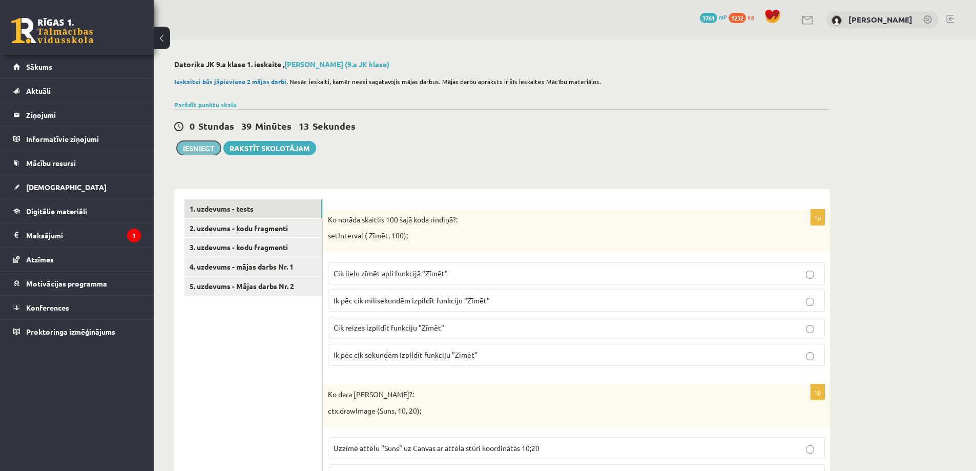
click at [195, 144] on button "Iesniegt" at bounding box center [199, 148] width 44 height 14
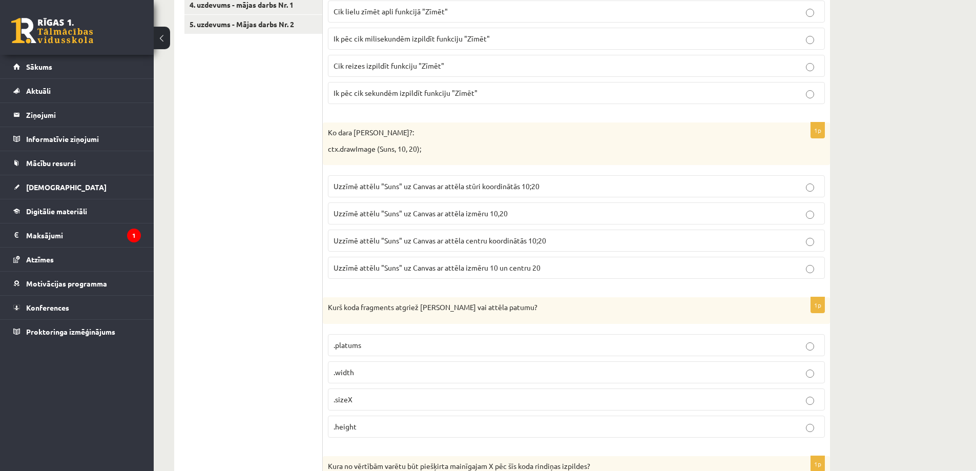
scroll to position [6, 0]
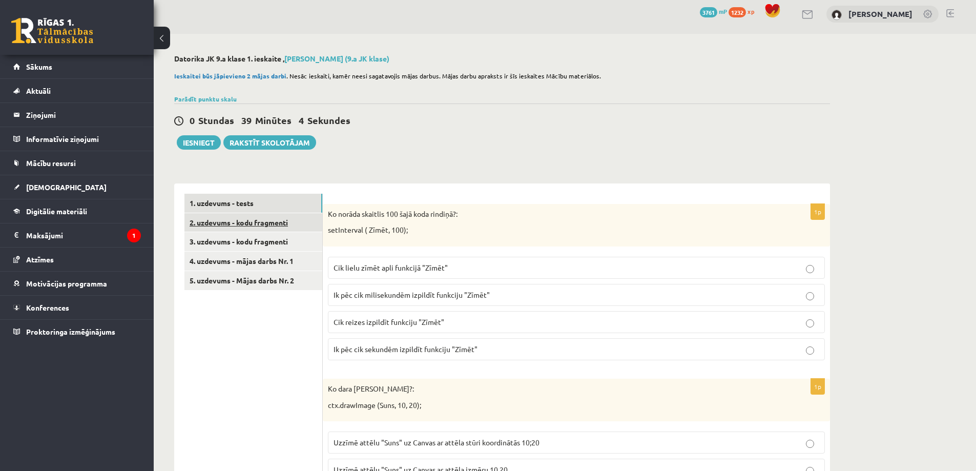
click at [262, 229] on link "2. uzdevums - kodu fragmenti" at bounding box center [254, 222] width 138 height 19
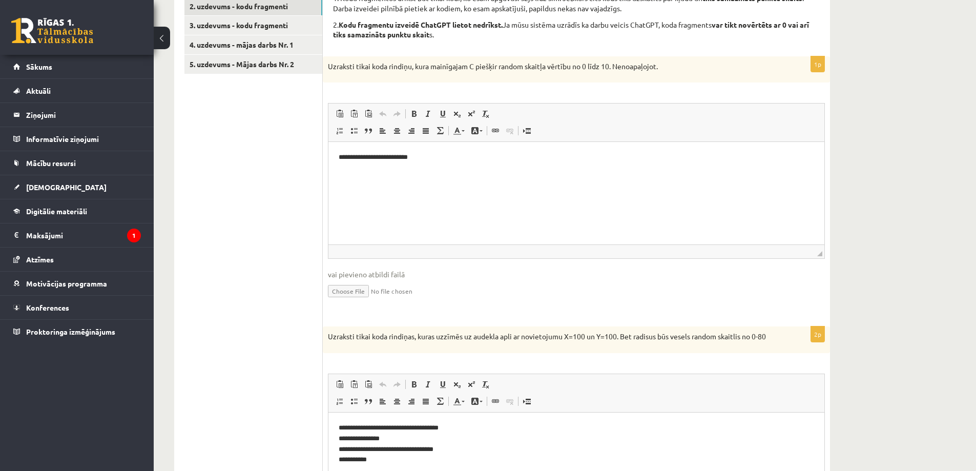
scroll to position [144, 0]
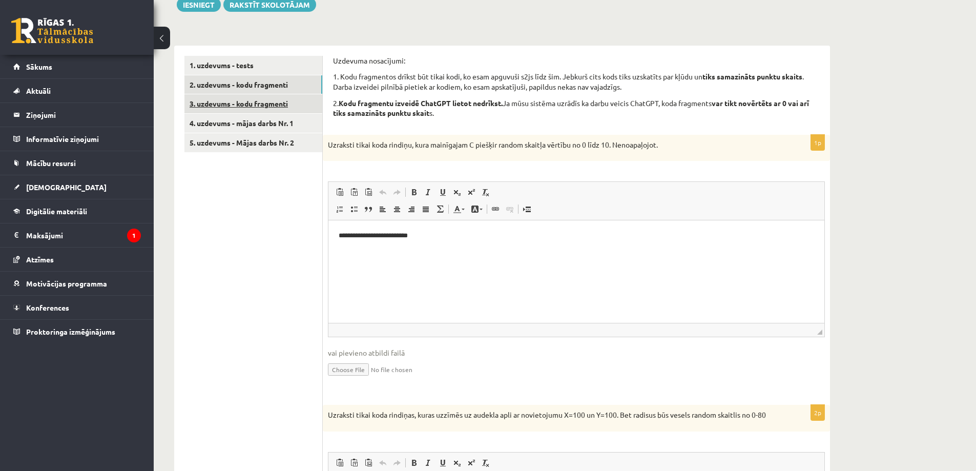
click at [245, 105] on link "3. uzdevums - kodu fragmenti" at bounding box center [254, 103] width 138 height 19
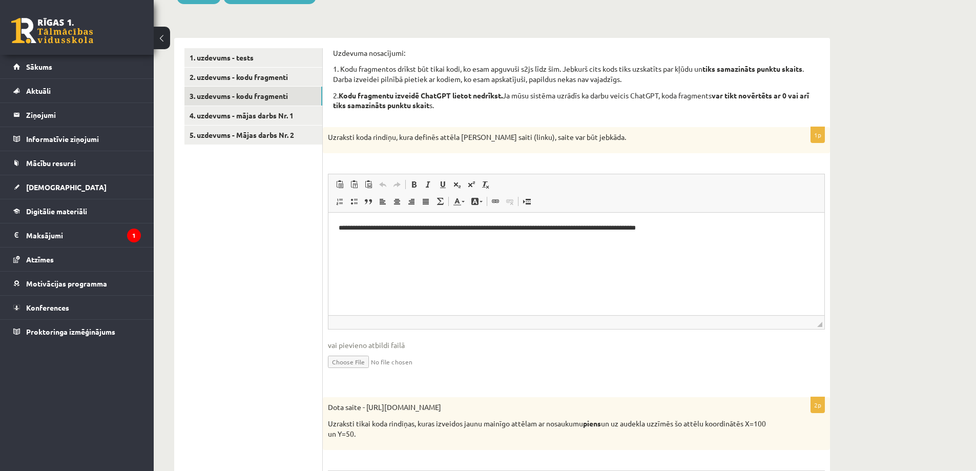
scroll to position [0, 0]
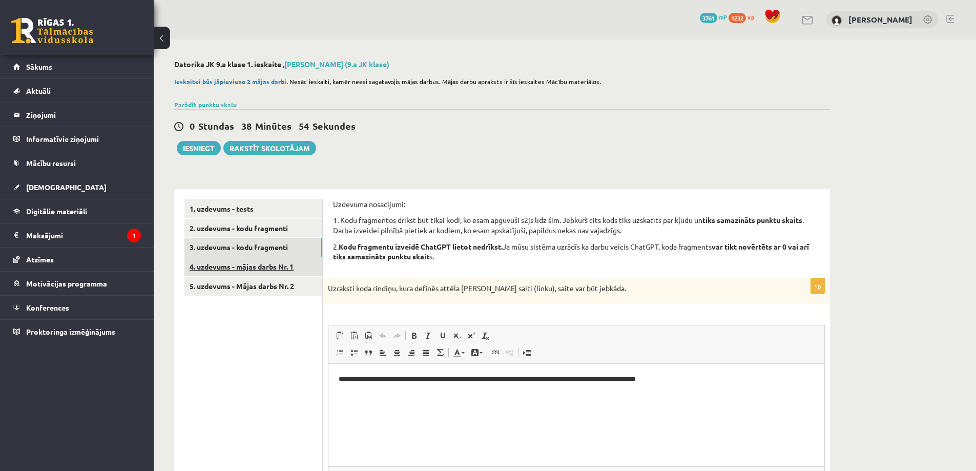
click at [229, 264] on link "4. uzdevums - mājas darbs Nr. 1" at bounding box center [254, 266] width 138 height 19
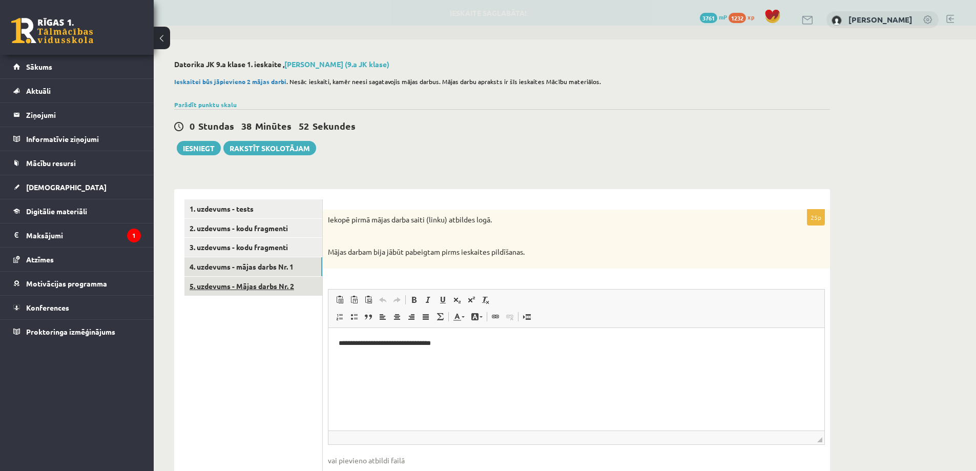
click at [229, 284] on link "5. uzdevums - Mājas darbs Nr. 2" at bounding box center [254, 286] width 138 height 19
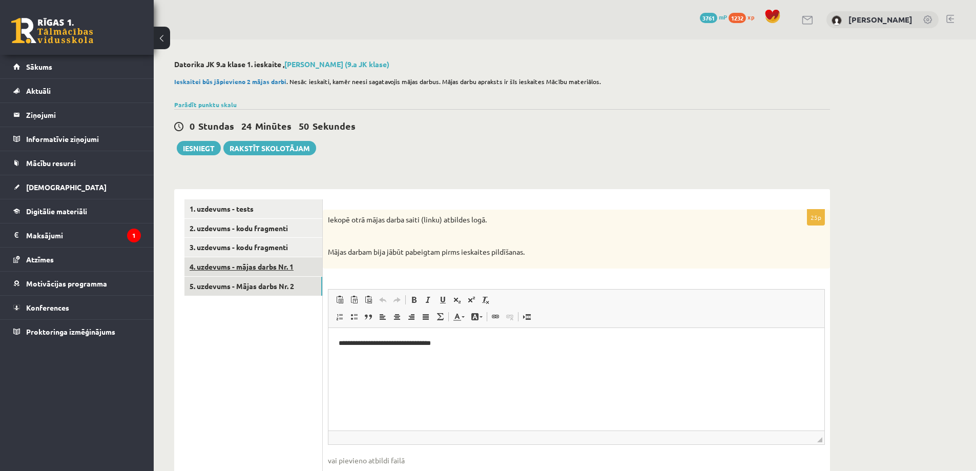
click at [283, 264] on link "4. uzdevums - mājas darbs Nr. 1" at bounding box center [254, 266] width 138 height 19
drag, startPoint x: 337, startPoint y: 346, endPoint x: 505, endPoint y: 352, distance: 168.2
click at [505, 352] on html "**********" at bounding box center [577, 343] width 496 height 31
click at [340, 344] on p "**********" at bounding box center [577, 343] width 476 height 11
click at [341, 344] on p "**********" at bounding box center [577, 343] width 476 height 11
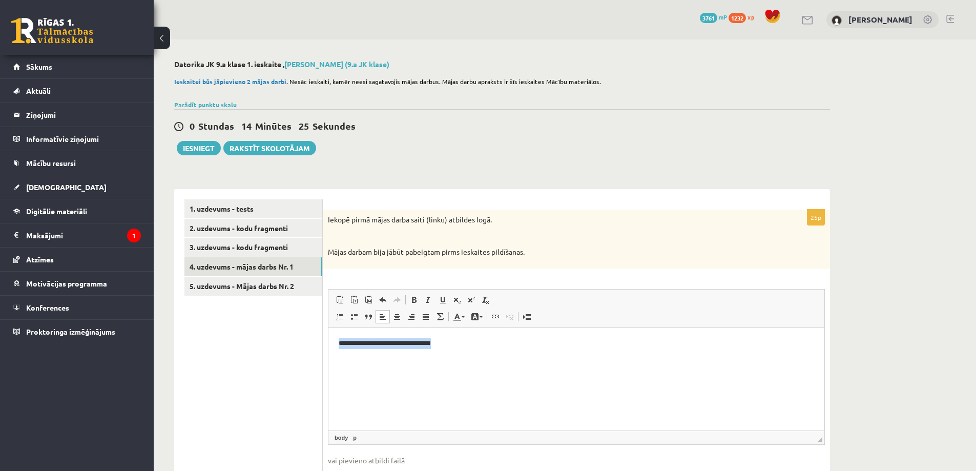
click at [341, 344] on p "**********" at bounding box center [577, 343] width 476 height 11
click at [395, 339] on p "**********" at bounding box center [577, 343] width 476 height 11
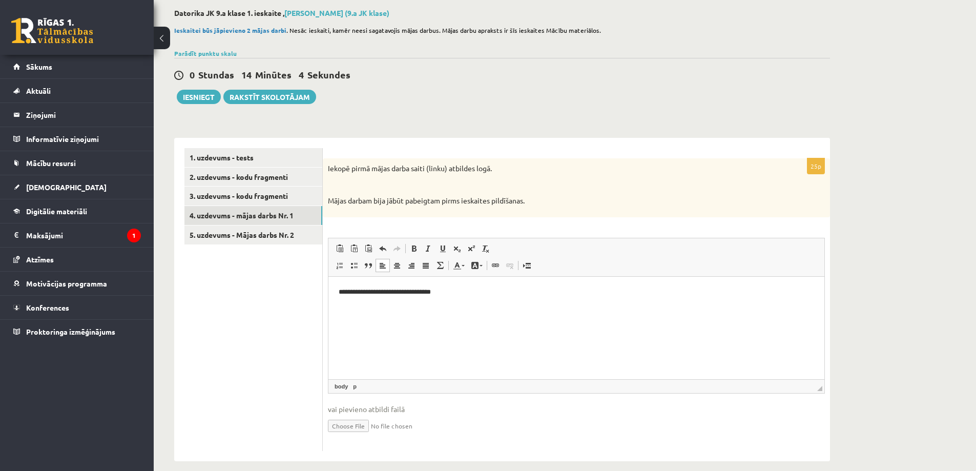
scroll to position [63, 0]
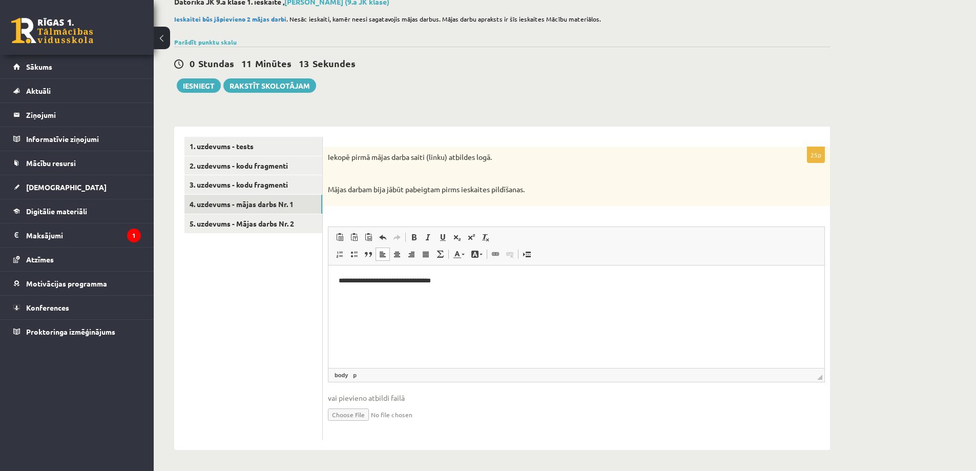
click at [219, 284] on ul "1. uzdevums - tests 2. uzdevums - kodu fragmenti 3. uzdevums - kodu fragmenti 4…" at bounding box center [254, 288] width 138 height 303
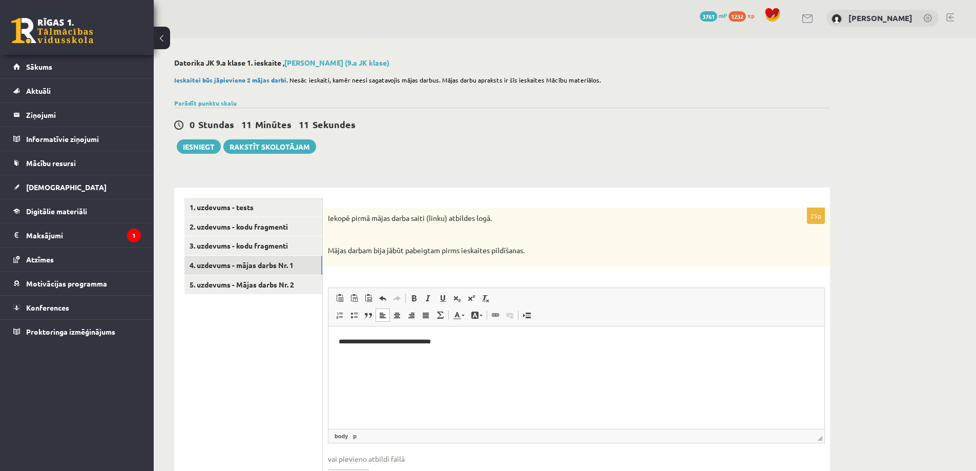
scroll to position [0, 0]
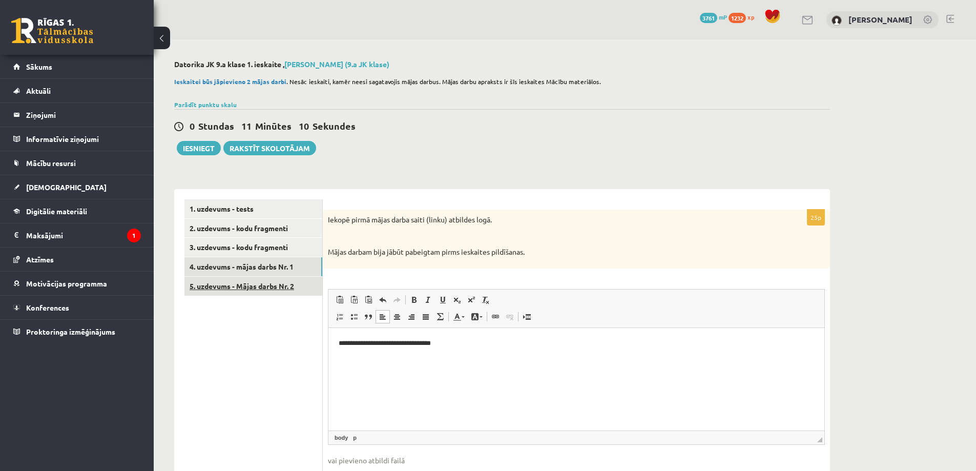
click at [235, 283] on link "5. uzdevums - Mājas darbs Nr. 2" at bounding box center [254, 286] width 138 height 19
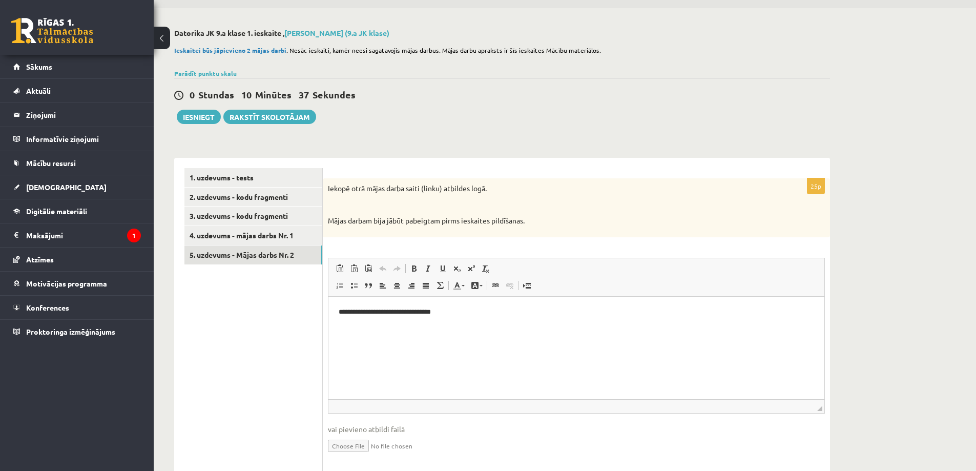
scroll to position [63, 0]
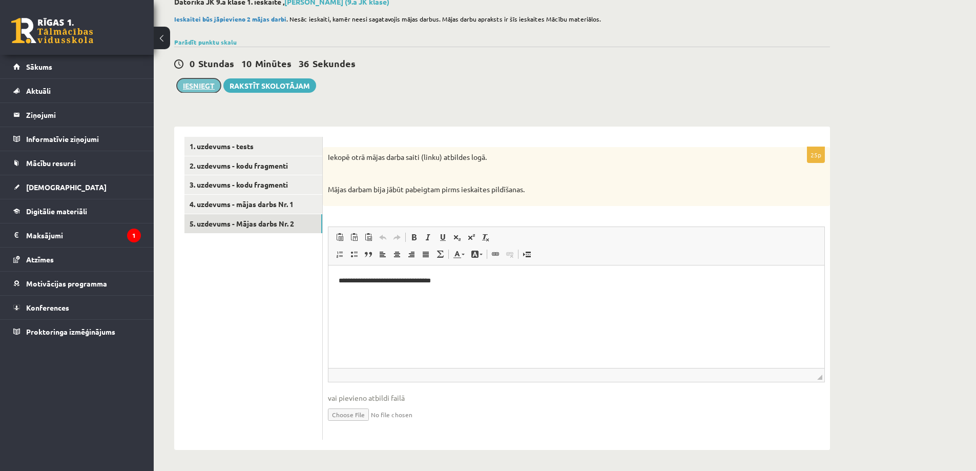
click at [189, 91] on button "Iesniegt" at bounding box center [199, 85] width 44 height 14
click at [283, 202] on link "4. uzdevums - mājas darbs Nr. 1" at bounding box center [254, 204] width 138 height 19
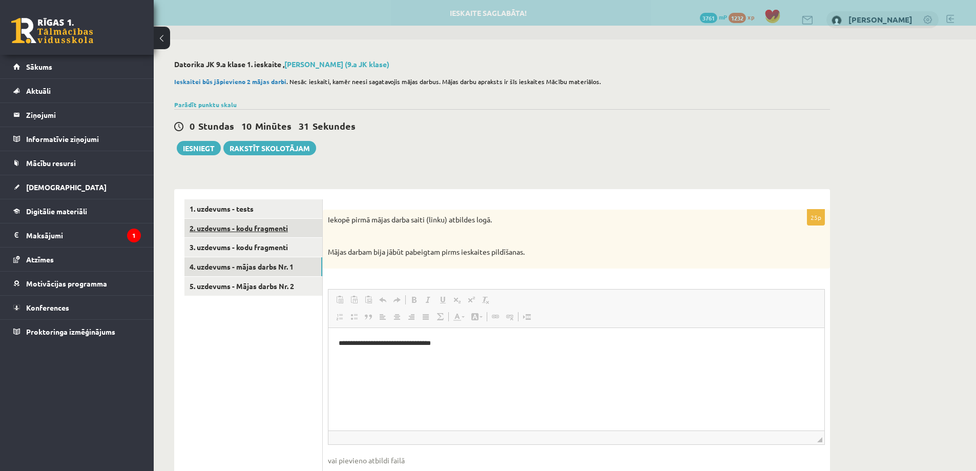
scroll to position [0, 0]
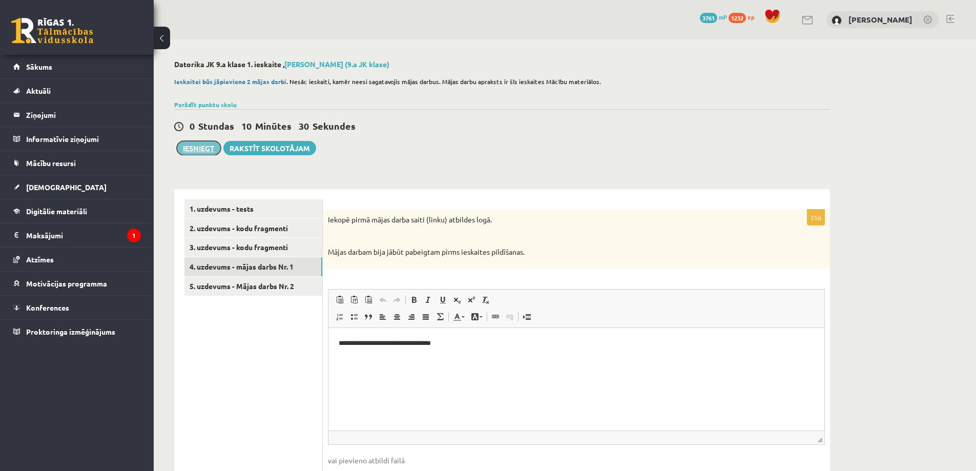
click at [183, 149] on button "Iesniegt" at bounding box center [199, 148] width 44 height 14
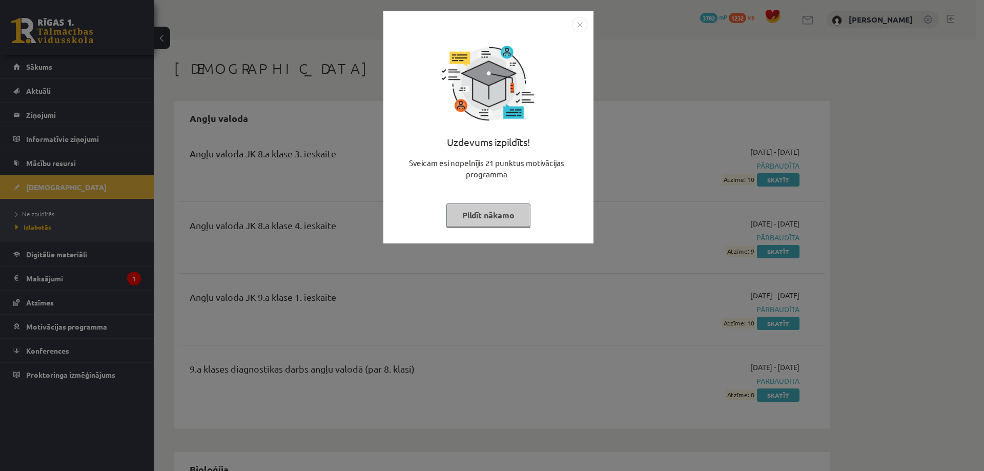
click at [478, 220] on button "Pildīt nākamo" at bounding box center [488, 215] width 84 height 24
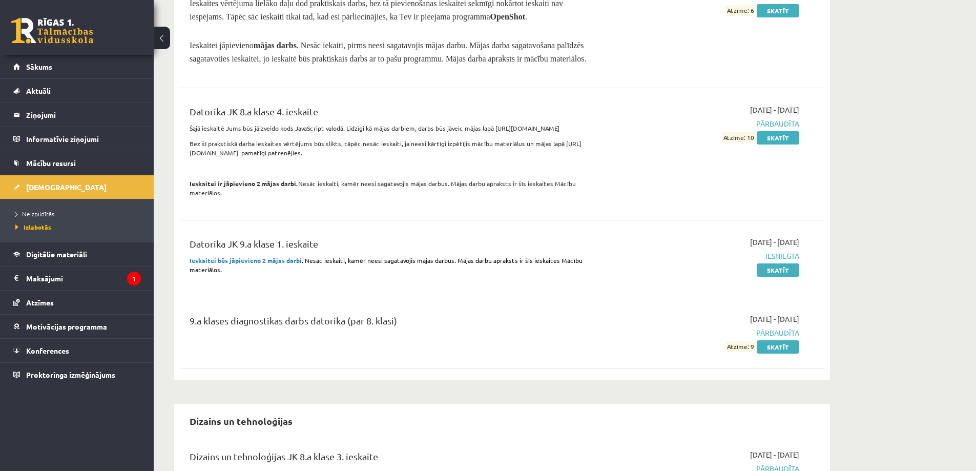
scroll to position [1128, 0]
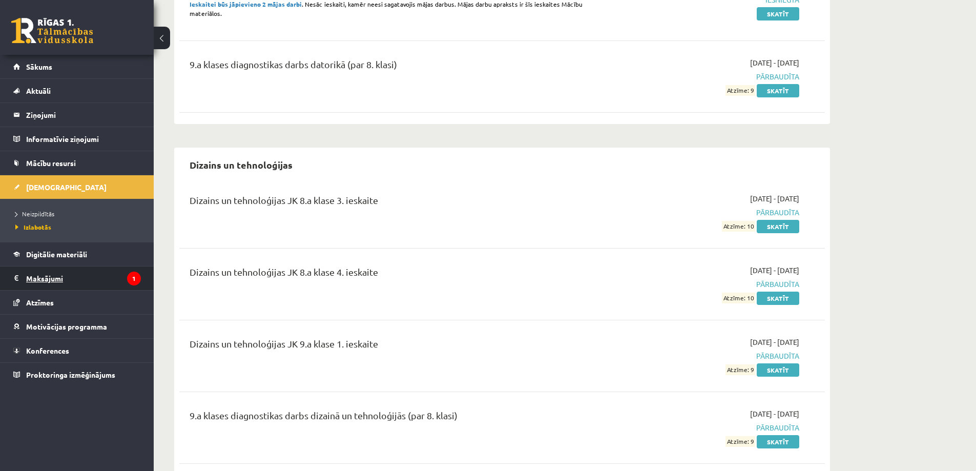
click at [68, 276] on legend "Maksājumi 1" at bounding box center [83, 279] width 115 height 24
